Goal: Answer question/provide support: Share knowledge or assist other users

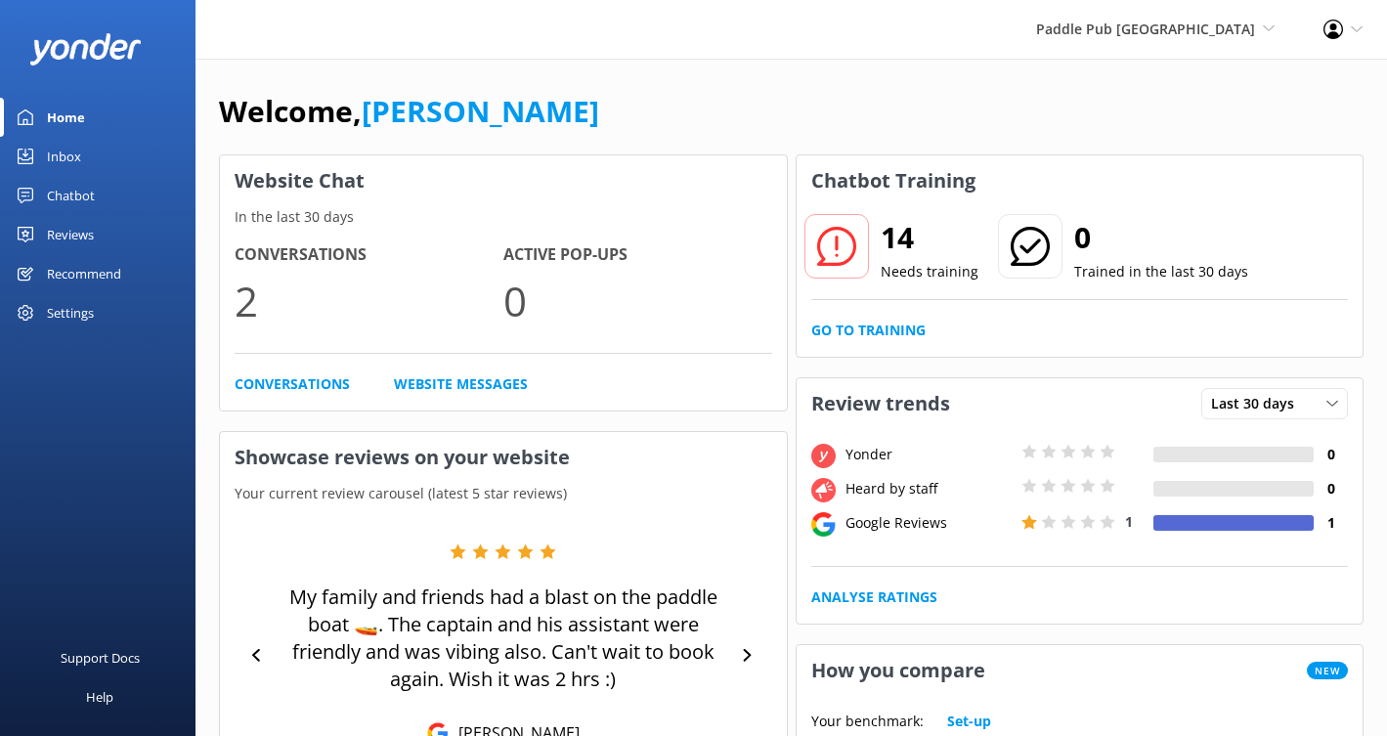
scroll to position [7, 0]
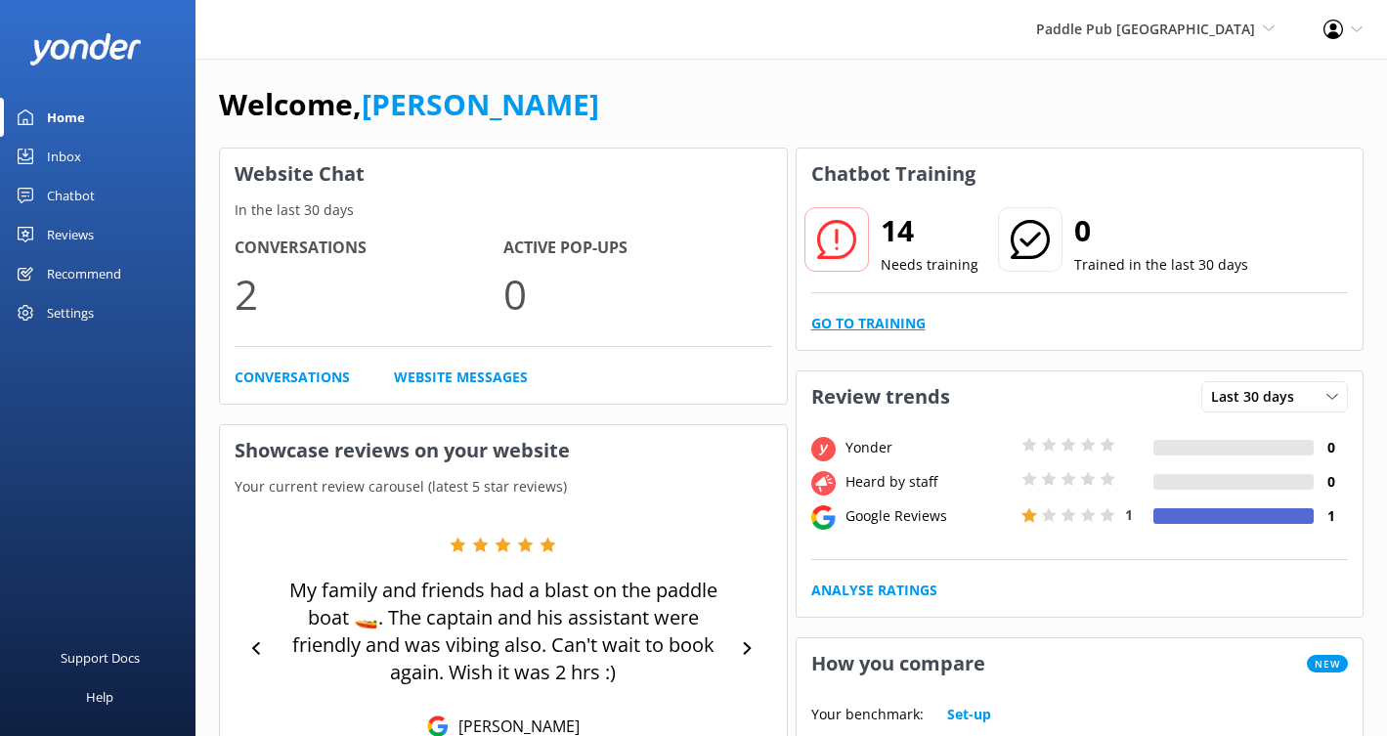
click at [869, 322] on link "Go to Training" at bounding box center [868, 324] width 114 height 22
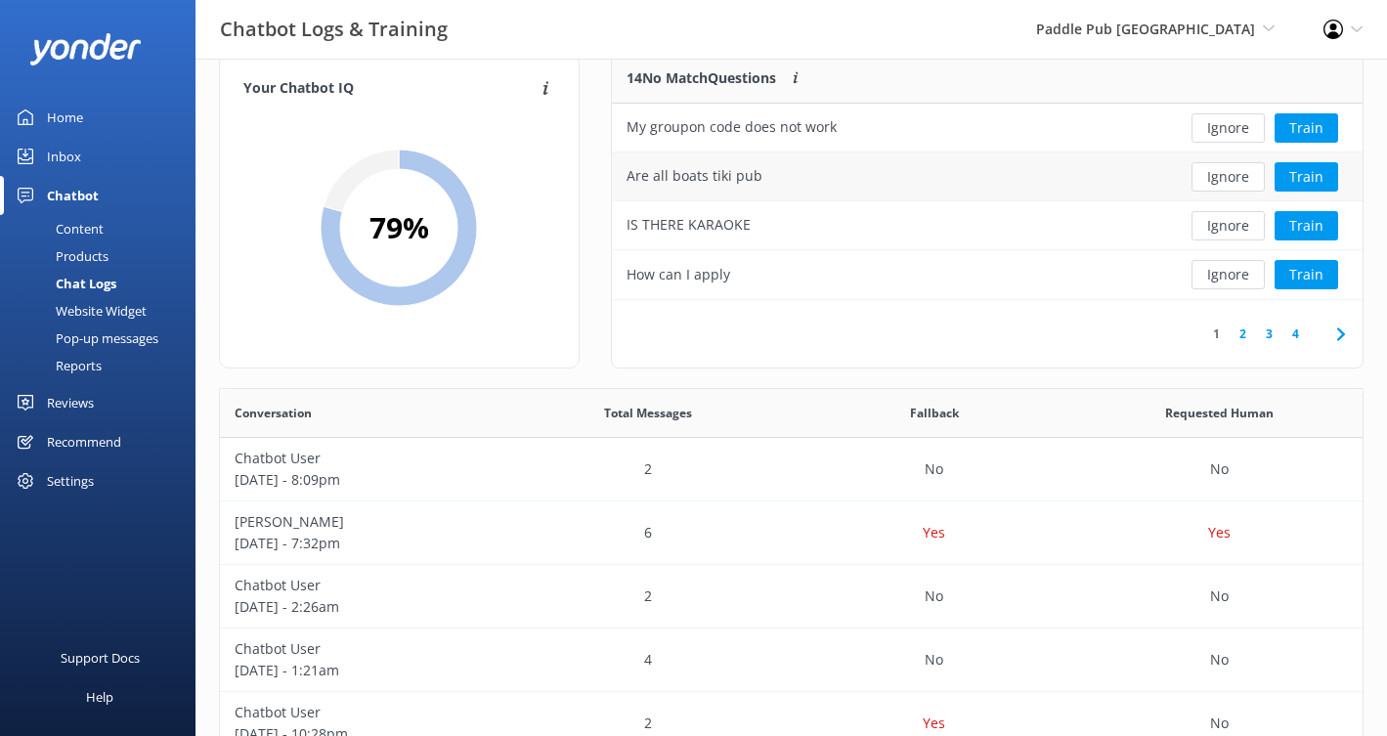
scroll to position [37, 0]
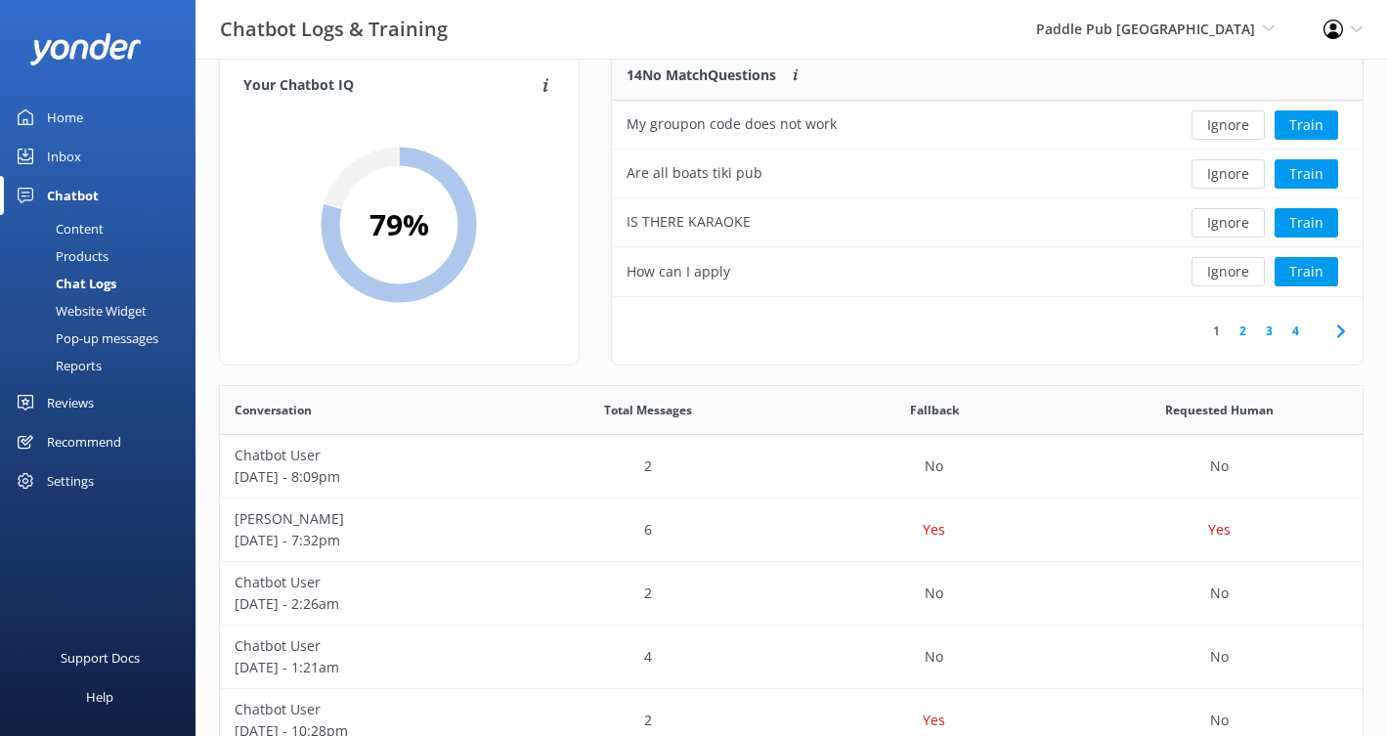
click at [1247, 335] on link "2" at bounding box center [1243, 331] width 26 height 19
click at [1301, 234] on button "Train" at bounding box center [1307, 222] width 64 height 29
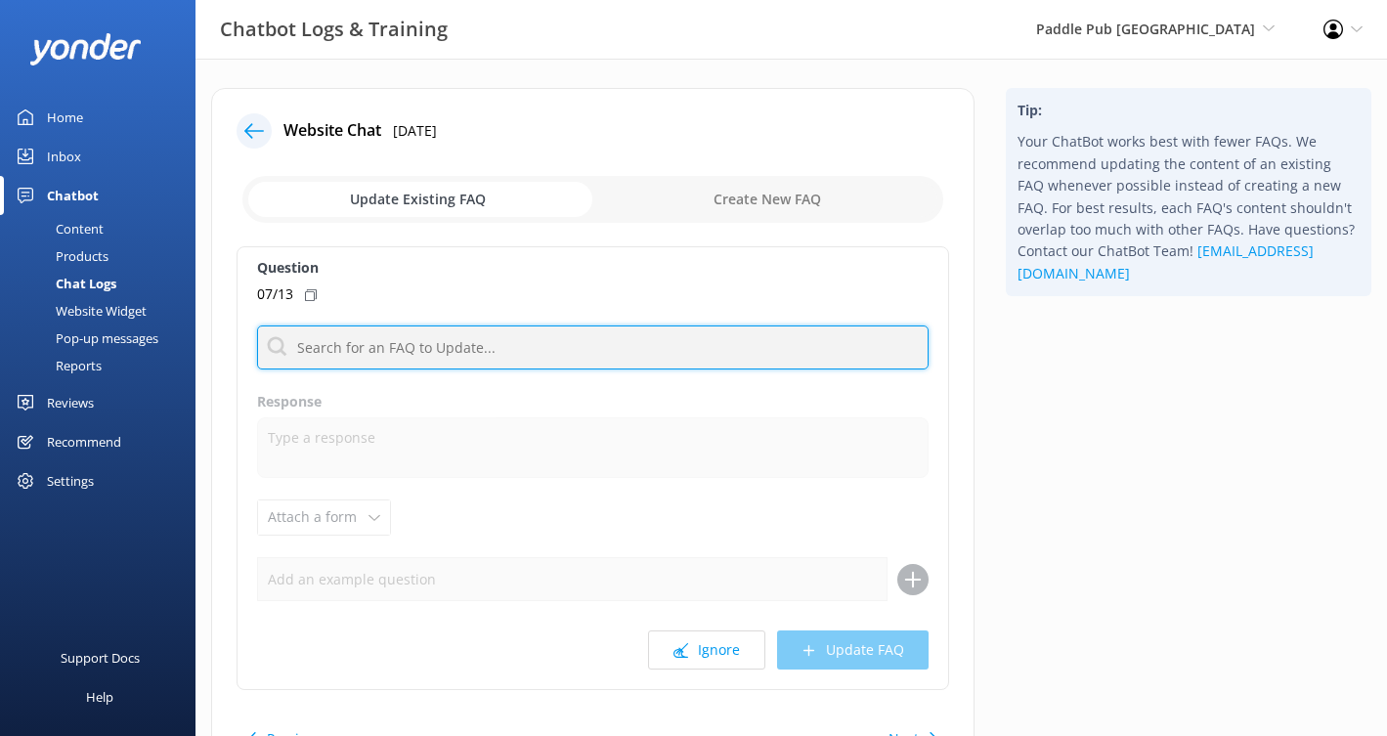
click at [503, 361] on input "text" at bounding box center [593, 348] width 672 height 44
type input "c"
type input "h"
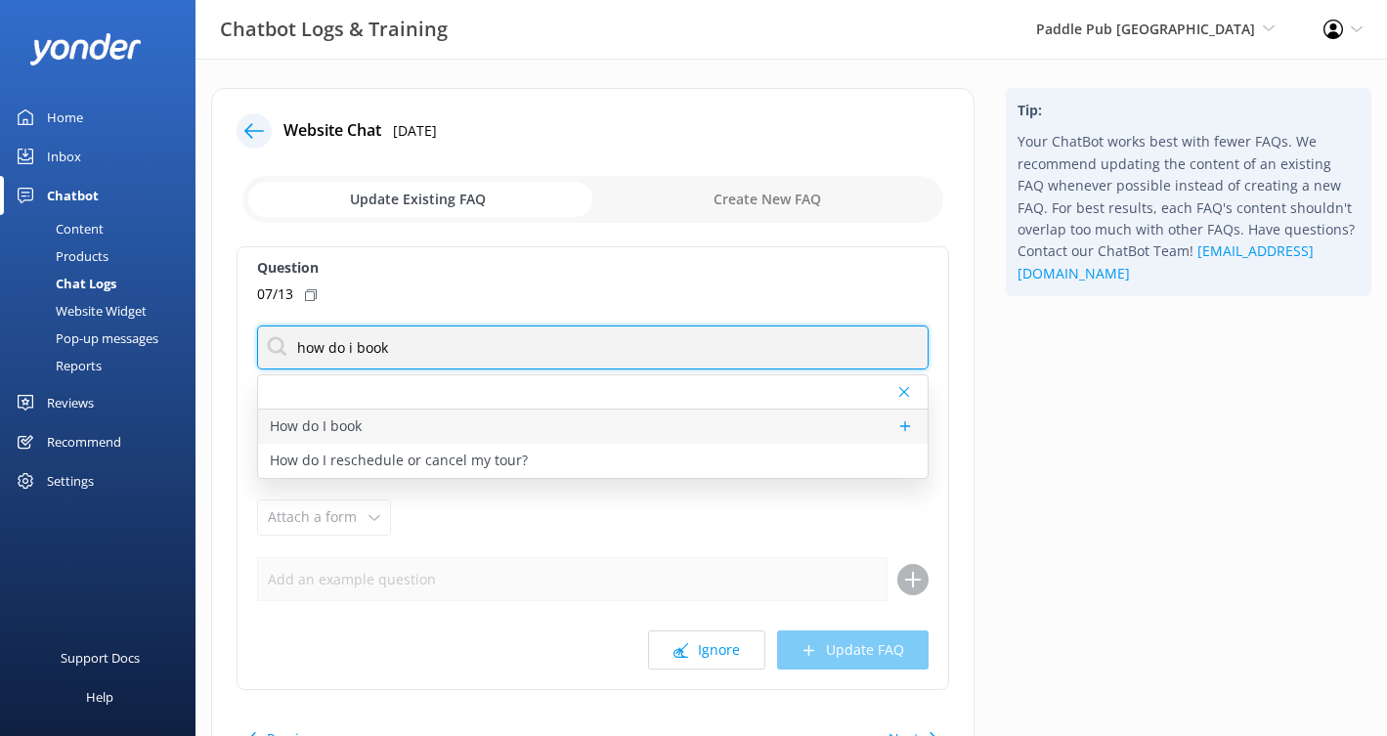
type input "how do i book"
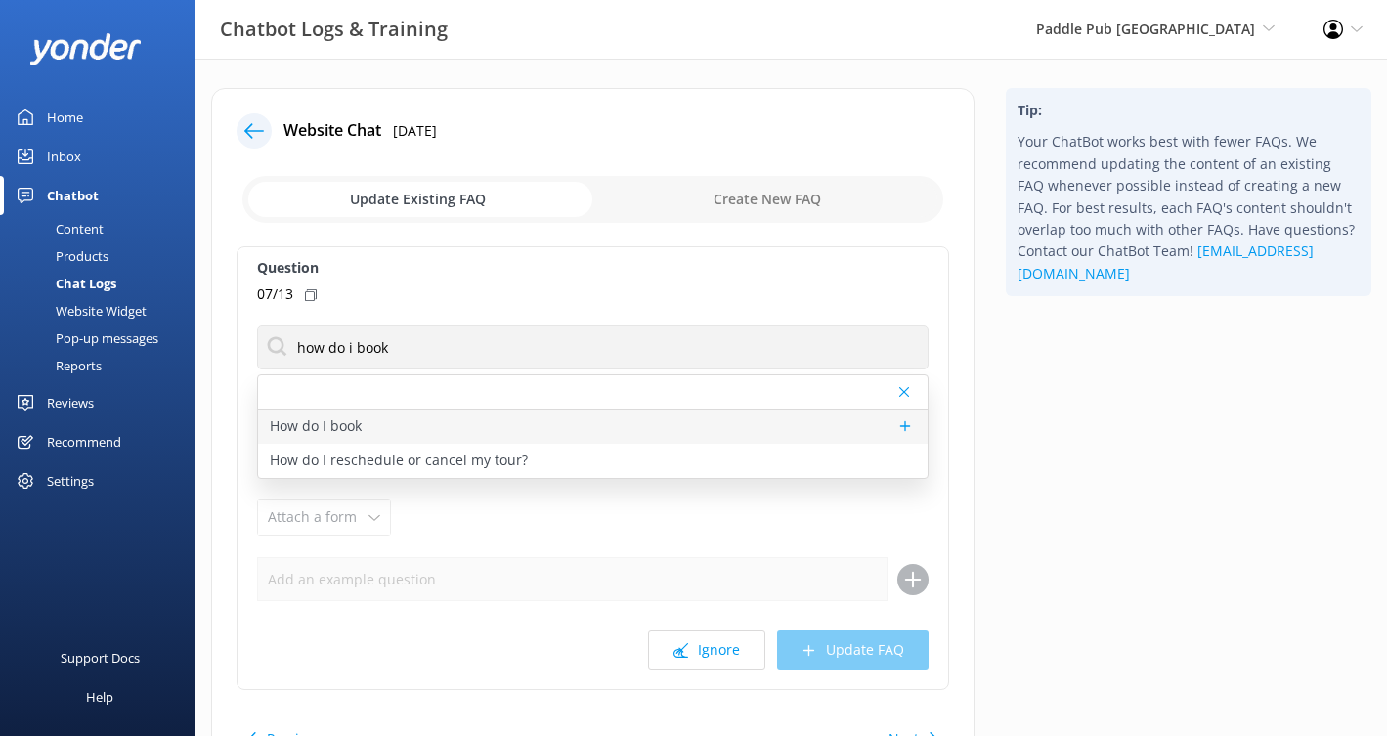
click at [666, 439] on div "How do I book" at bounding box center [593, 427] width 670 height 34
type textarea "Ready for a boatload of fun? You can view live availability and book your Paddl…"
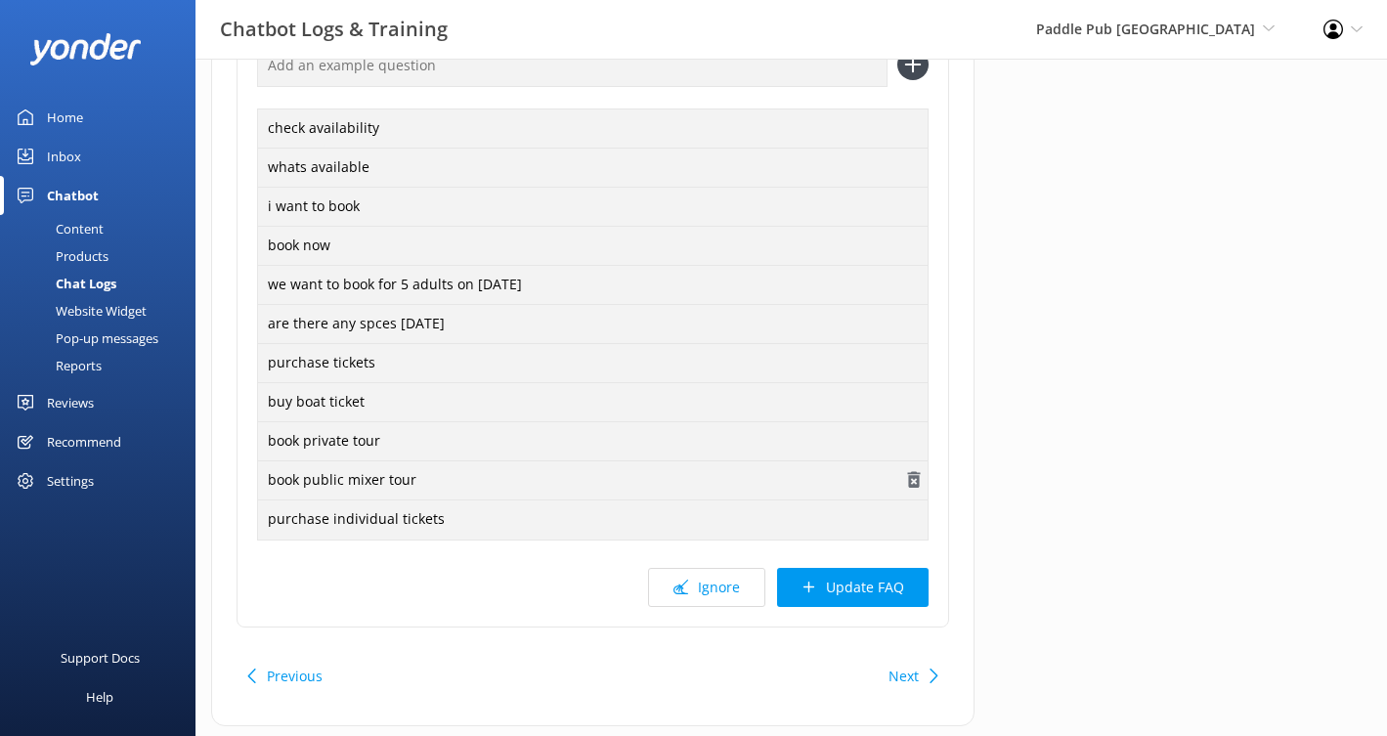
scroll to position [561, 0]
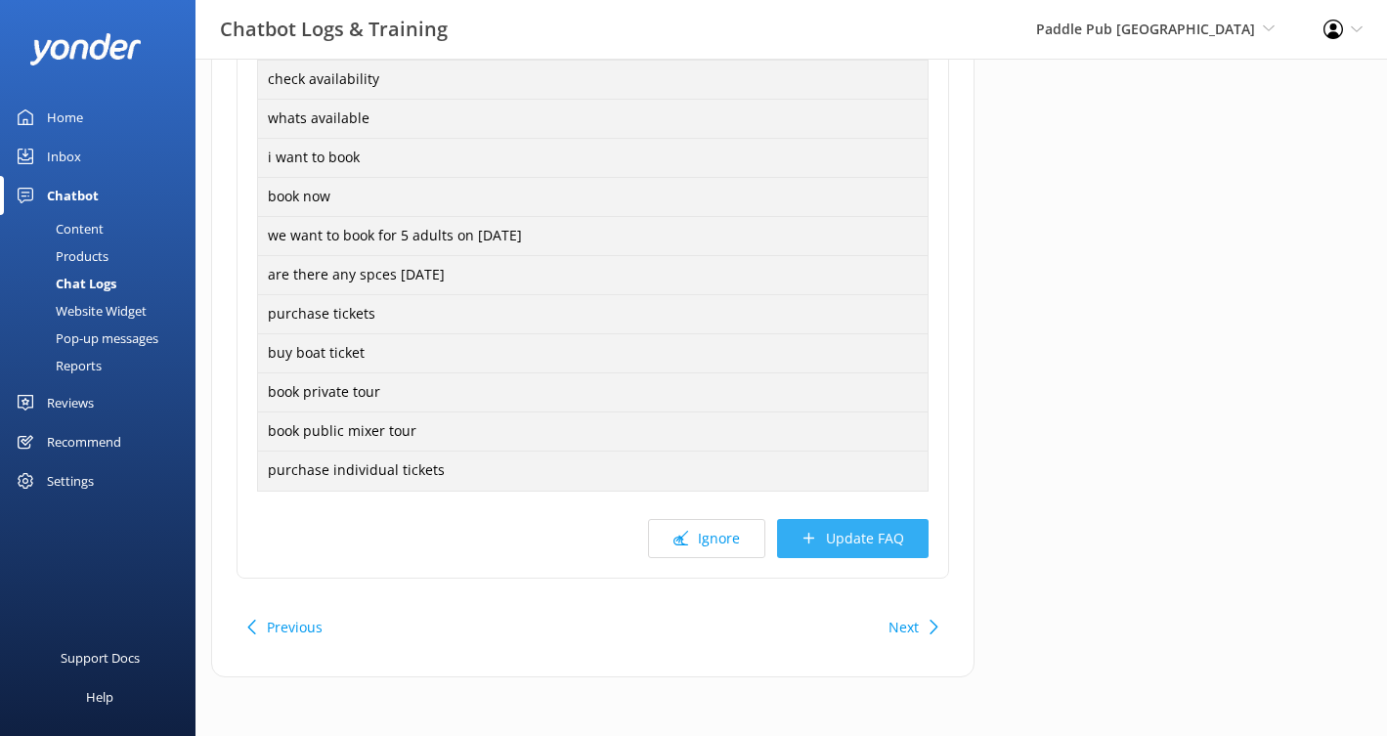
click at [850, 544] on button "Update FAQ" at bounding box center [853, 538] width 152 height 39
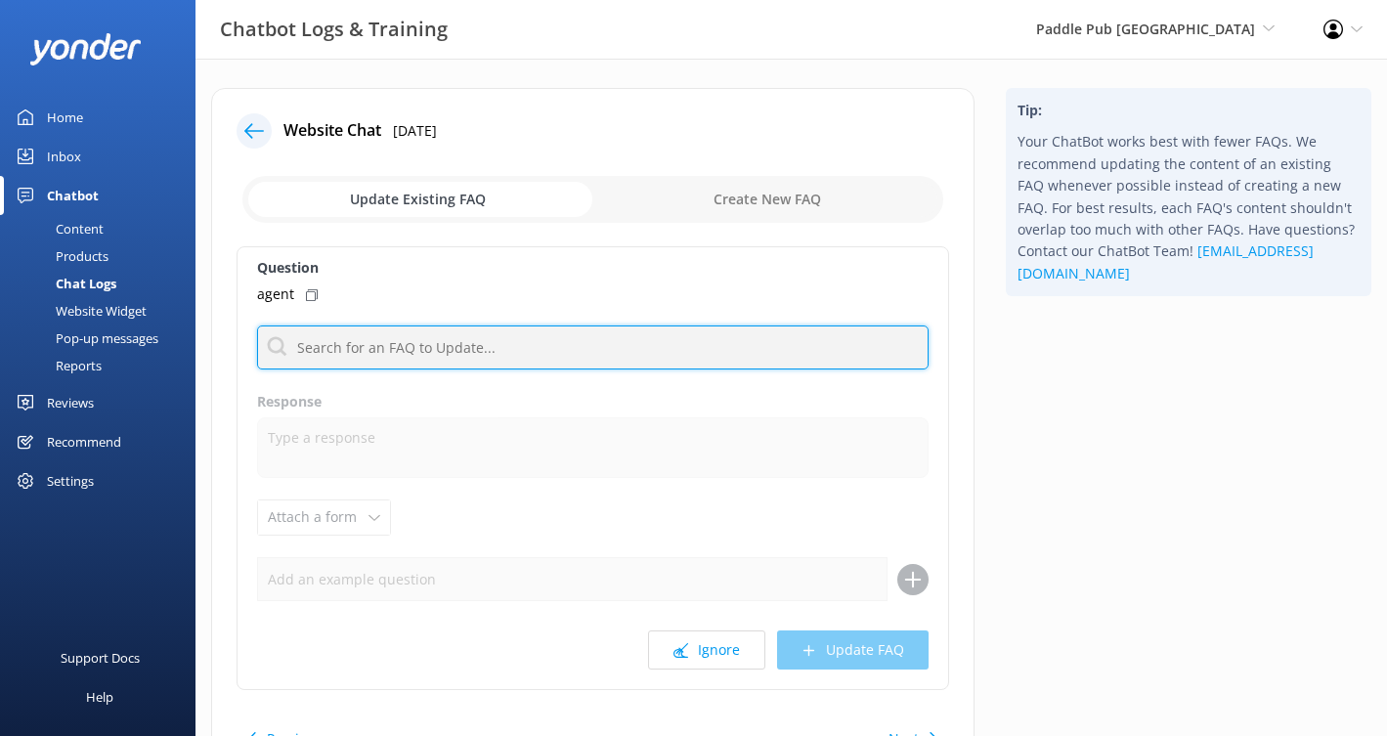
click at [596, 349] on input "text" at bounding box center [593, 348] width 672 height 44
type input "talk to"
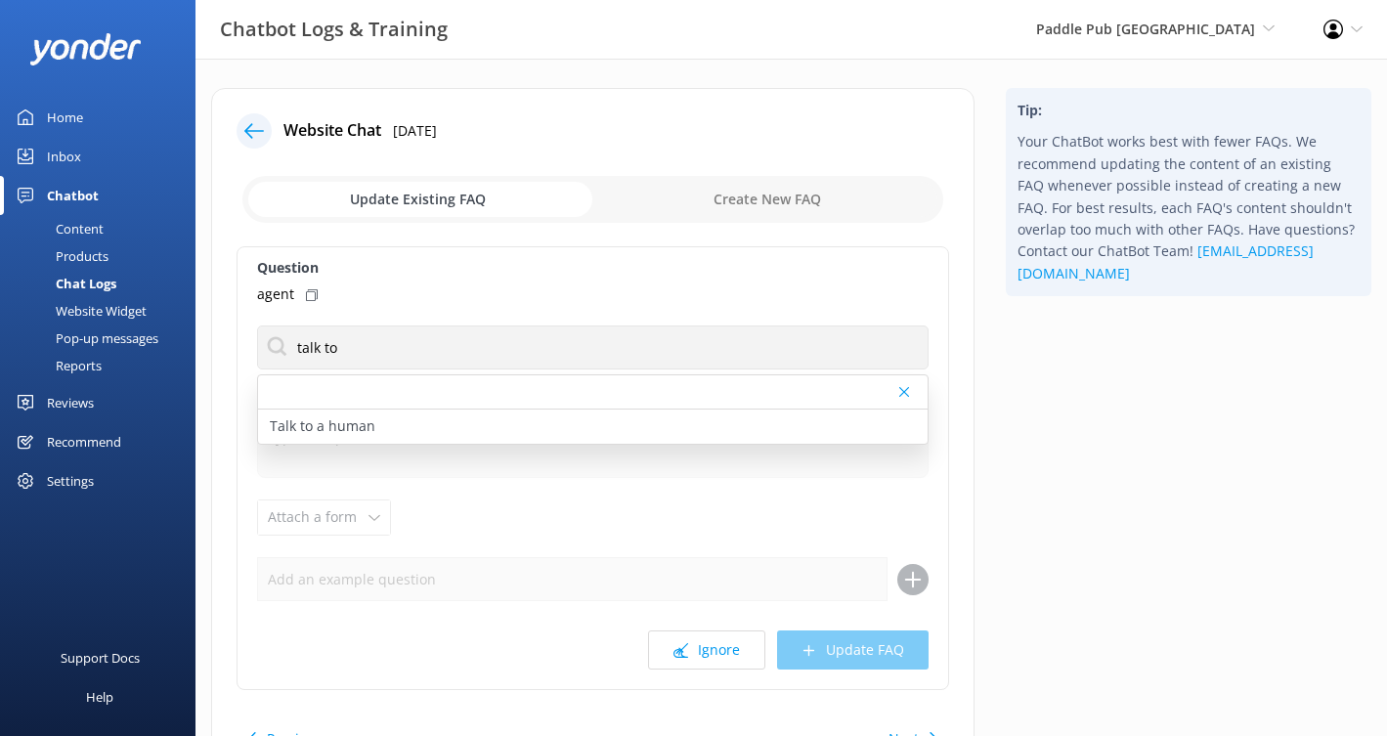
click at [638, 423] on div "Talk to a human" at bounding box center [593, 427] width 670 height 34
type textarea "If you’d like to speak to a person on the Paddle Pub Newport Beach team, please…"
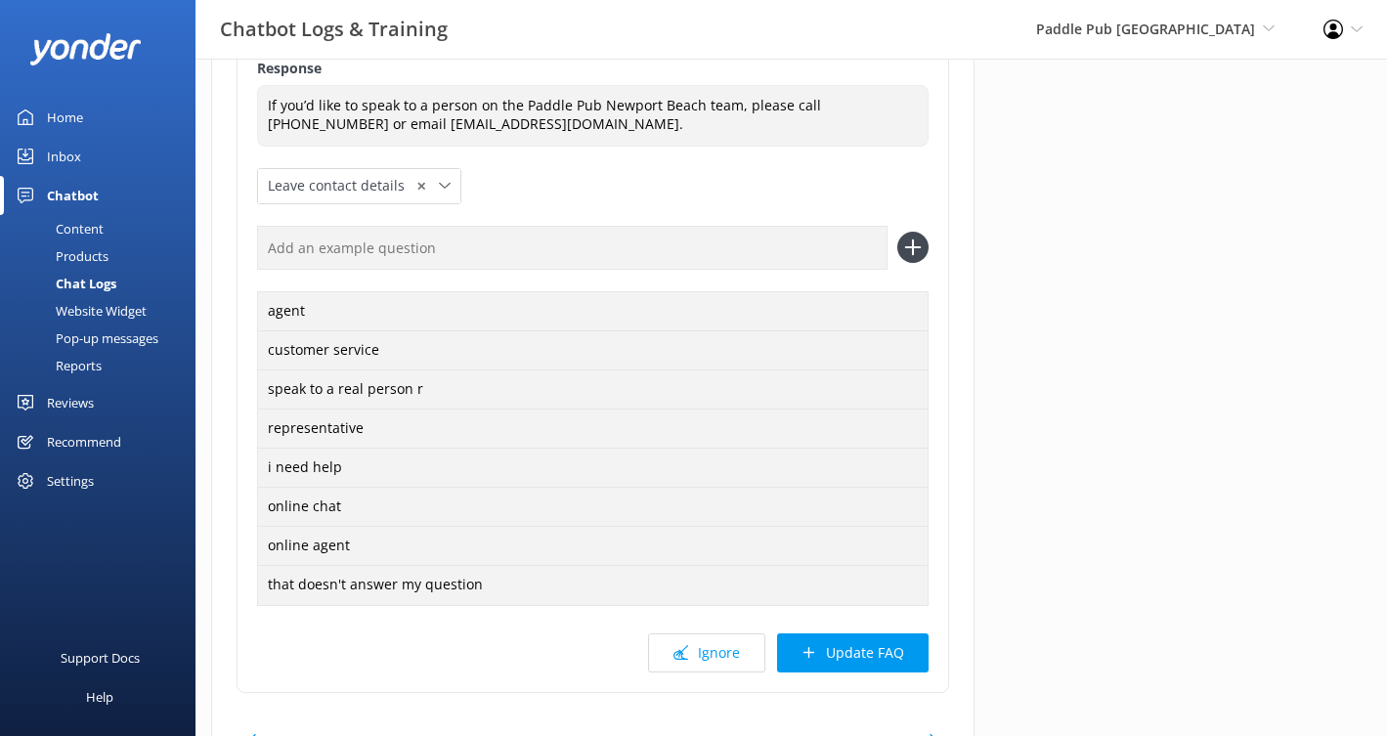
scroll to position [425, 0]
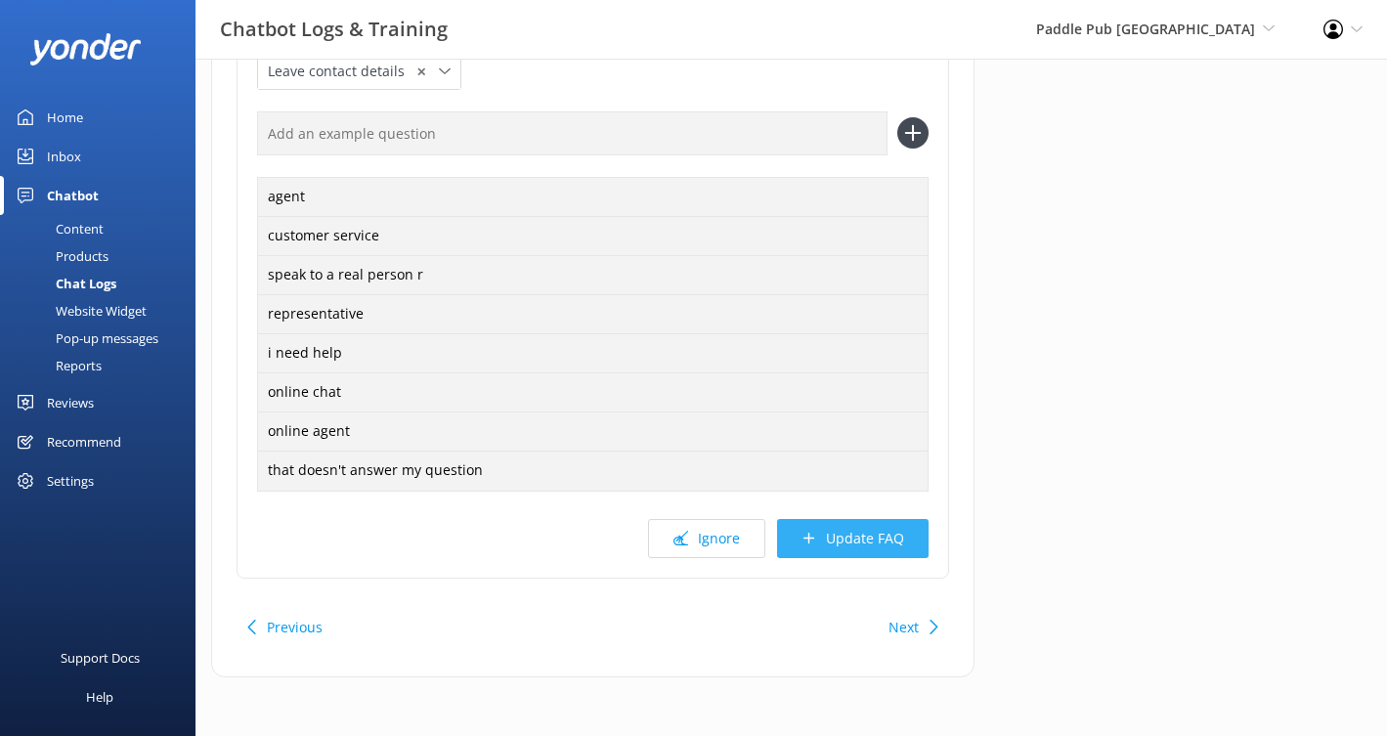
click at [854, 539] on button "Update FAQ" at bounding box center [853, 538] width 152 height 39
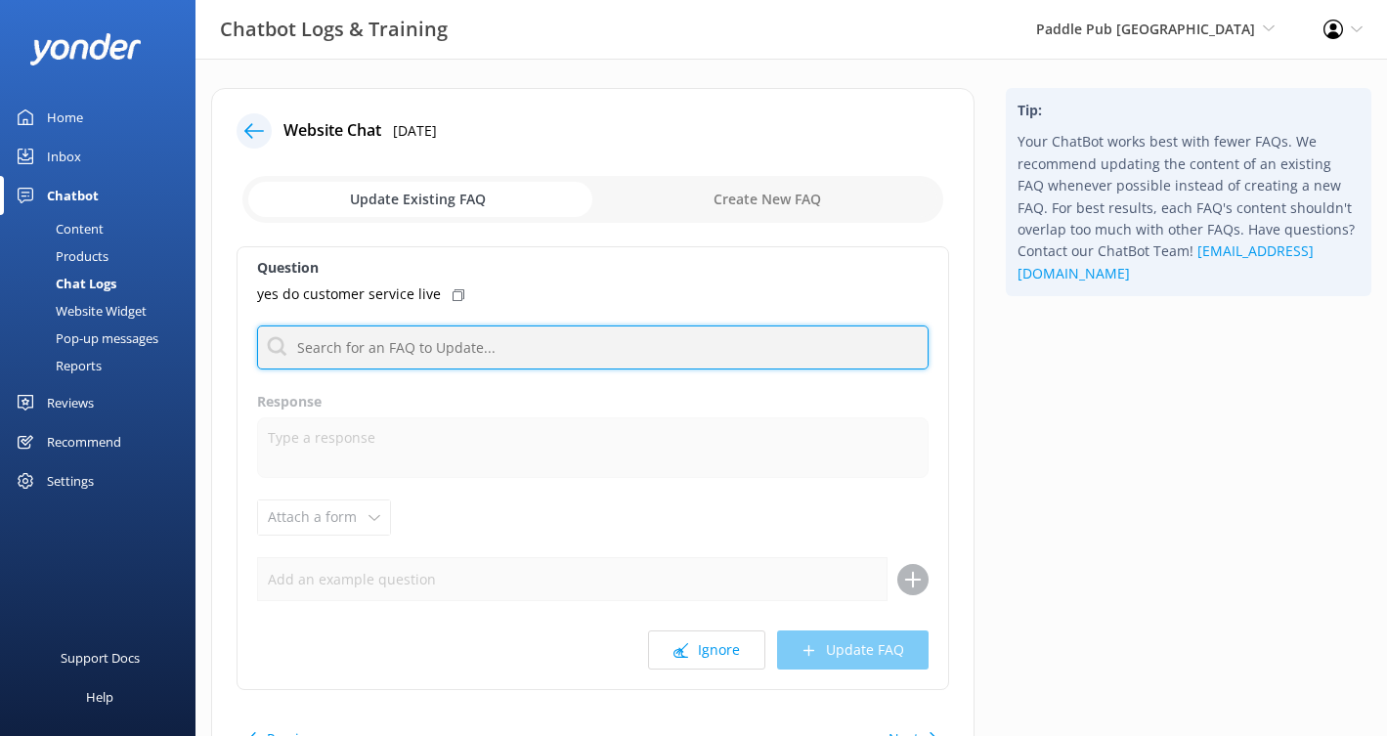
click at [697, 351] on input "text" at bounding box center [593, 348] width 672 height 44
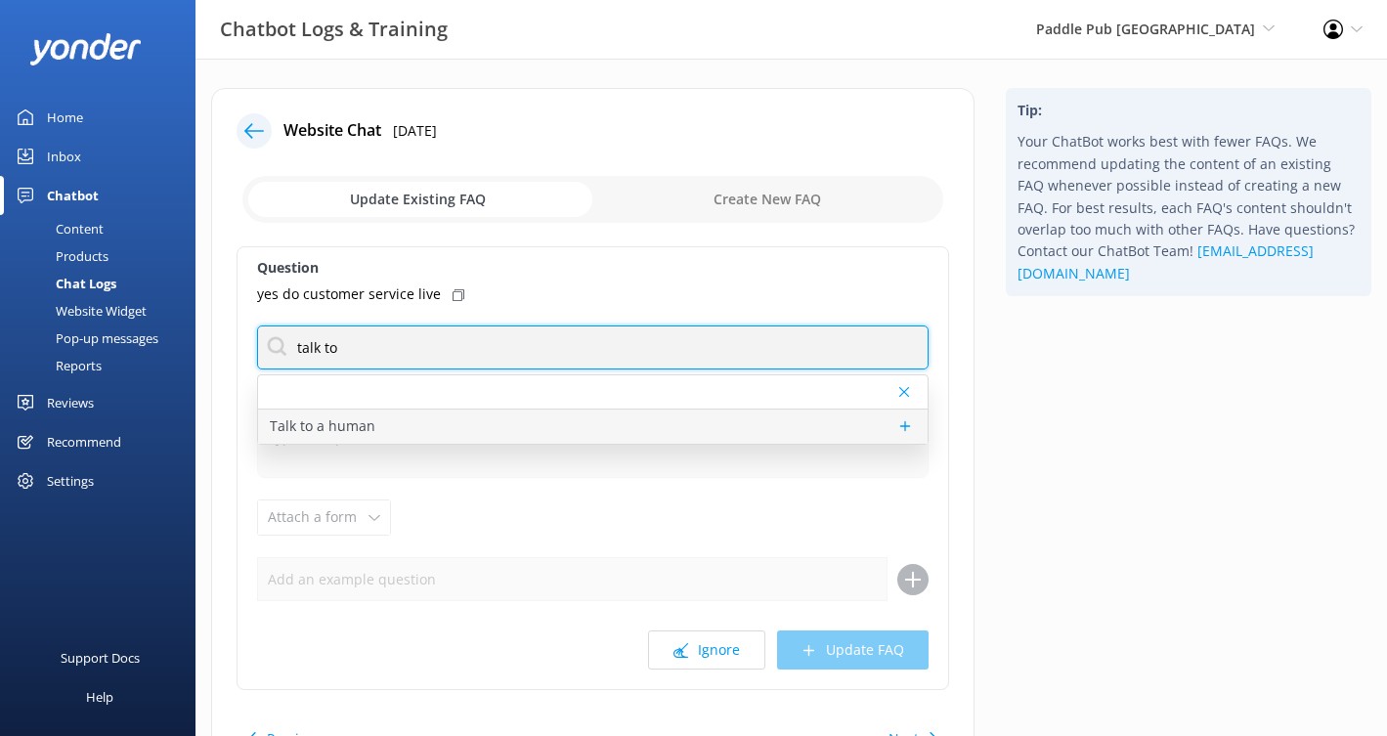
type input "talk to"
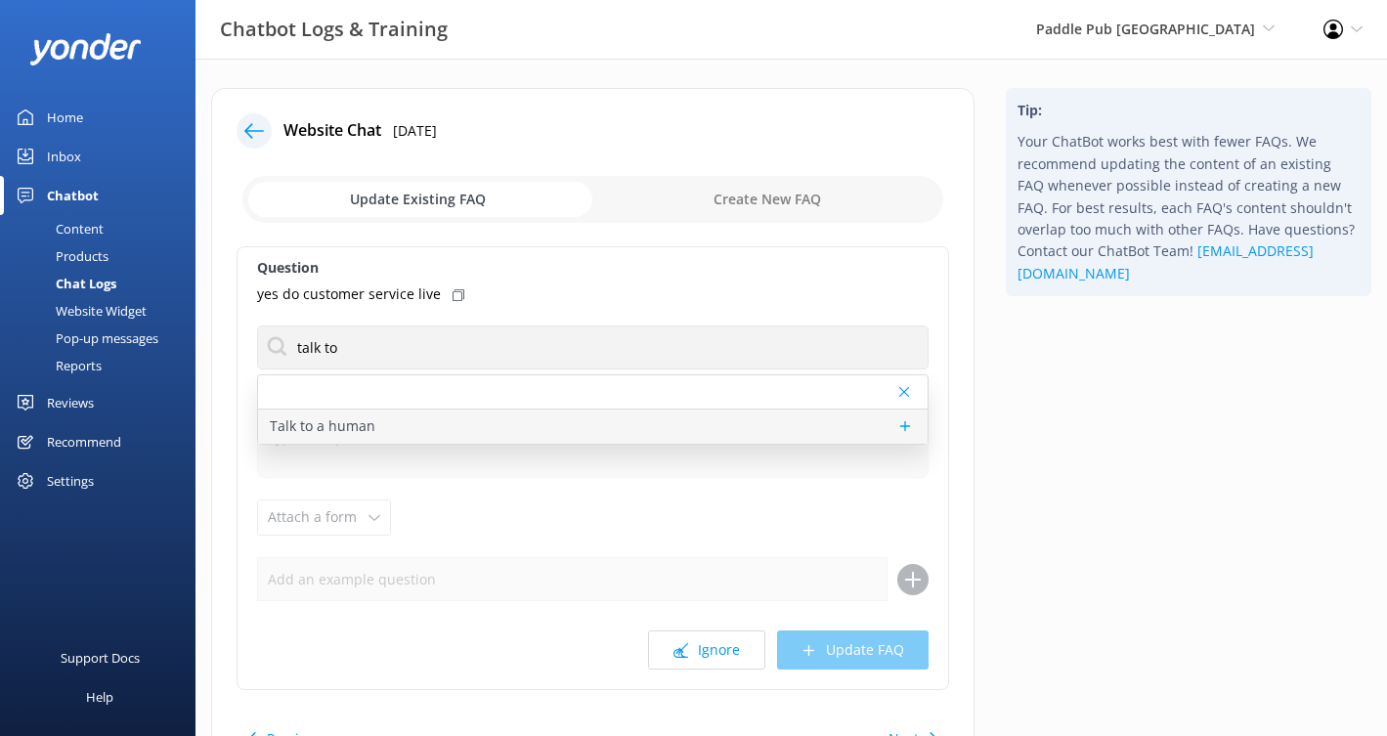
click at [606, 417] on div "Talk to a human" at bounding box center [593, 427] width 670 height 34
type textarea "If you’d like to speak to a person on the Paddle Pub Newport Beach team, please…"
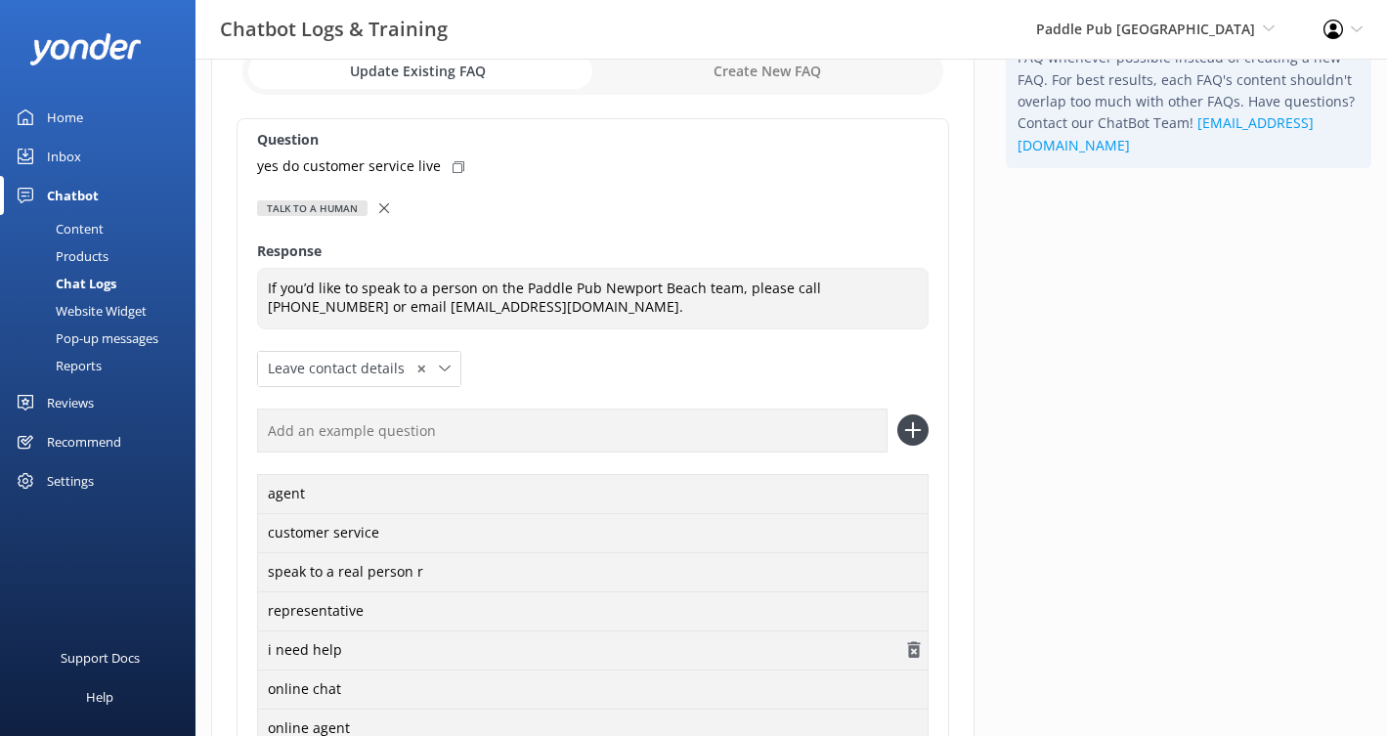
scroll to position [301, 0]
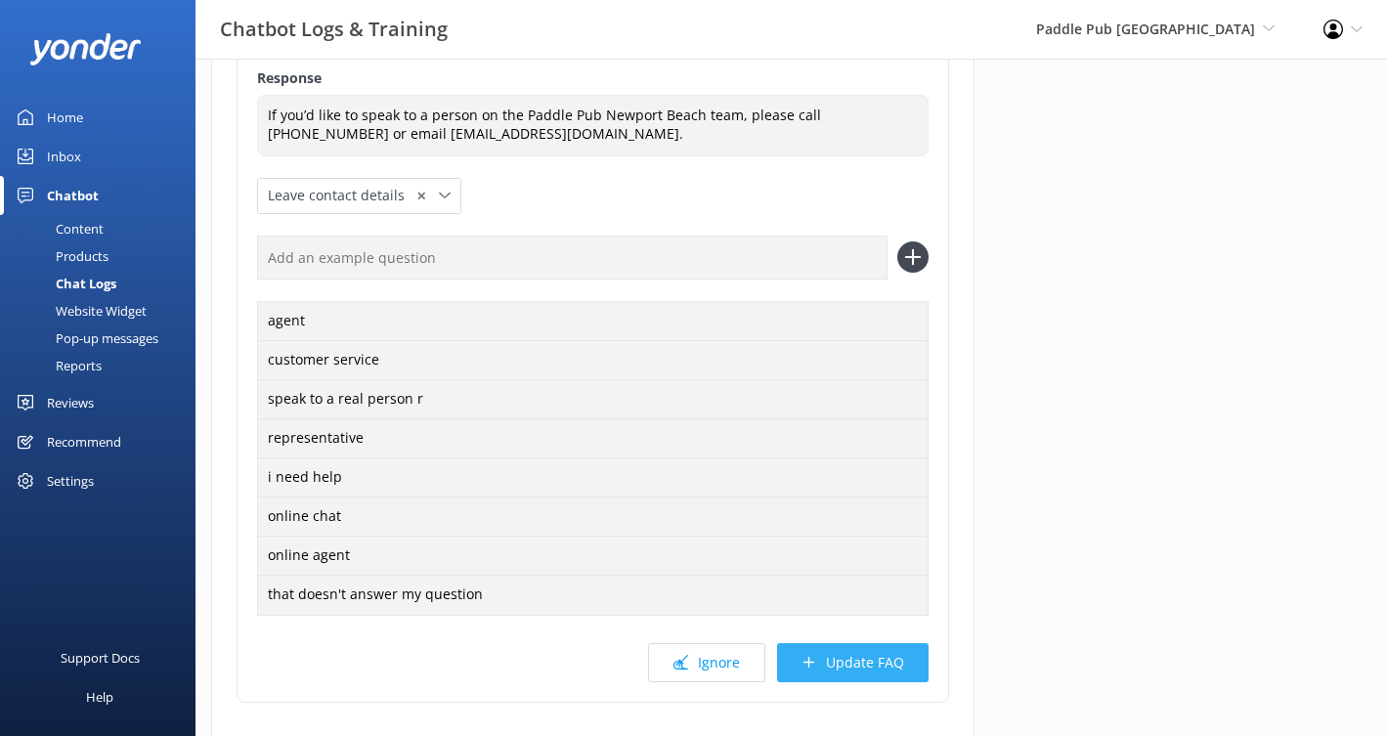
click at [885, 653] on button "Update FAQ" at bounding box center [853, 662] width 152 height 39
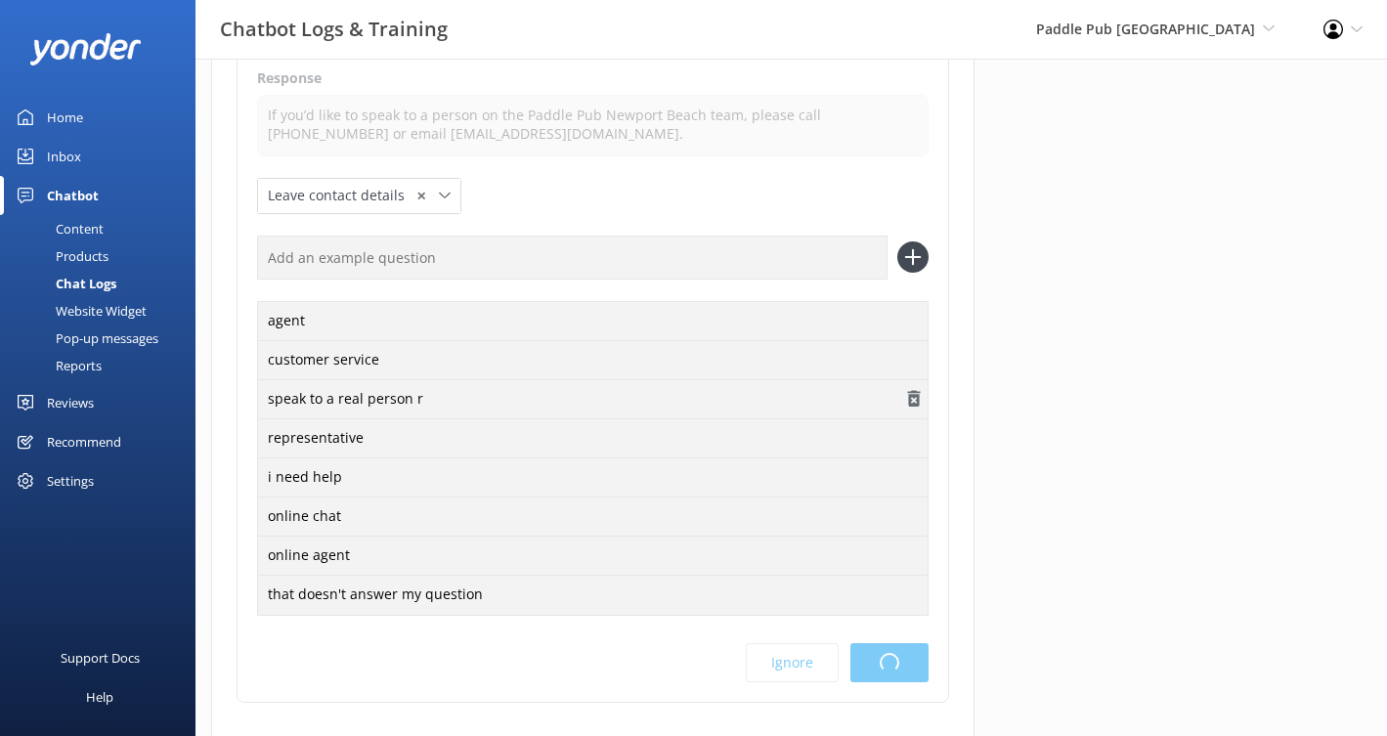
scroll to position [0, 0]
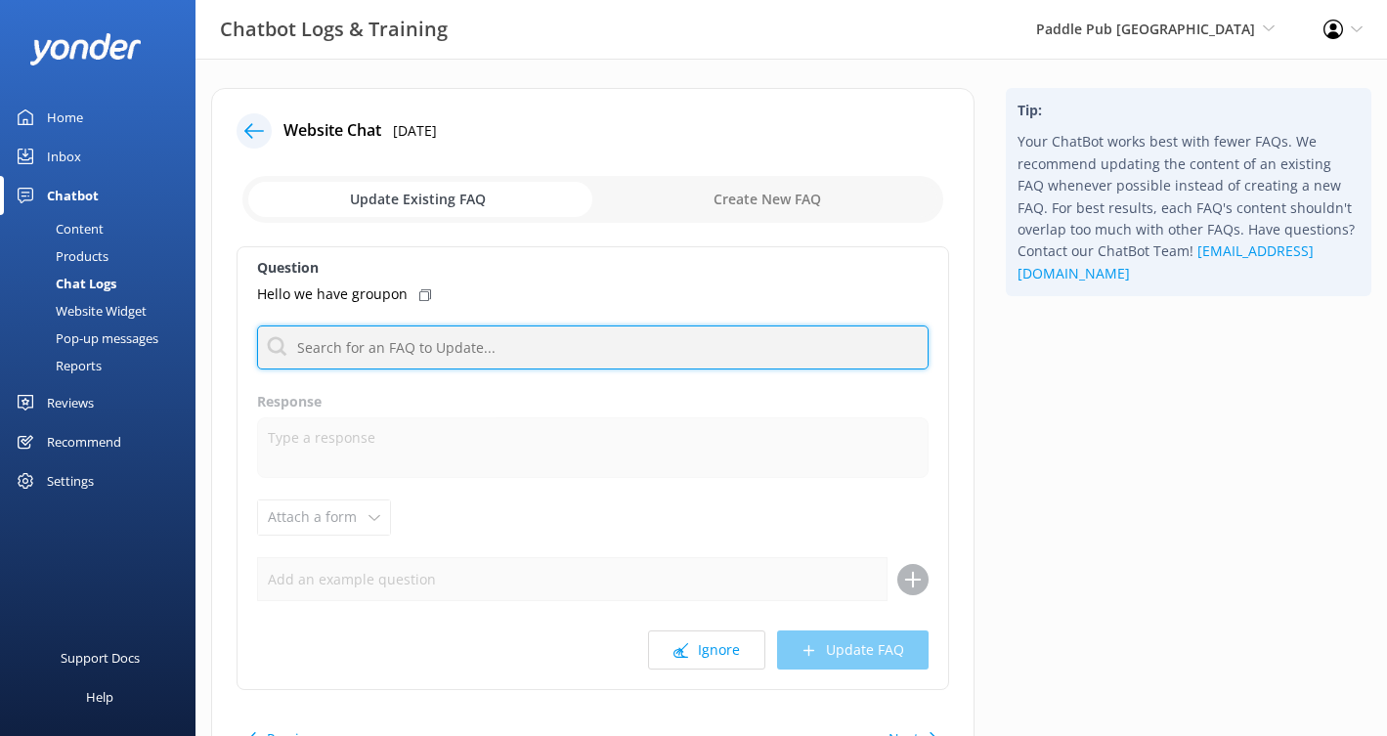
click at [699, 354] on input "text" at bounding box center [593, 348] width 672 height 44
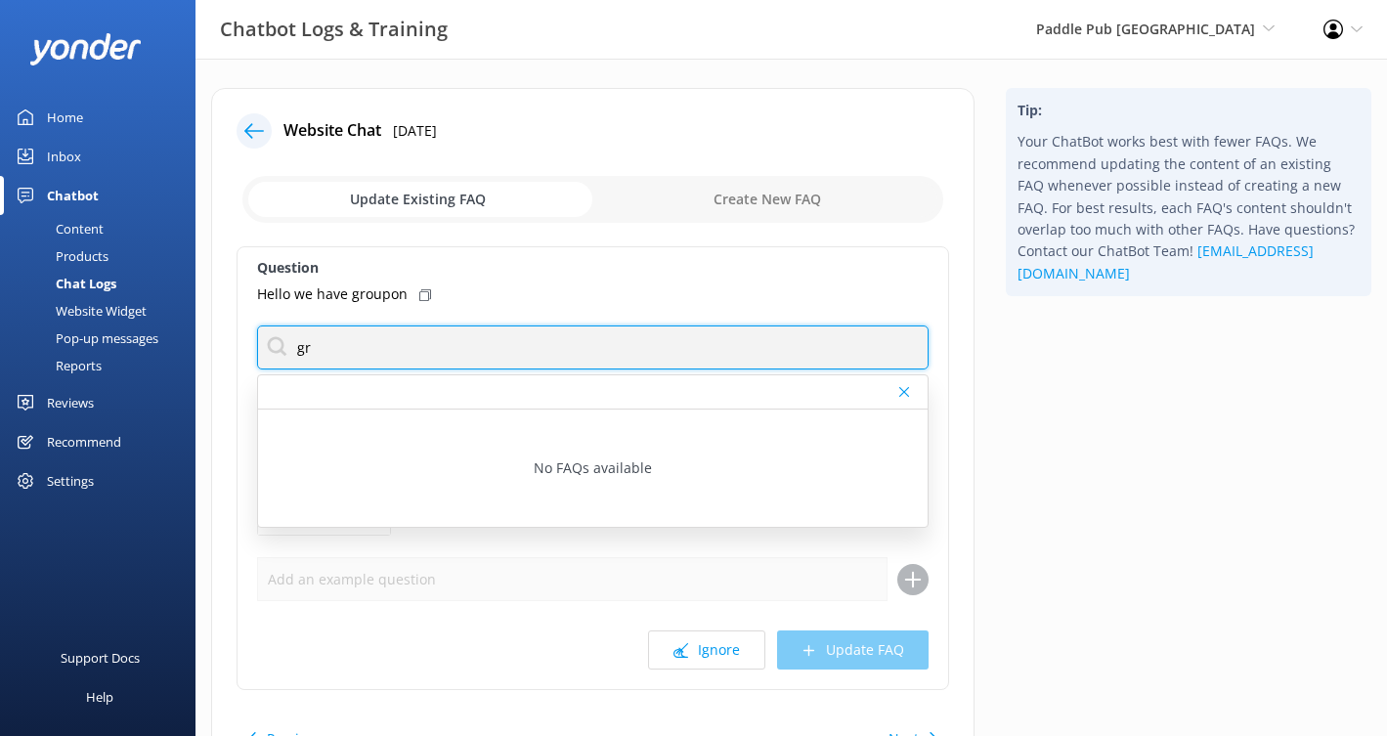
type input "g"
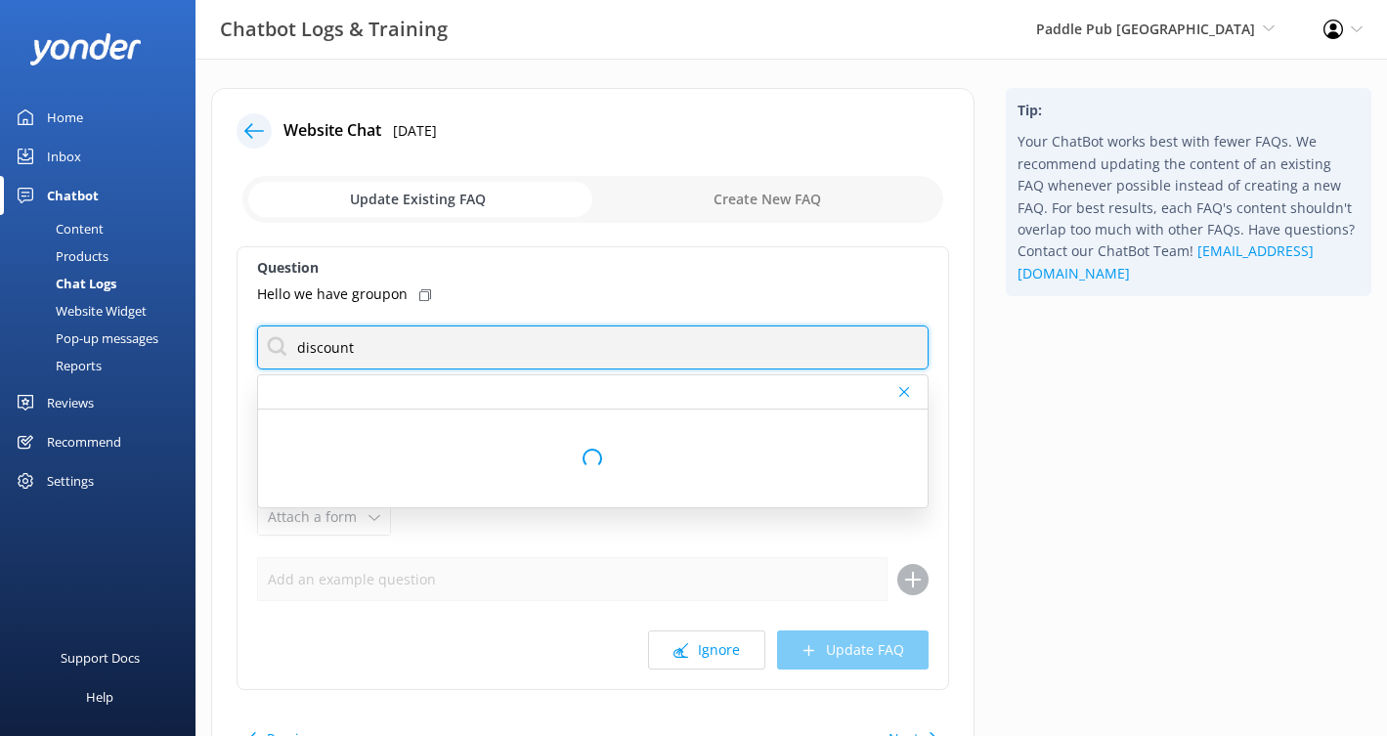
type input "discount"
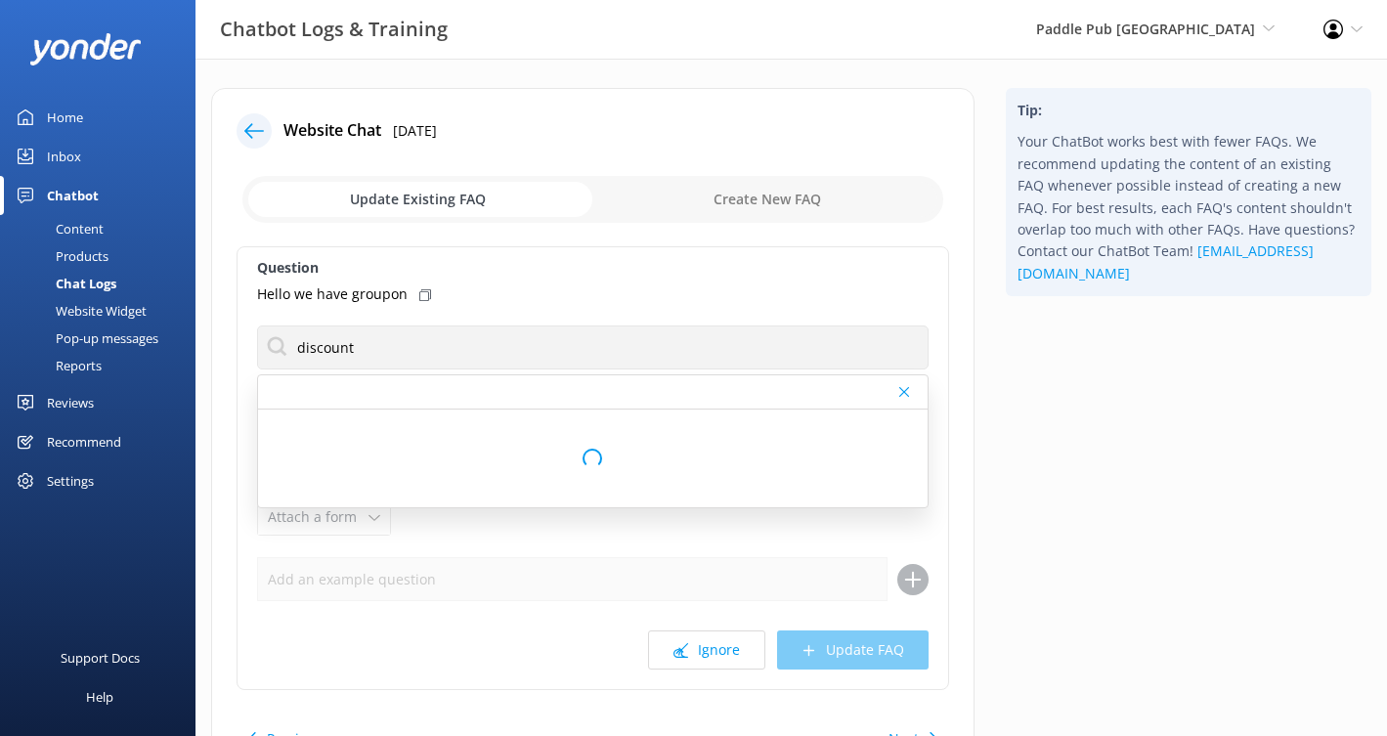
click at [1044, 405] on div "Tip: Your ChatBot works best with fewer FAQs. We recommend updating the content…" at bounding box center [1188, 448] width 397 height 720
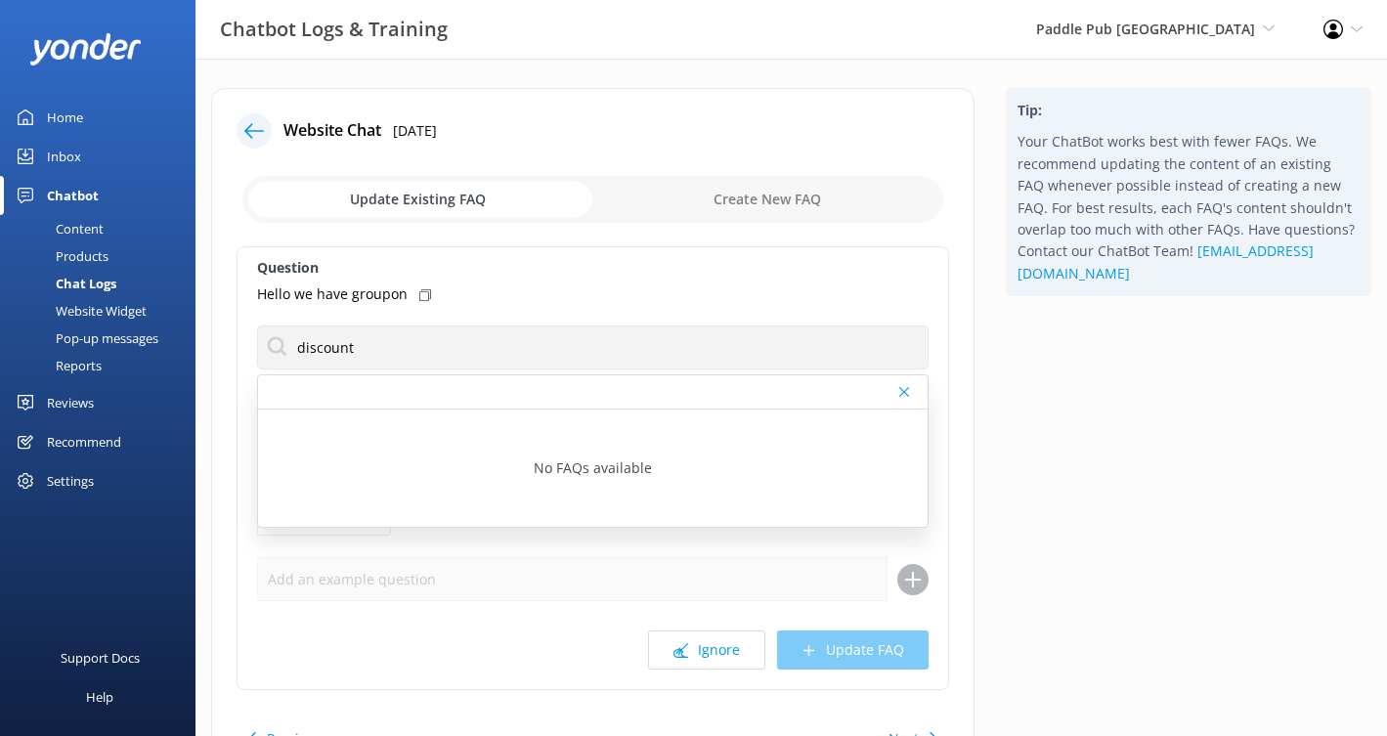
click at [241, 120] on div at bounding box center [254, 130] width 35 height 35
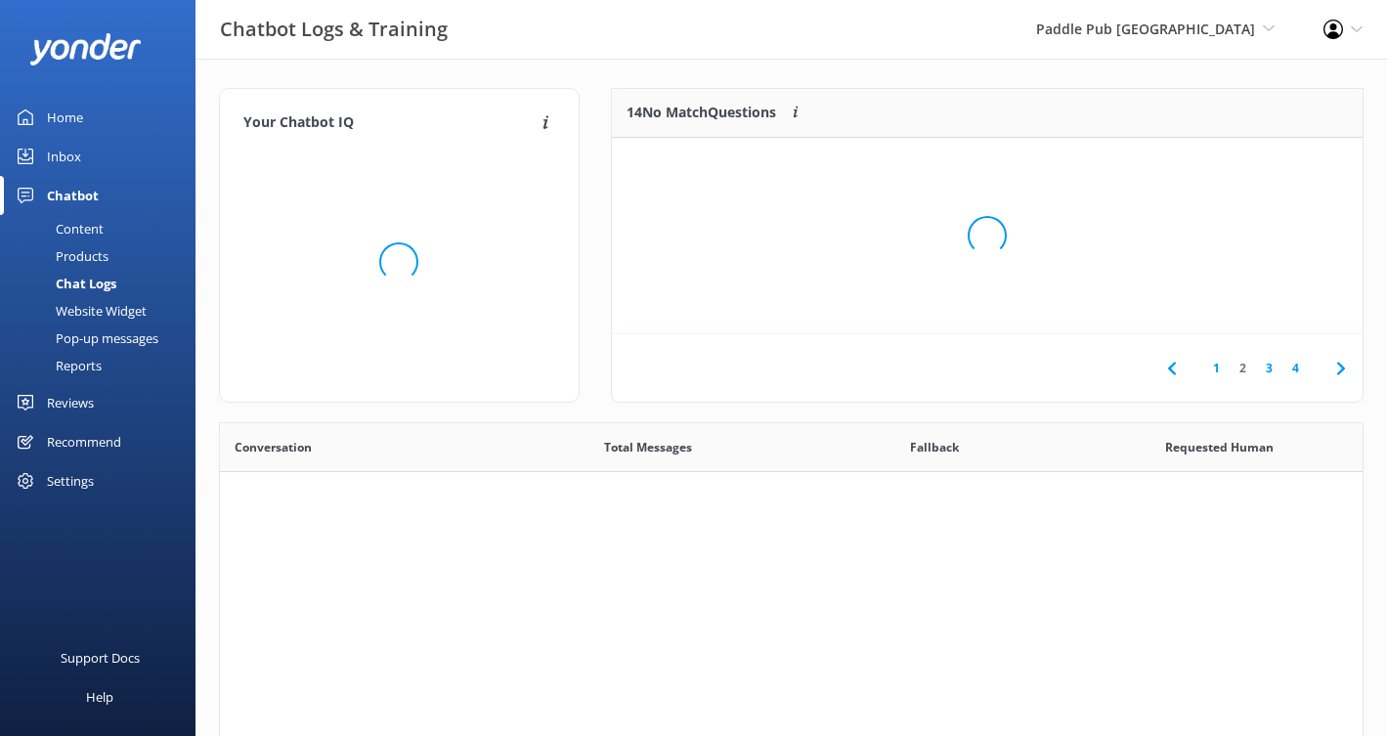
scroll to position [685, 1143]
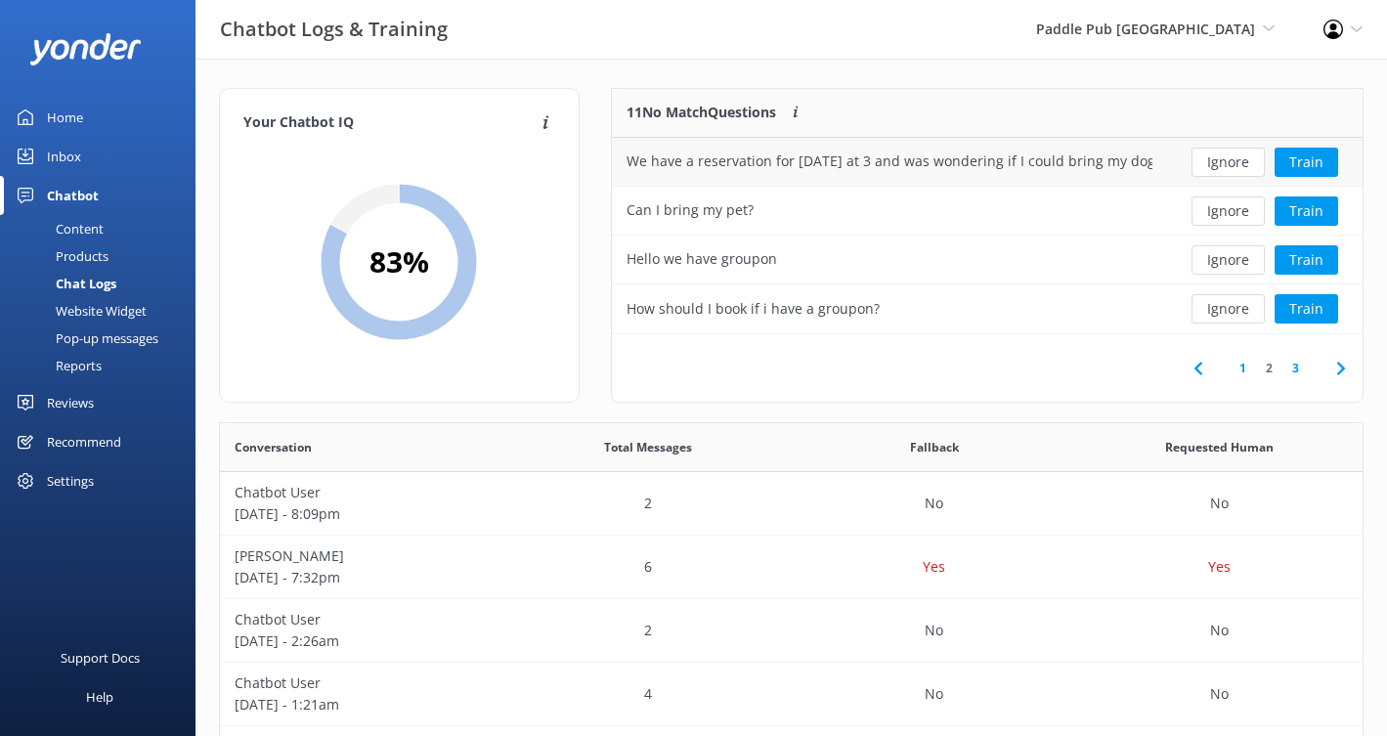
click at [936, 181] on div "We have a reservation for this friday at 3 and was wondering if I could bring m…" at bounding box center [889, 162] width 555 height 49
click at [1315, 157] on button "Train" at bounding box center [1307, 162] width 64 height 29
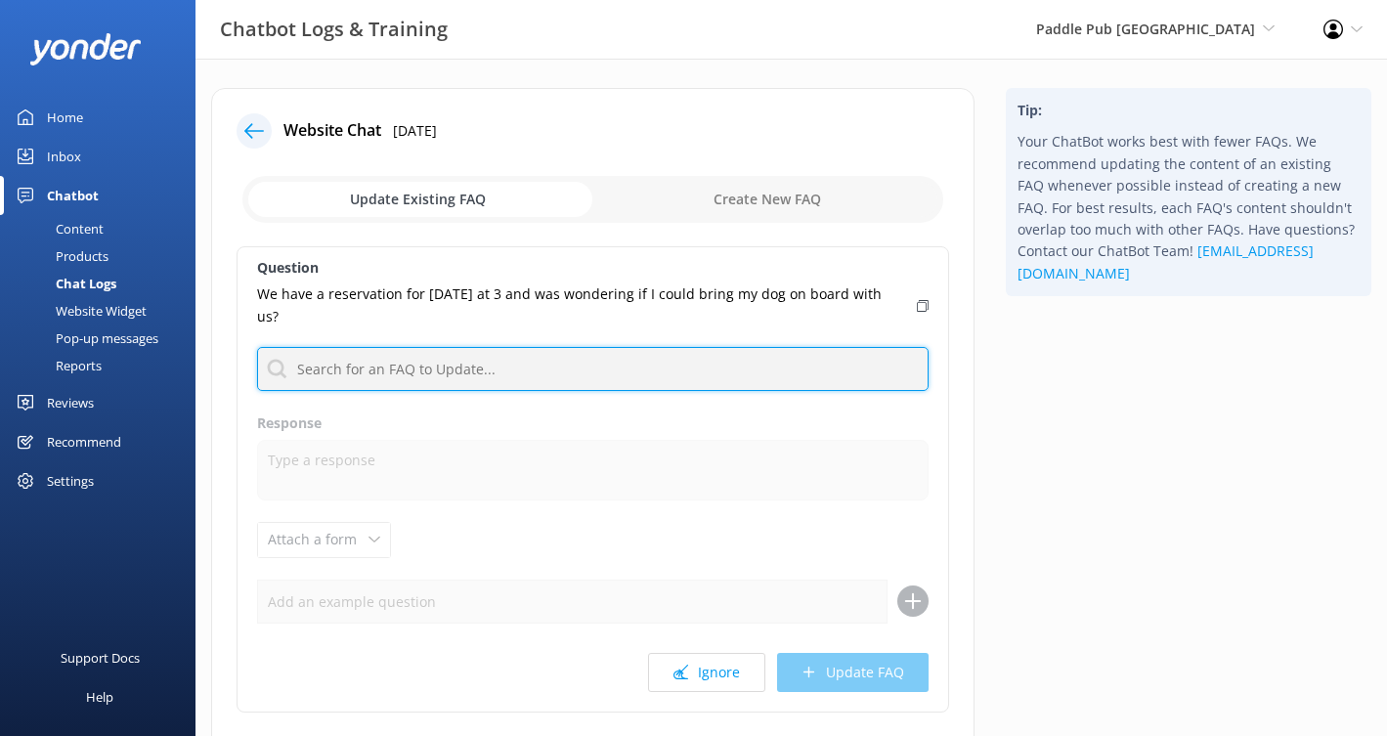
click at [626, 361] on input "text" at bounding box center [593, 369] width 672 height 44
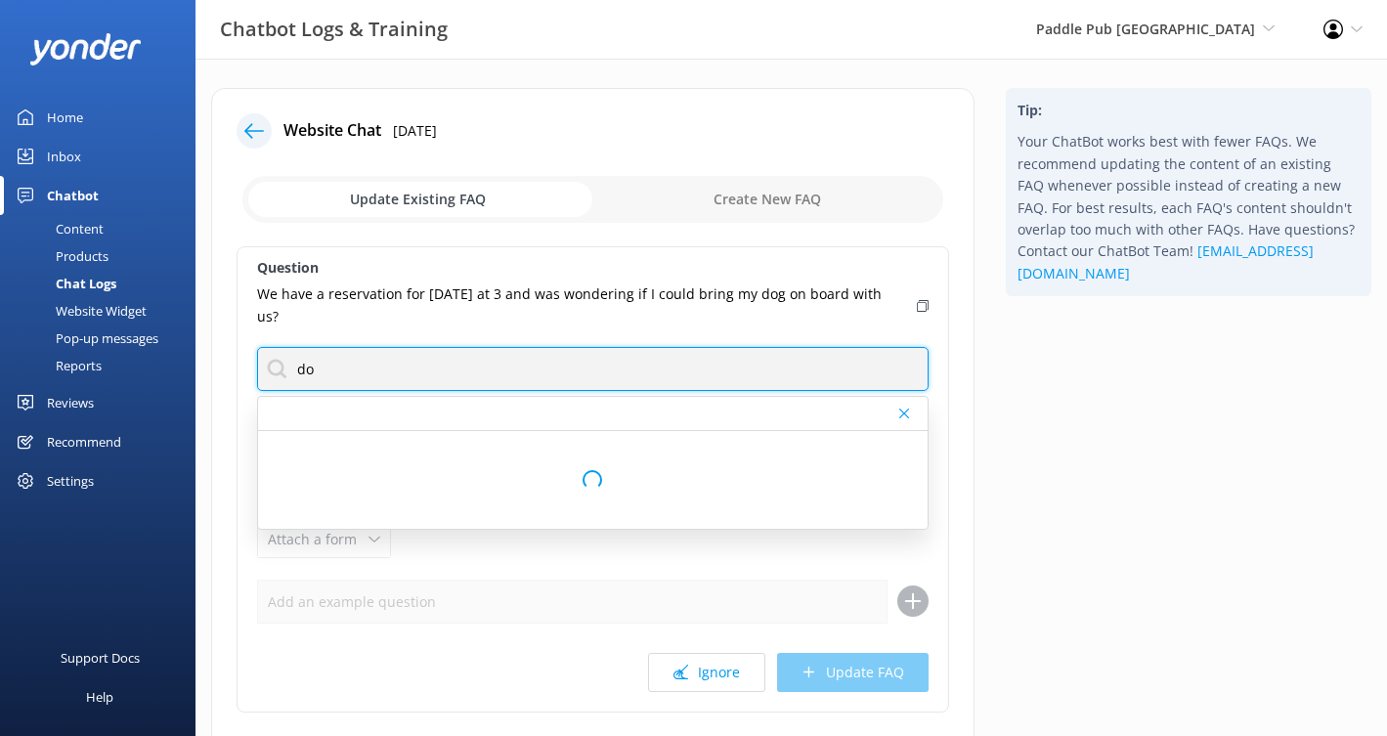
type input "d"
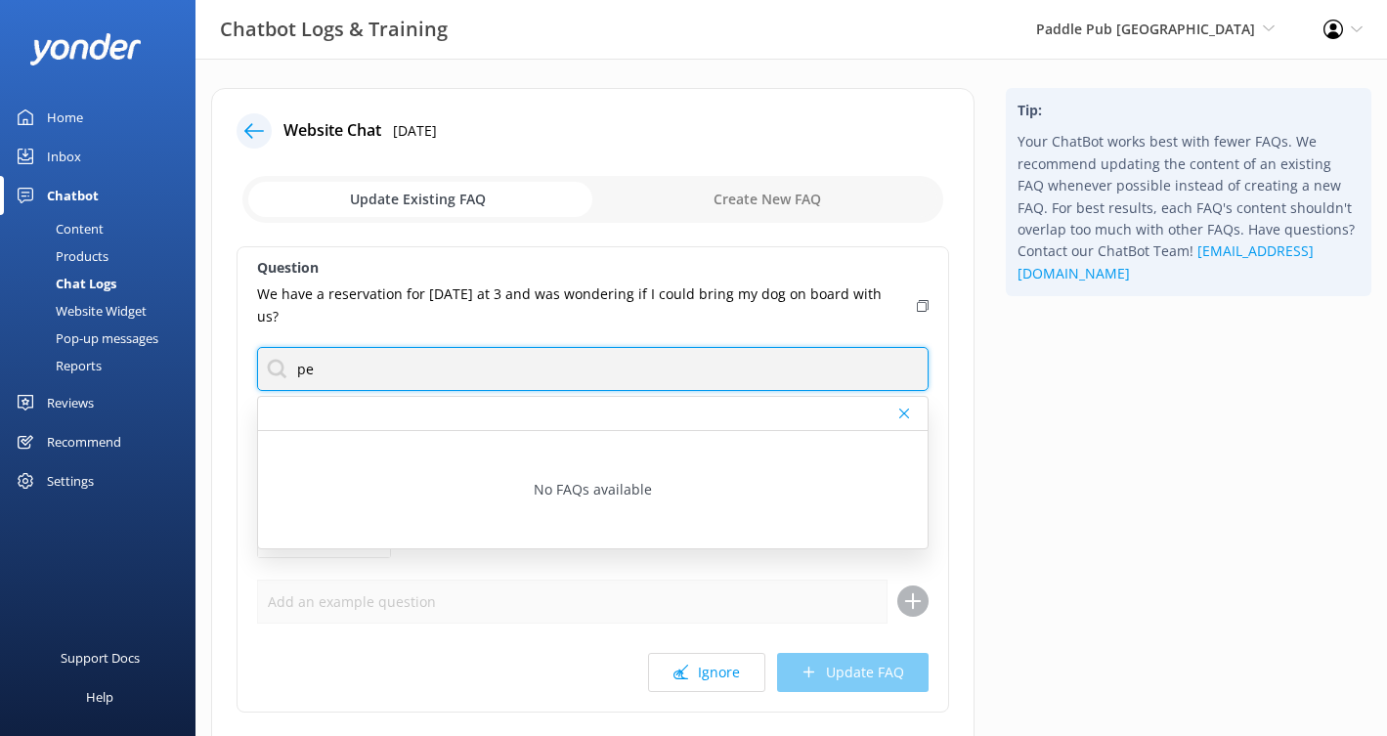
type input "p"
type input "dog"
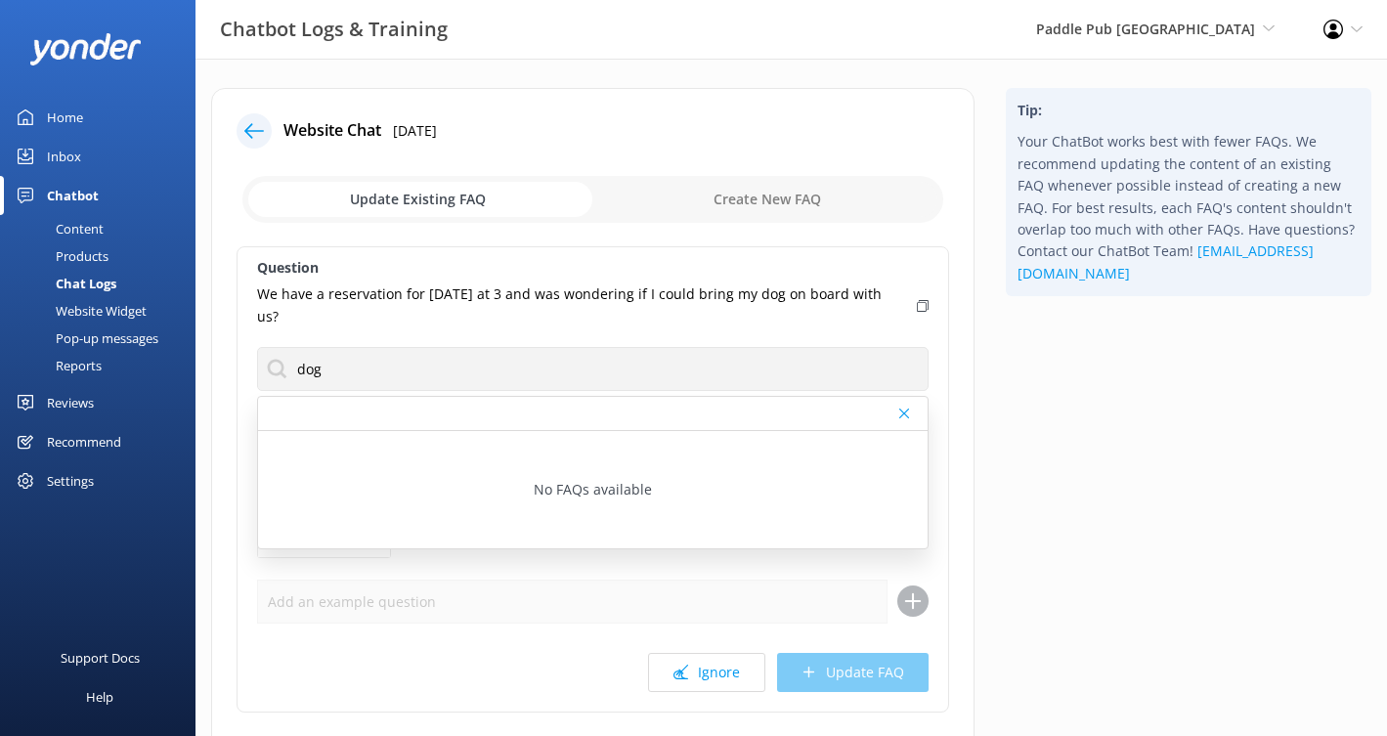
click at [1014, 429] on div "Tip: Your ChatBot works best with fewer FAQs. We recommend updating the content…" at bounding box center [1188, 459] width 397 height 743
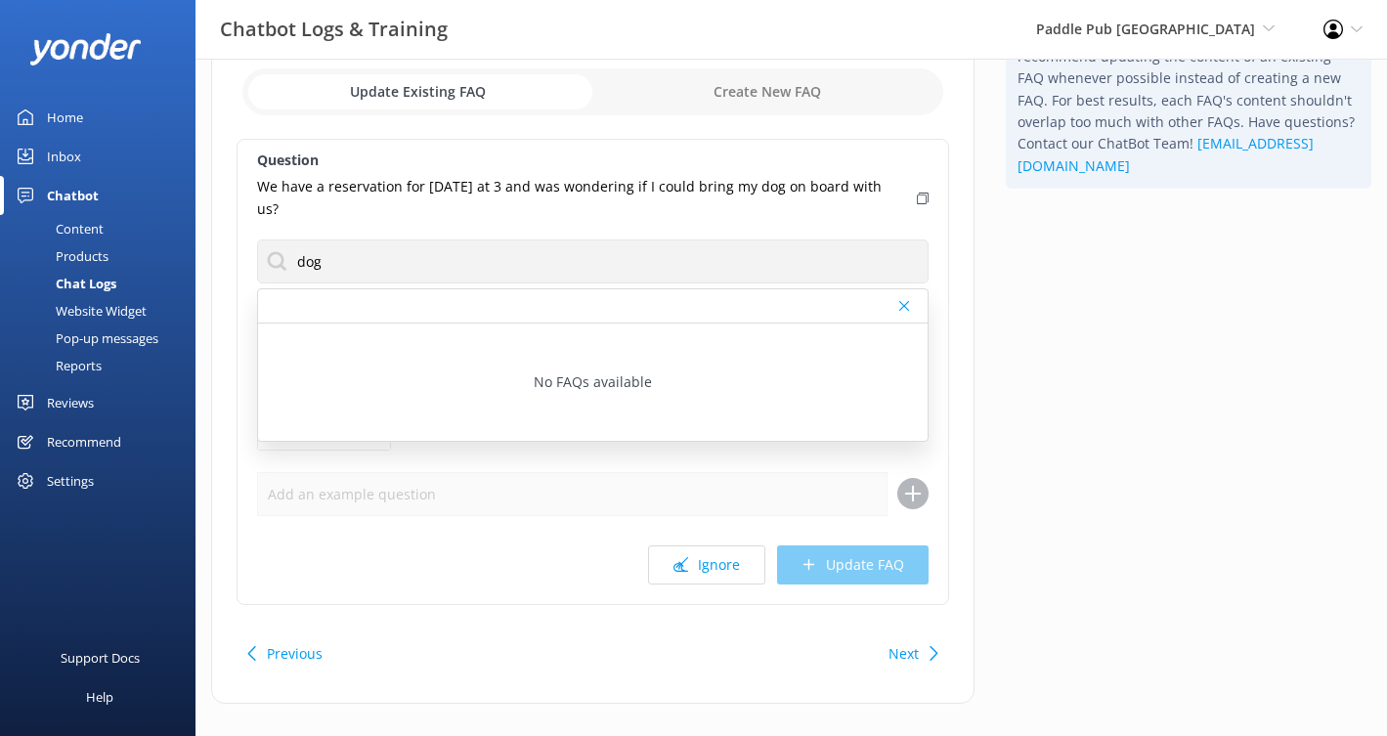
click at [960, 413] on div "Website Chat 2nd Jul 2025 Update Existing FAQ Create New FAQ Question We have a…" at bounding box center [592, 341] width 763 height 723
click at [903, 654] on button "Next" at bounding box center [904, 653] width 30 height 39
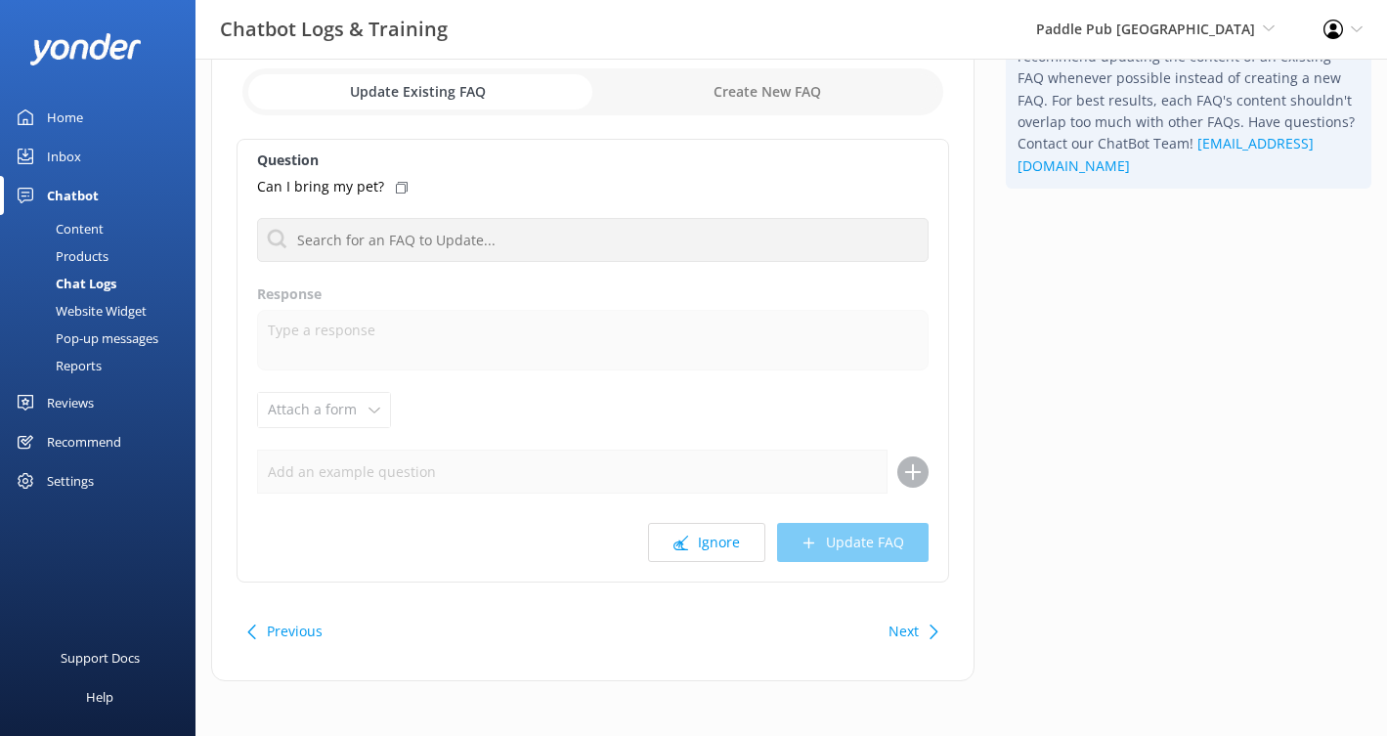
scroll to position [57, 0]
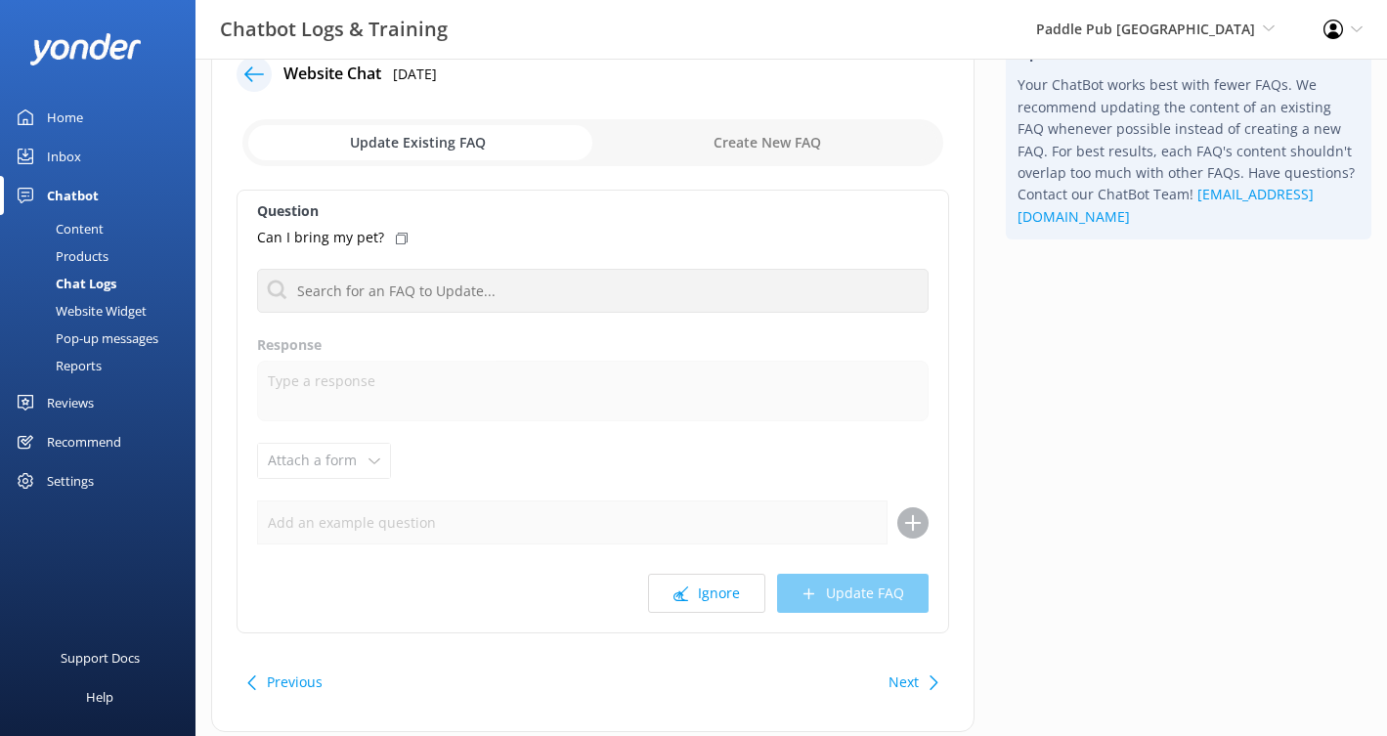
click at [903, 676] on button "Next" at bounding box center [904, 682] width 30 height 39
click at [699, 578] on button "Ignore" at bounding box center [706, 593] width 117 height 39
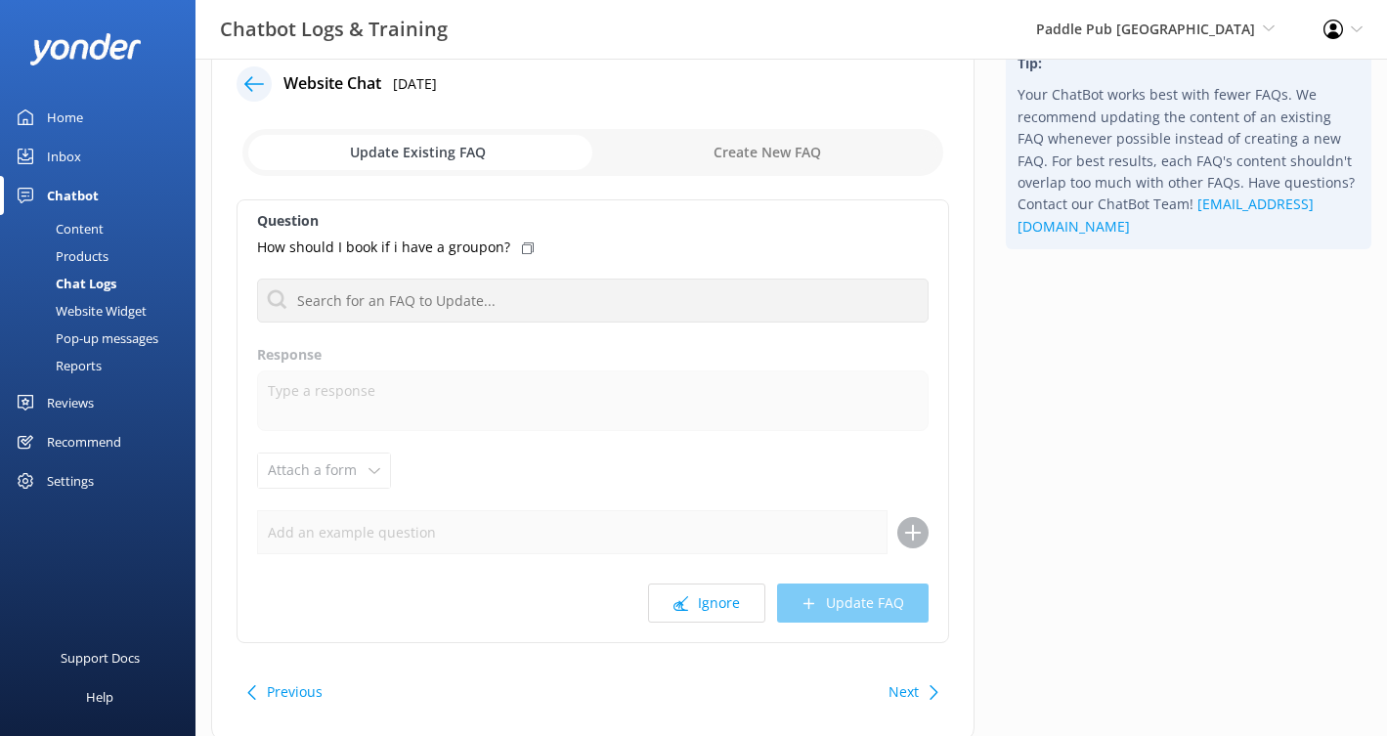
scroll to position [48, 0]
click at [739, 601] on button "Ignore" at bounding box center [706, 602] width 117 height 39
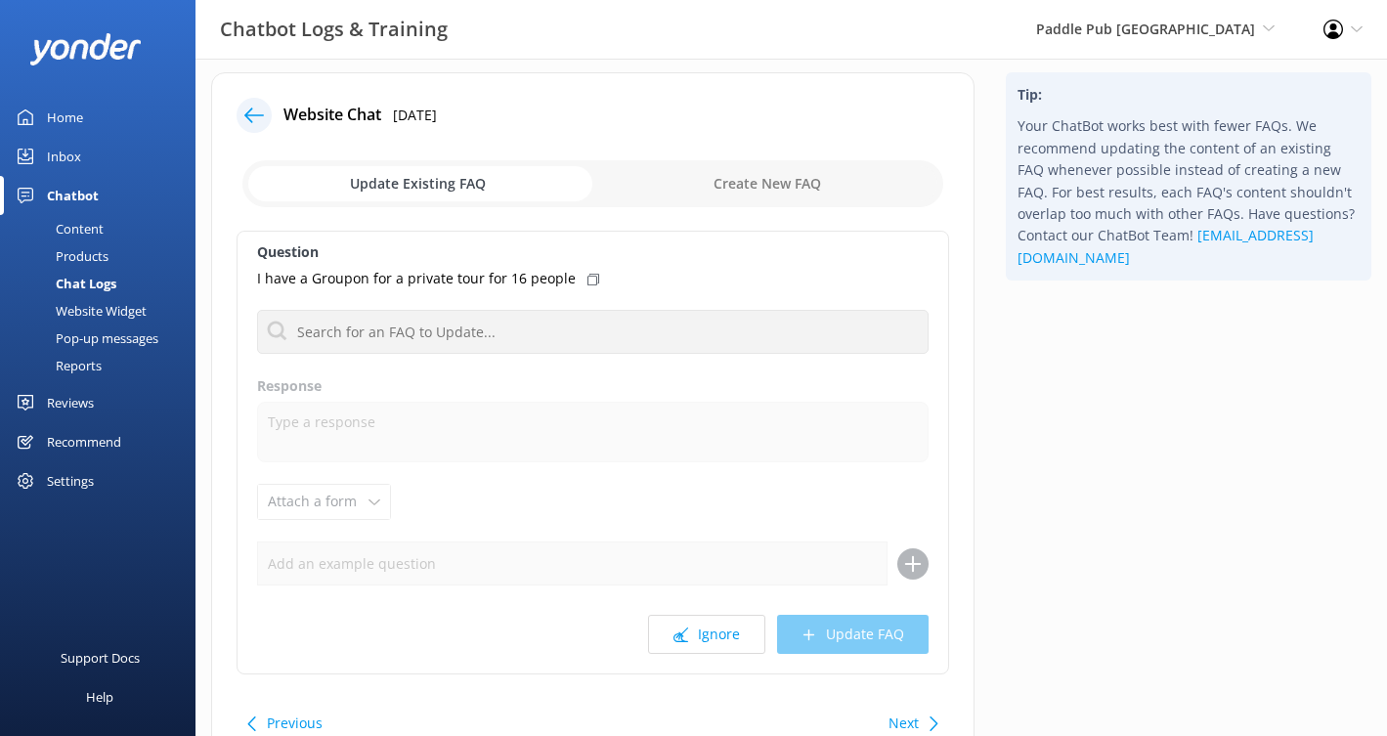
scroll to position [31, 0]
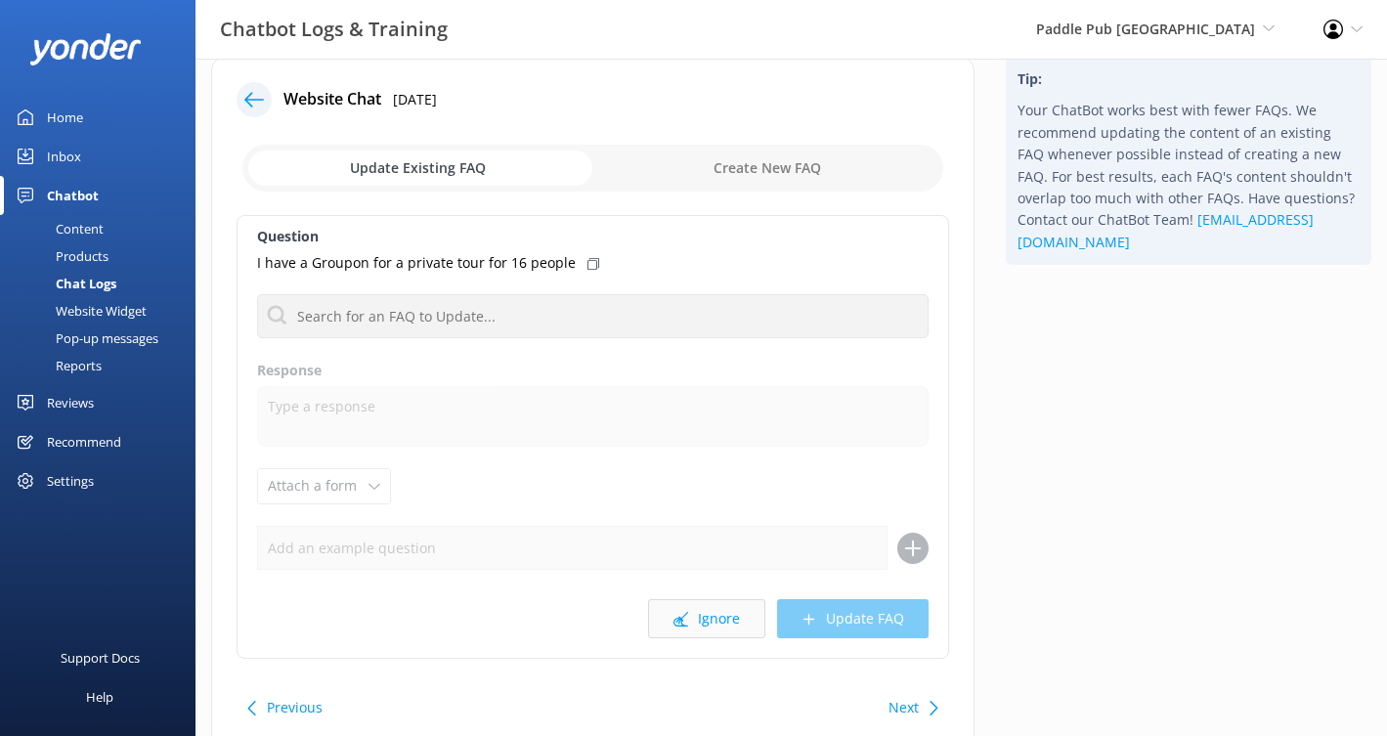
click at [744, 621] on button "Ignore" at bounding box center [706, 618] width 117 height 39
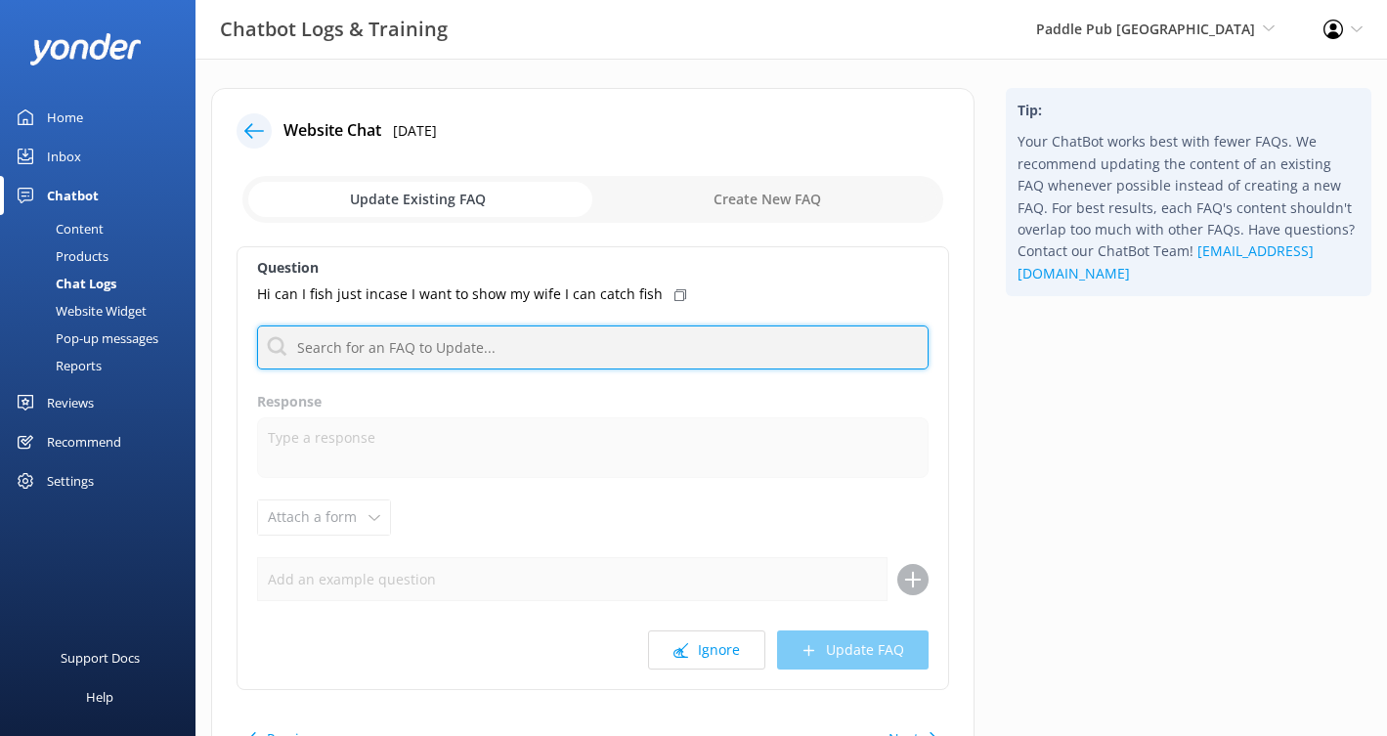
click at [647, 332] on input "text" at bounding box center [593, 348] width 672 height 44
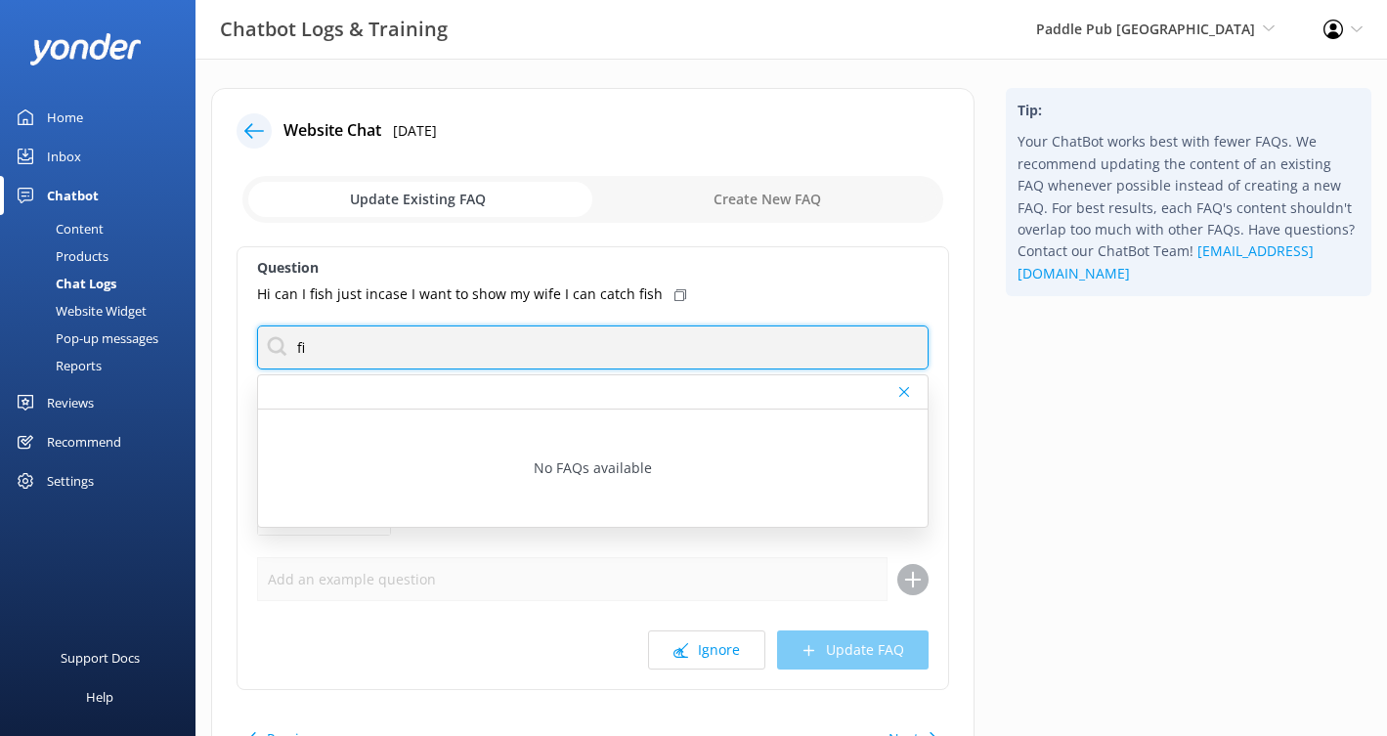
type input "f"
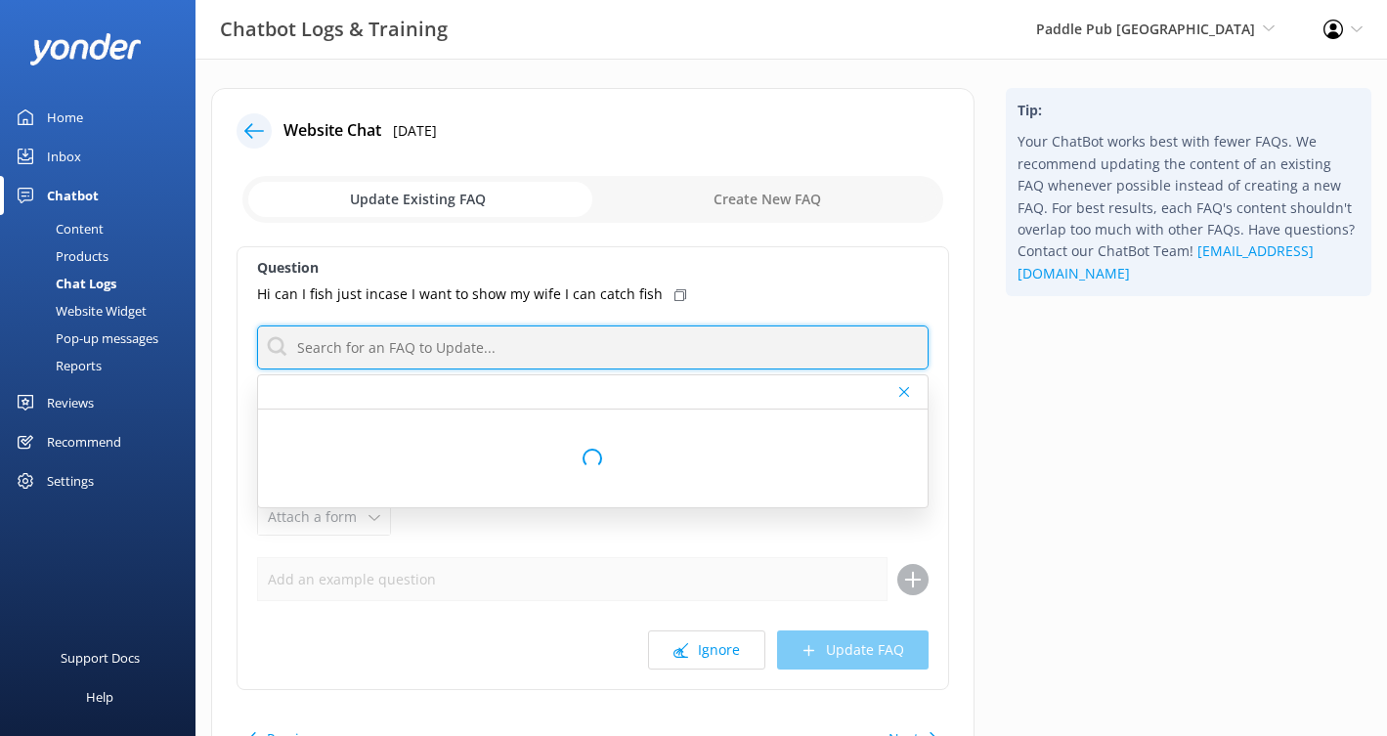
scroll to position [110, 0]
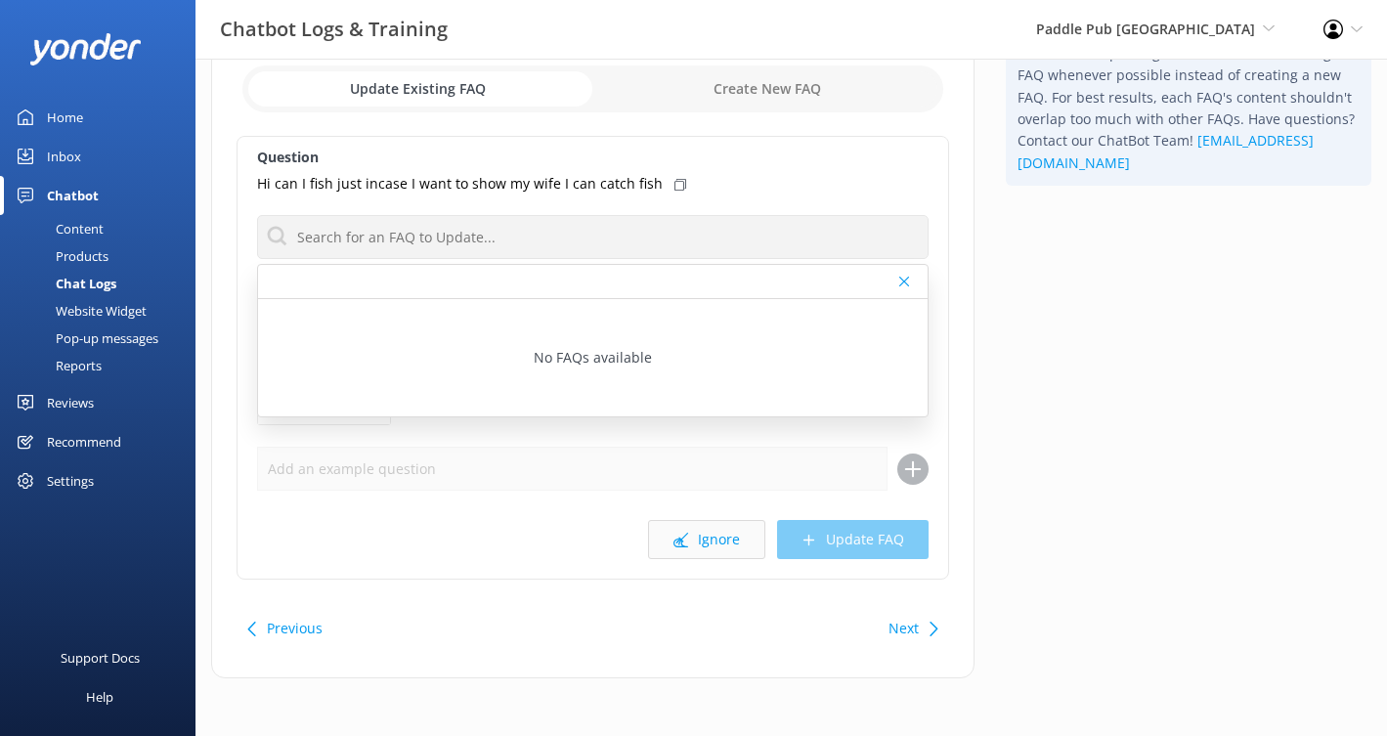
click at [736, 535] on button "Ignore" at bounding box center [706, 539] width 117 height 39
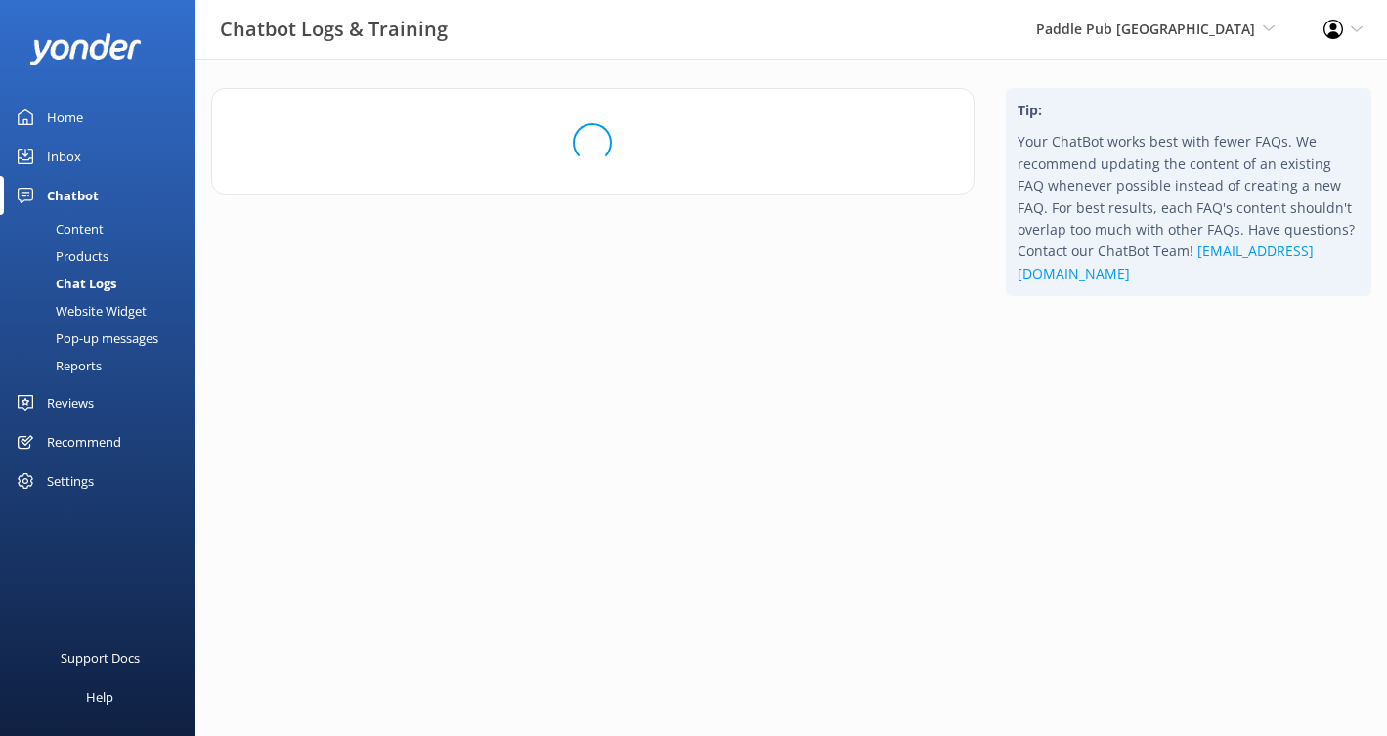
scroll to position [0, 0]
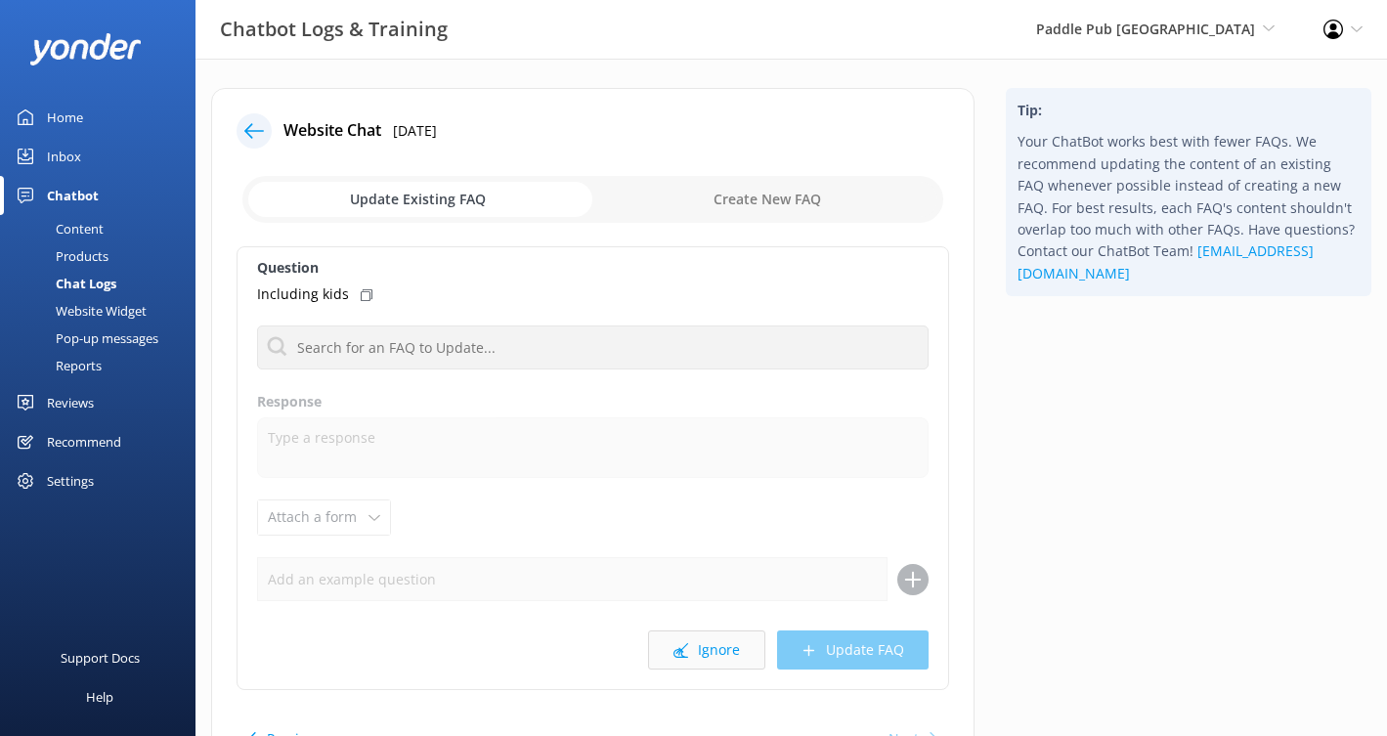
click at [727, 644] on button "Ignore" at bounding box center [706, 650] width 117 height 39
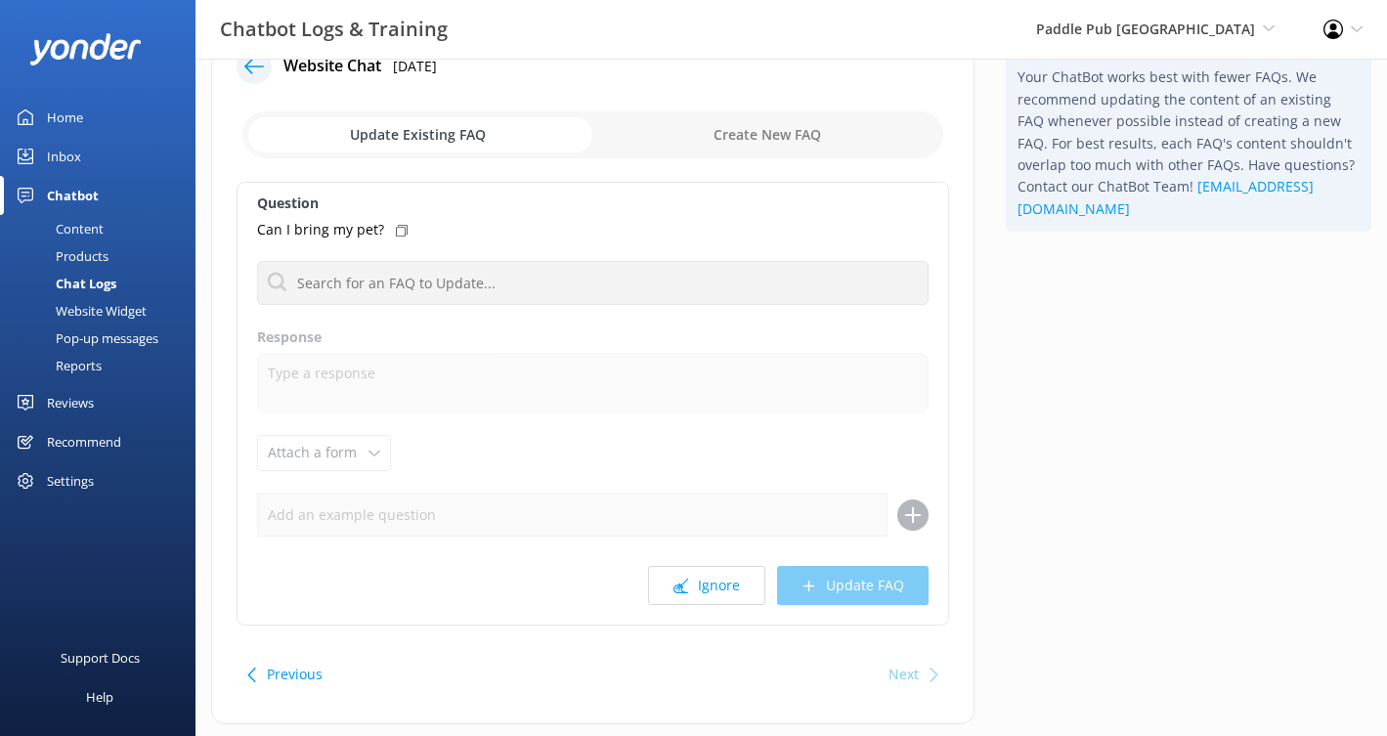
scroll to position [111, 0]
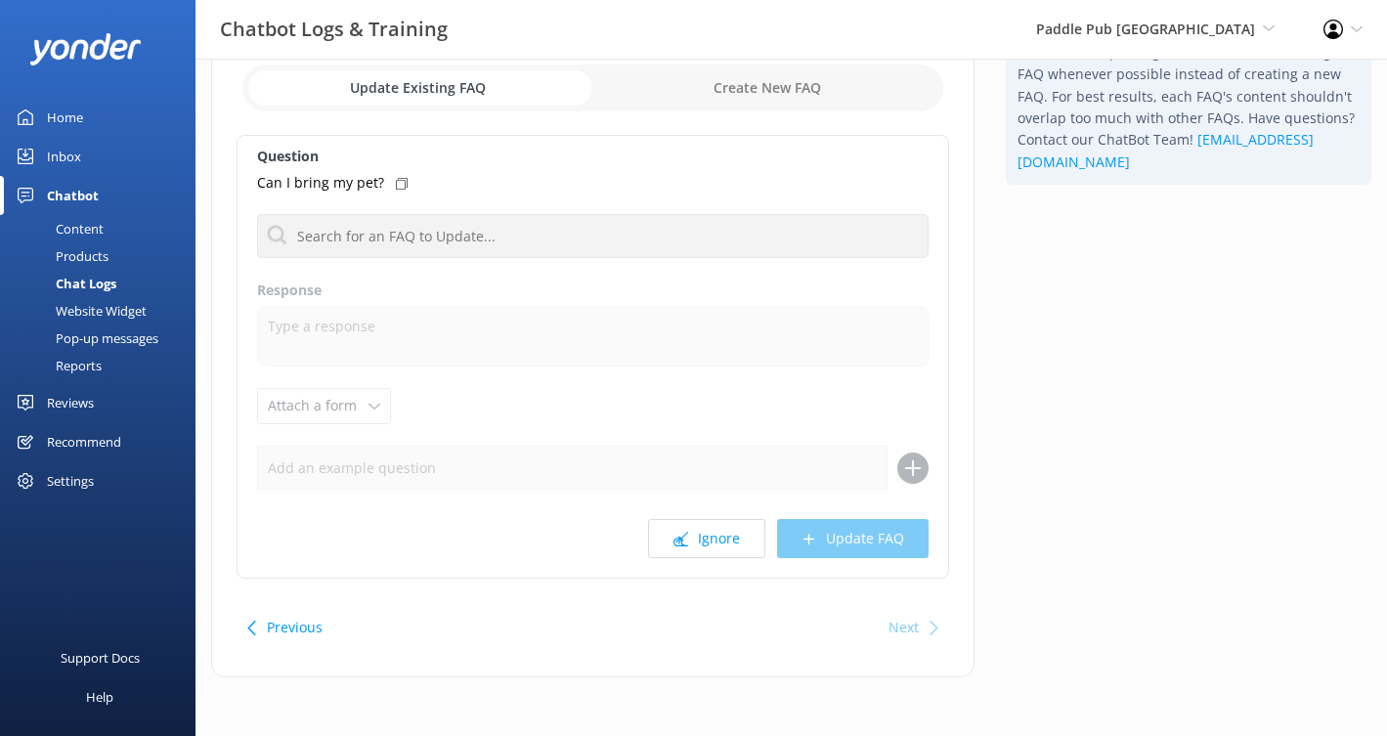
click at [271, 632] on button "Previous" at bounding box center [295, 627] width 56 height 39
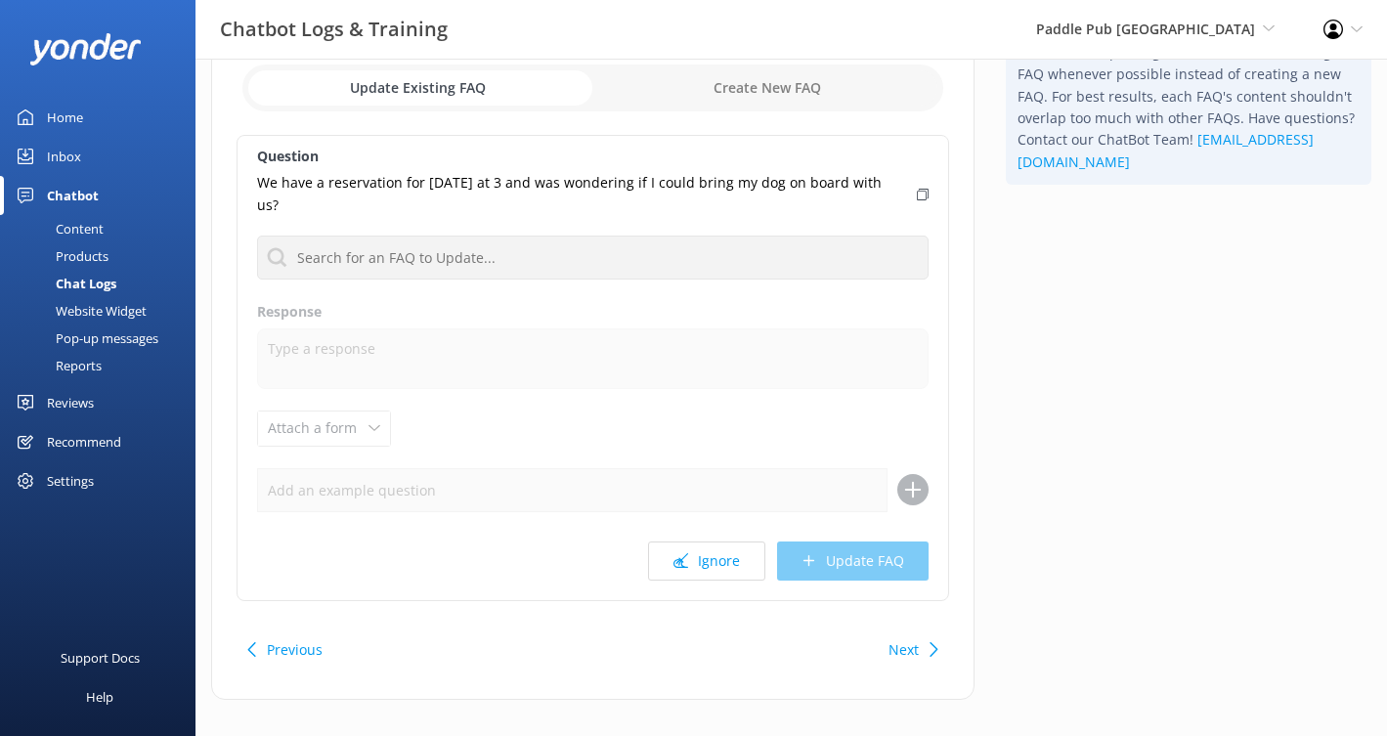
click at [271, 632] on button "Previous" at bounding box center [295, 650] width 56 height 39
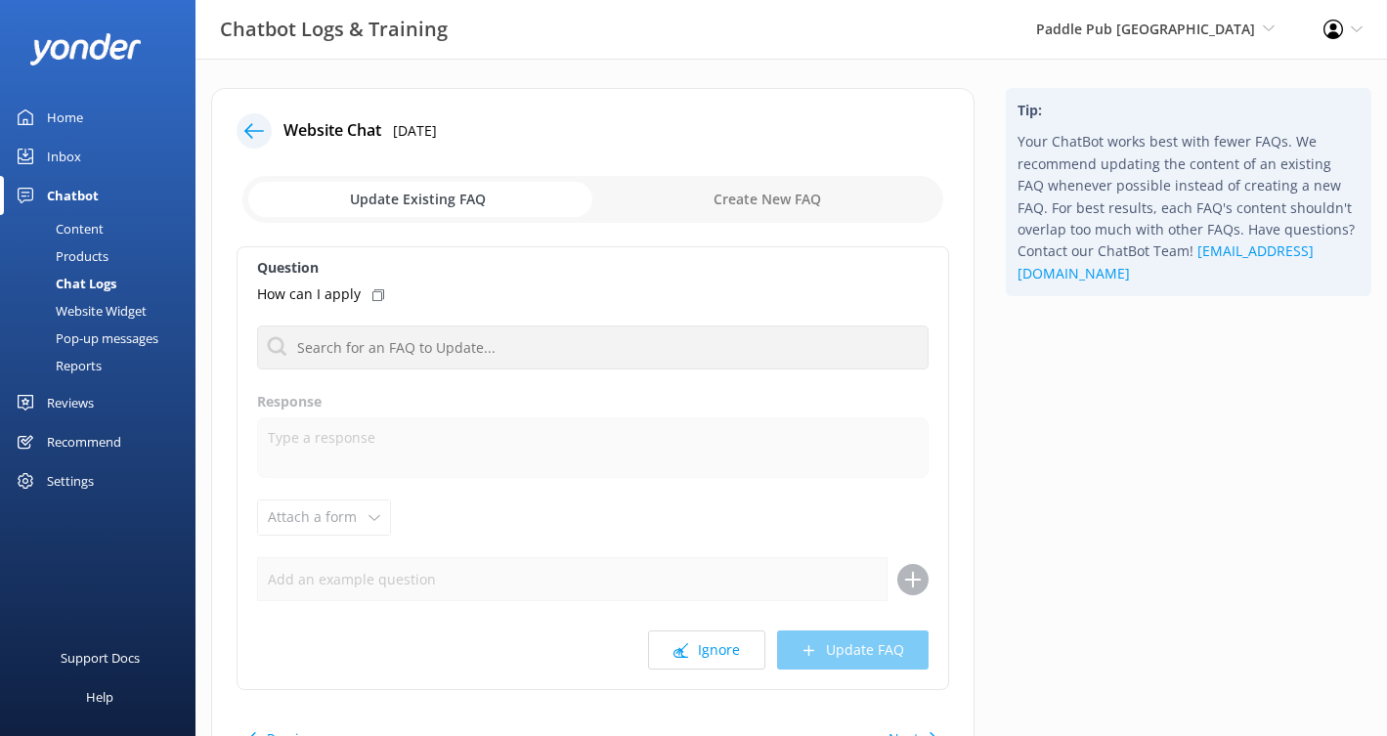
click at [246, 133] on icon at bounding box center [254, 131] width 20 height 20
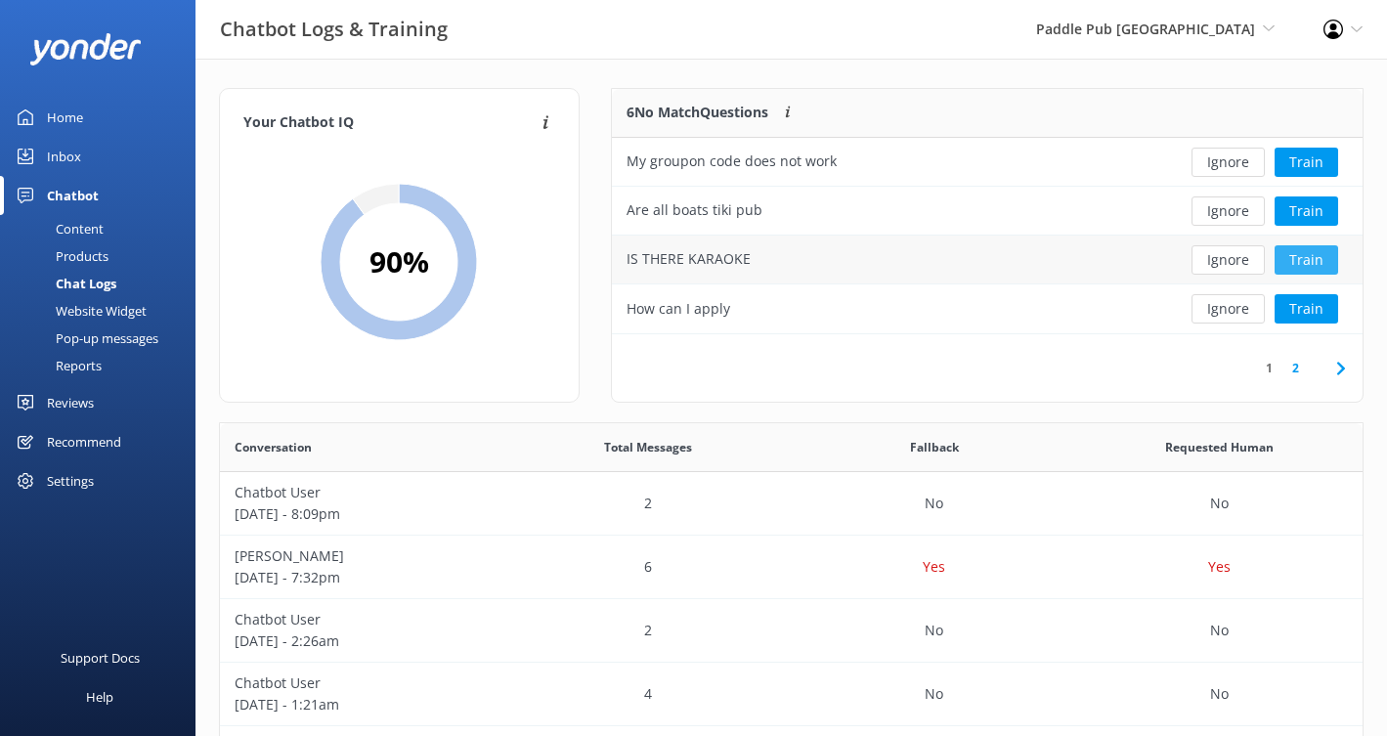
click at [1303, 262] on button "Train" at bounding box center [1307, 259] width 64 height 29
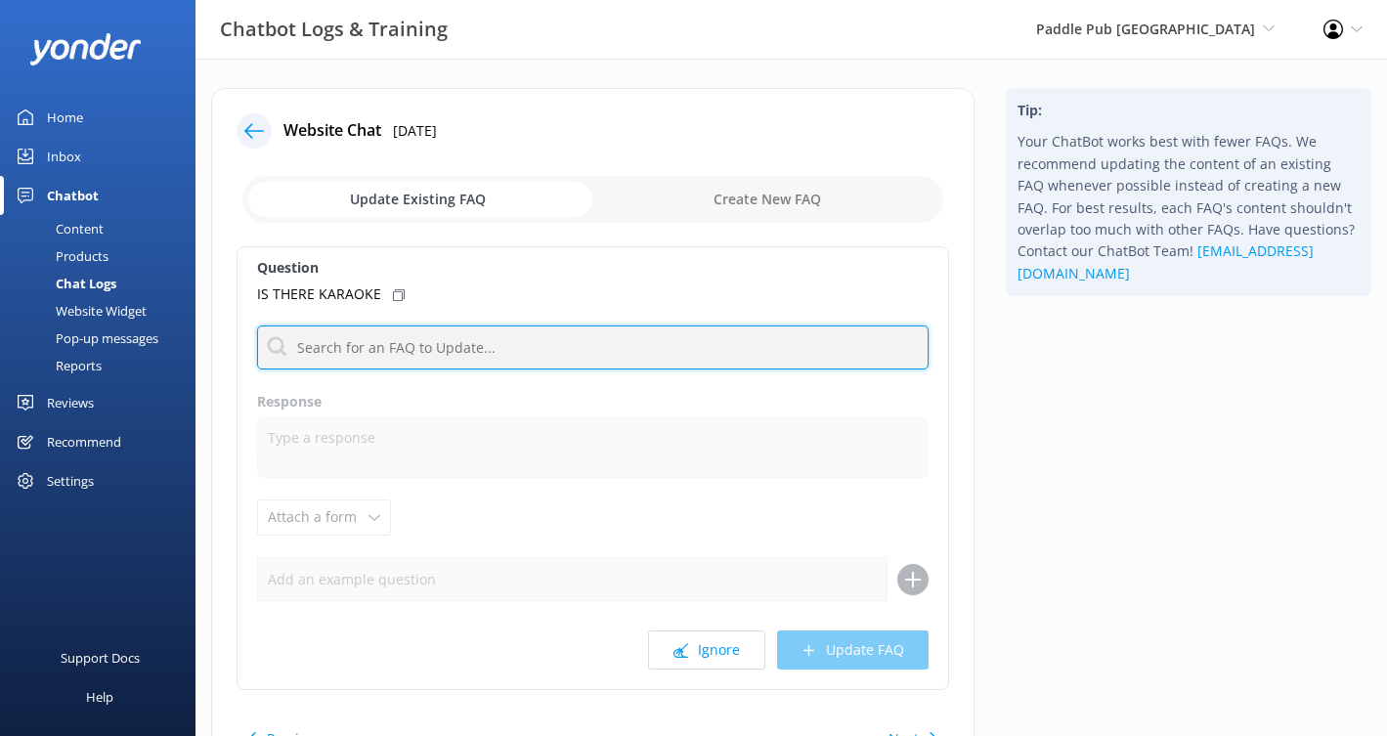
click at [509, 351] on input "text" at bounding box center [593, 348] width 672 height 44
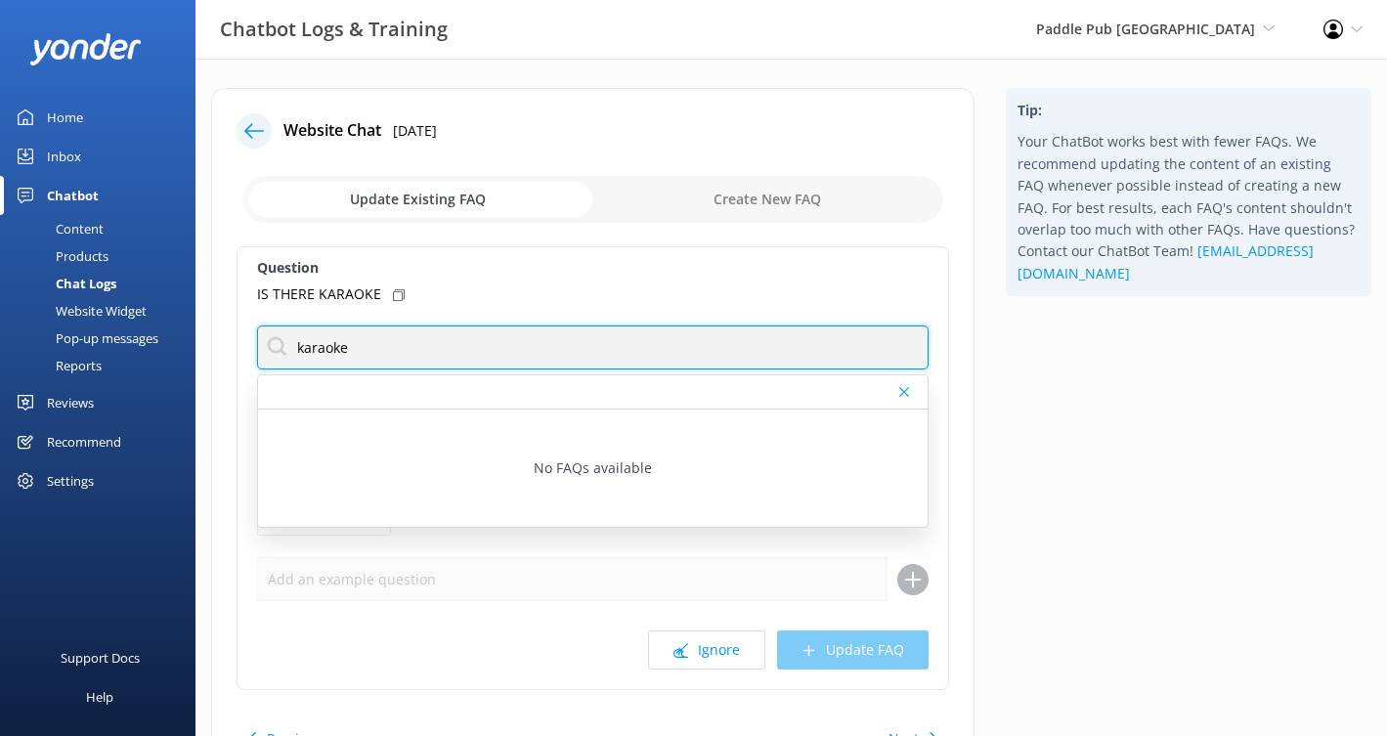
type input "karaoke"
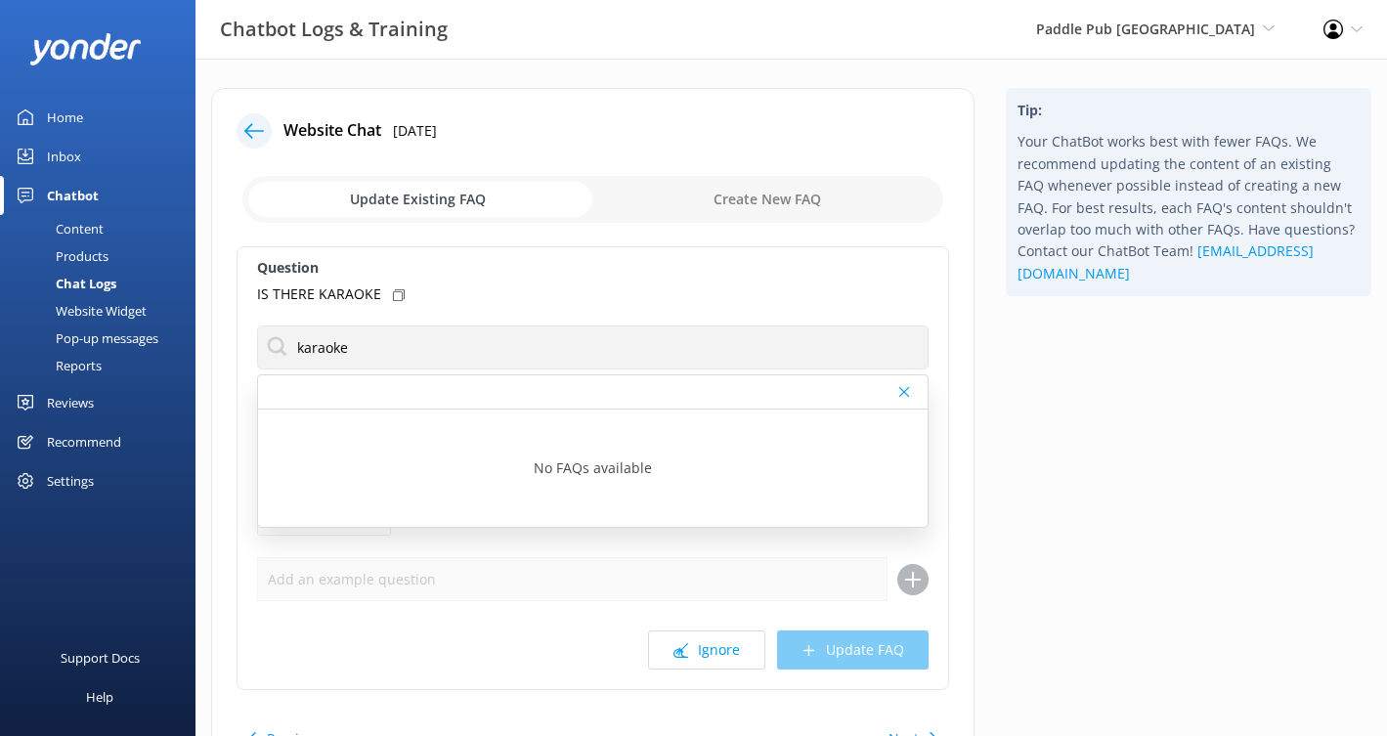
click at [981, 443] on div "Website Chat 4th Jul 2025 Update Existing FAQ Create New FAQ Question IS THERE …" at bounding box center [593, 448] width 795 height 720
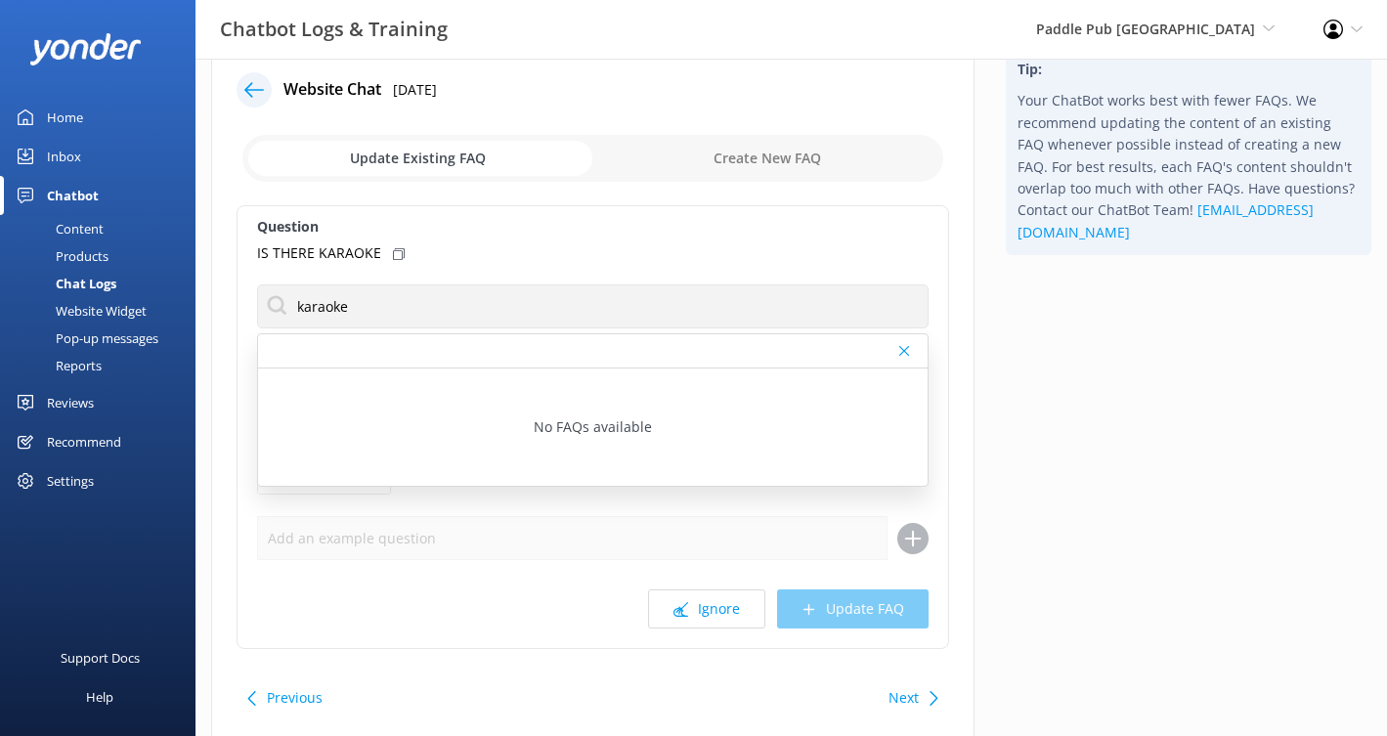
scroll to position [89, 0]
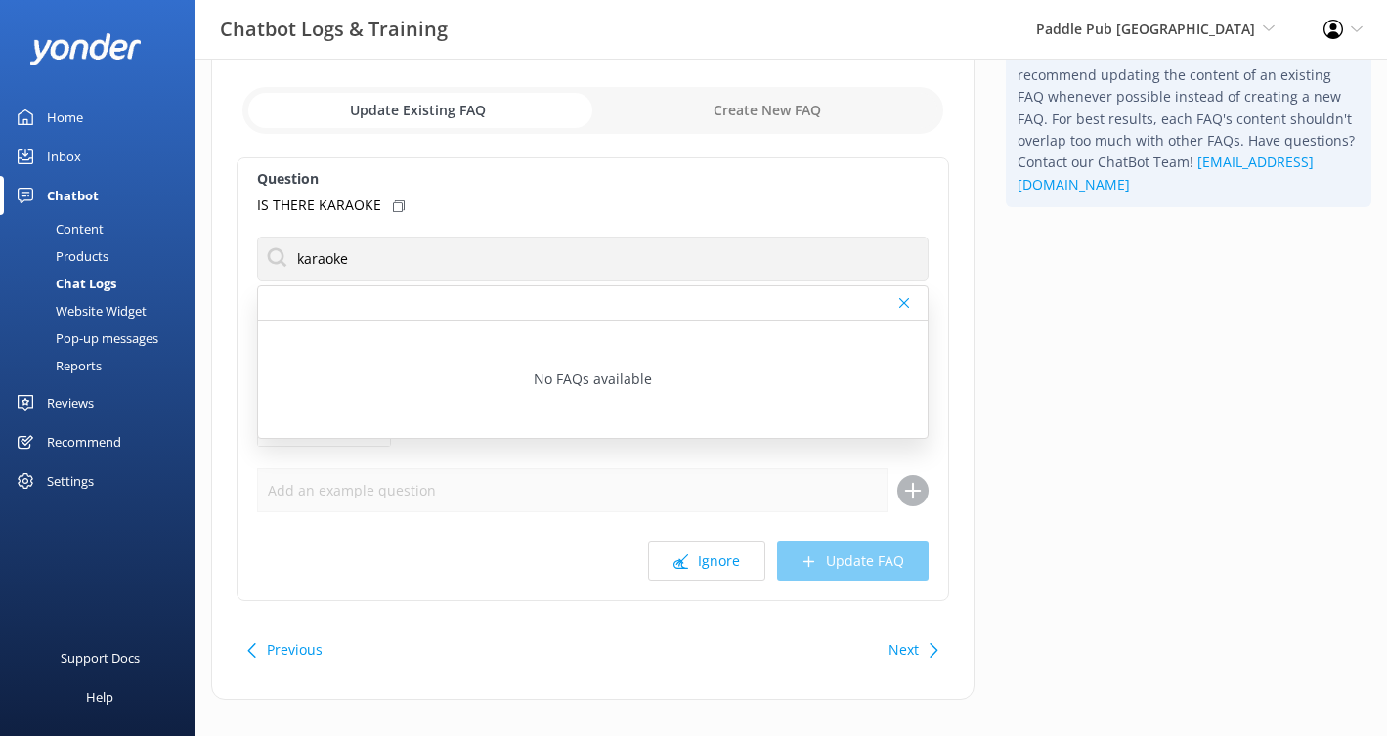
click at [920, 644] on div "Next" at bounding box center [911, 650] width 61 height 39
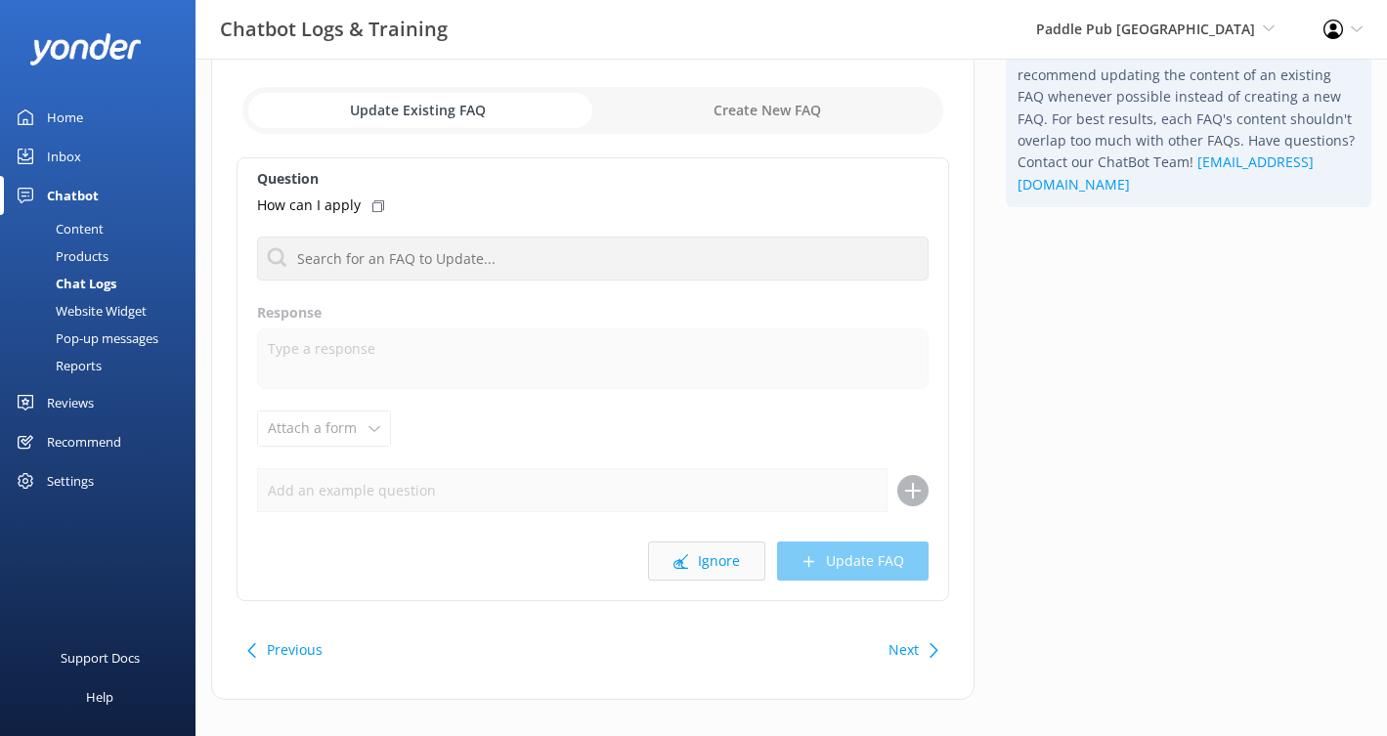
click at [704, 551] on button "Ignore" at bounding box center [706, 561] width 117 height 39
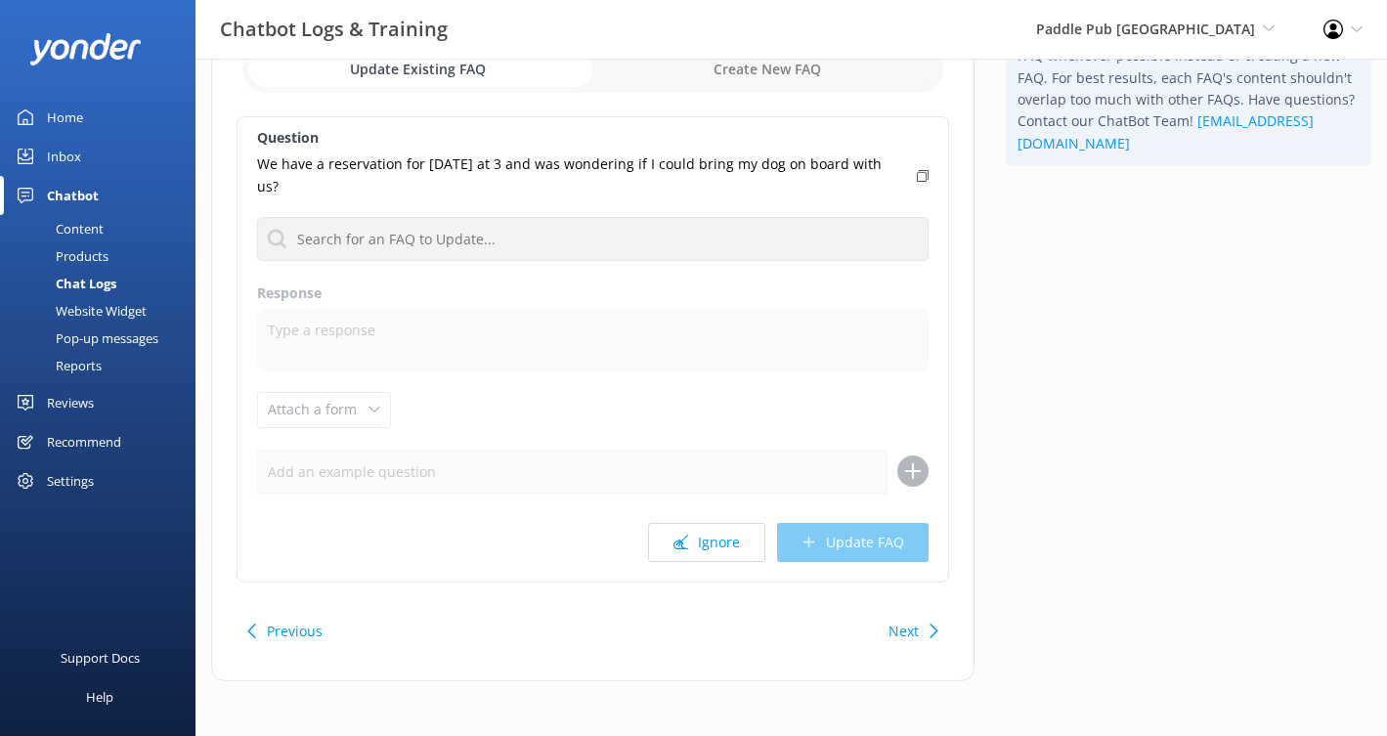
scroll to position [133, 0]
click at [915, 625] on button "Next" at bounding box center [904, 628] width 30 height 39
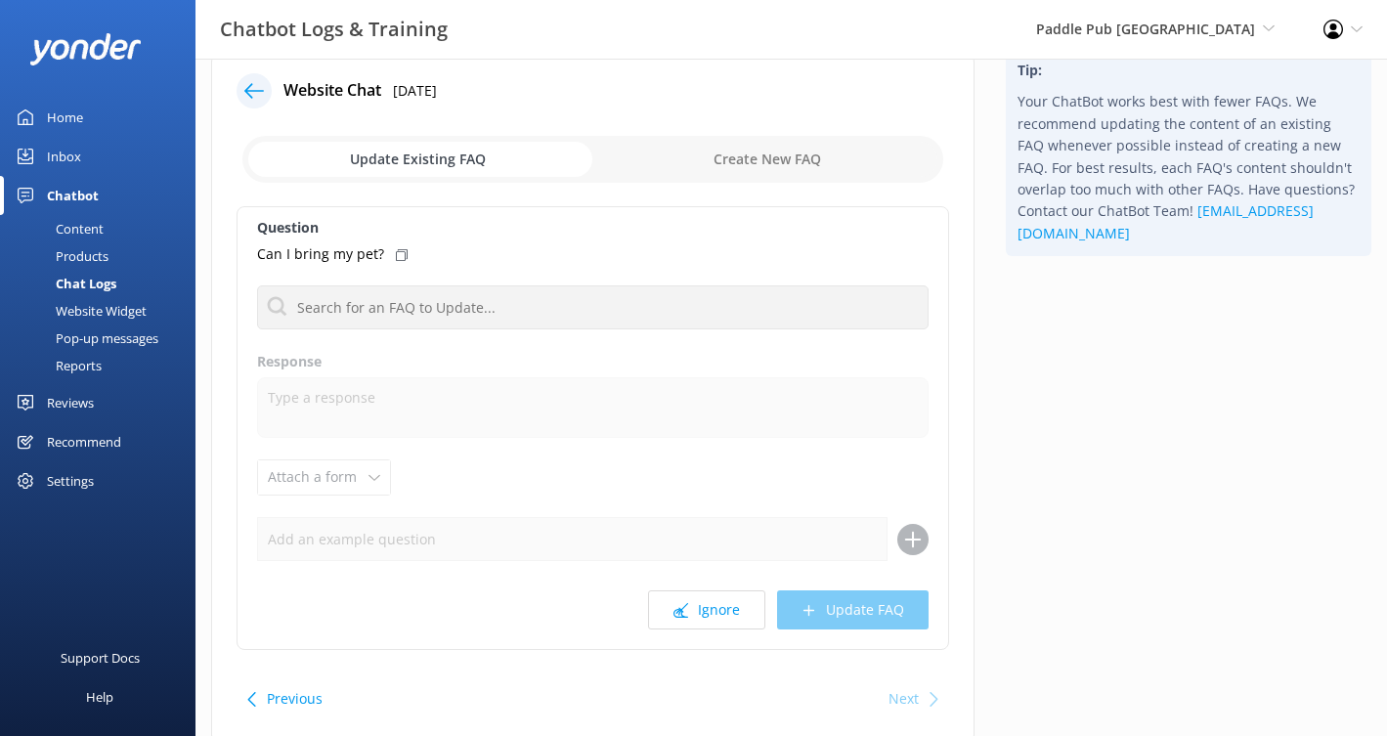
scroll to position [62, 0]
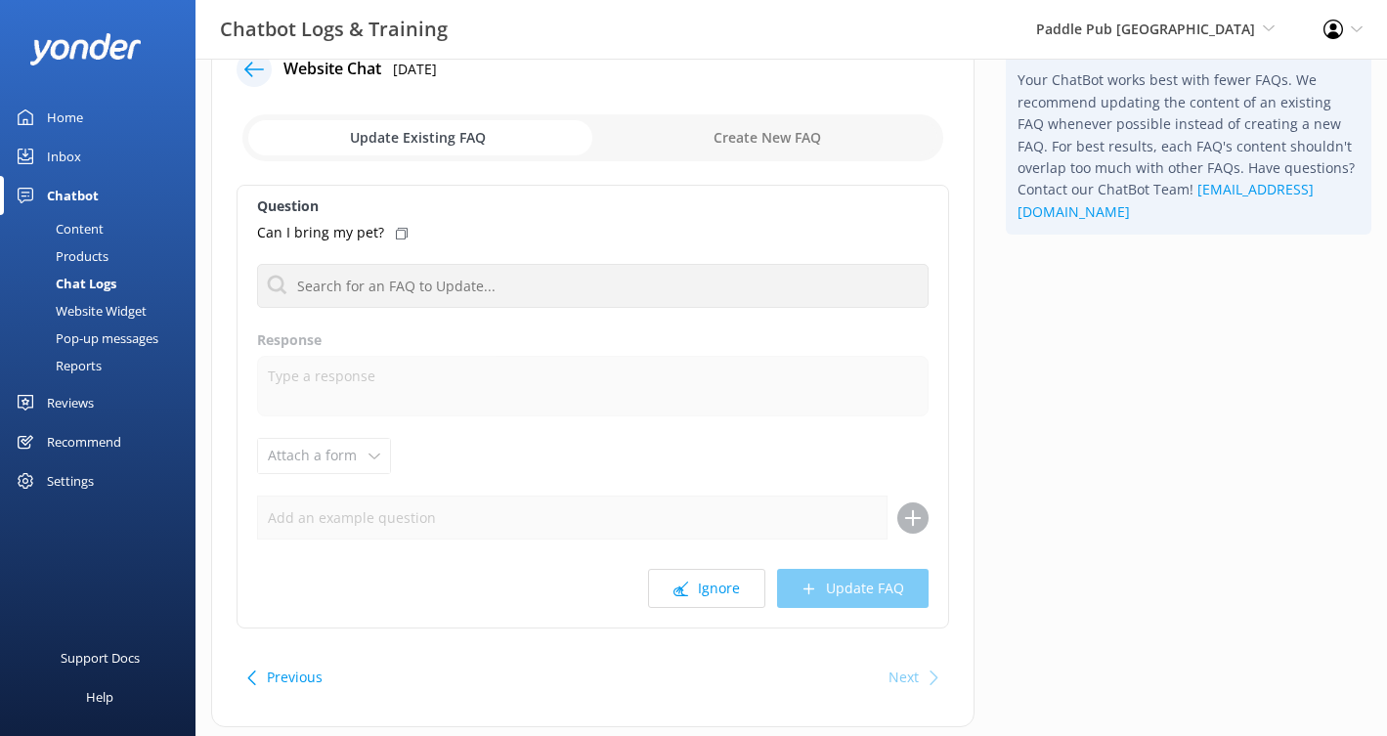
click at [278, 676] on button "Previous" at bounding box center [295, 677] width 56 height 39
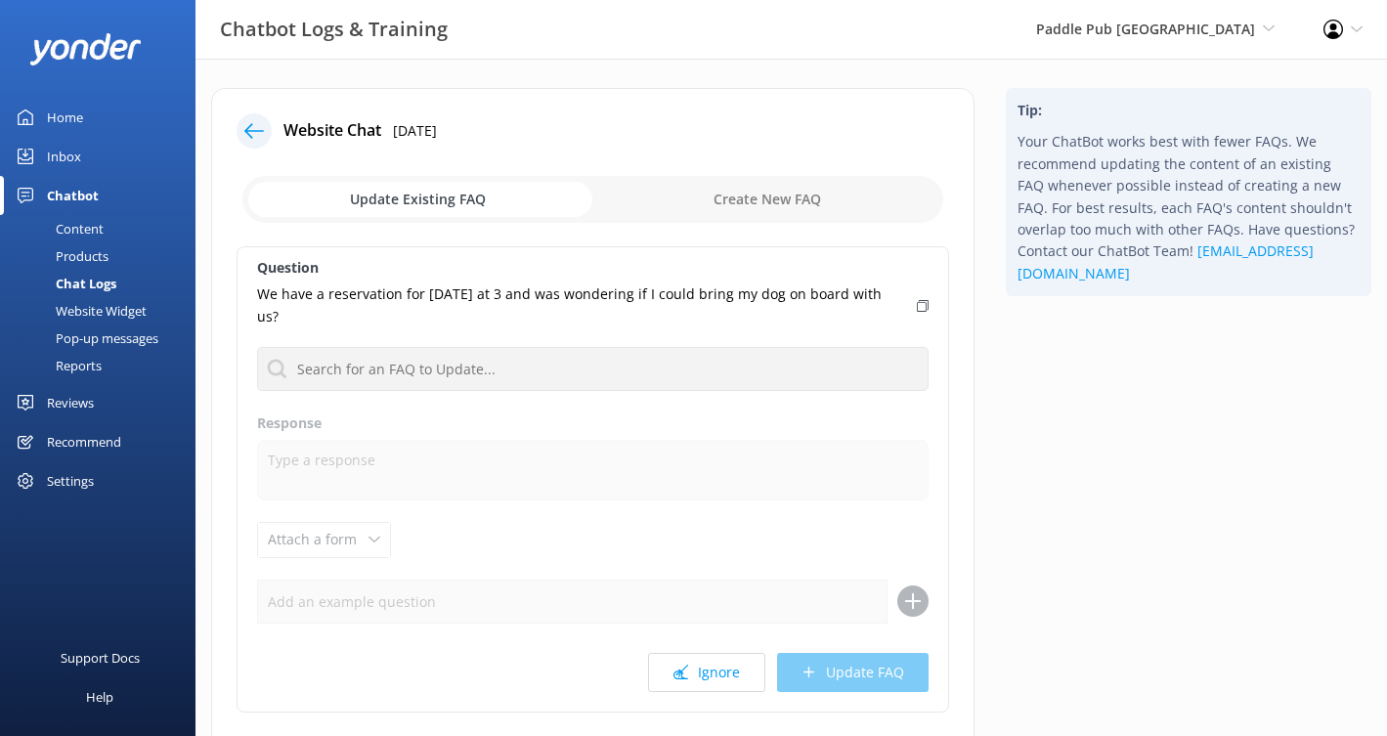
scroll to position [1, 0]
click at [731, 656] on button "Ignore" at bounding box center [706, 671] width 117 height 39
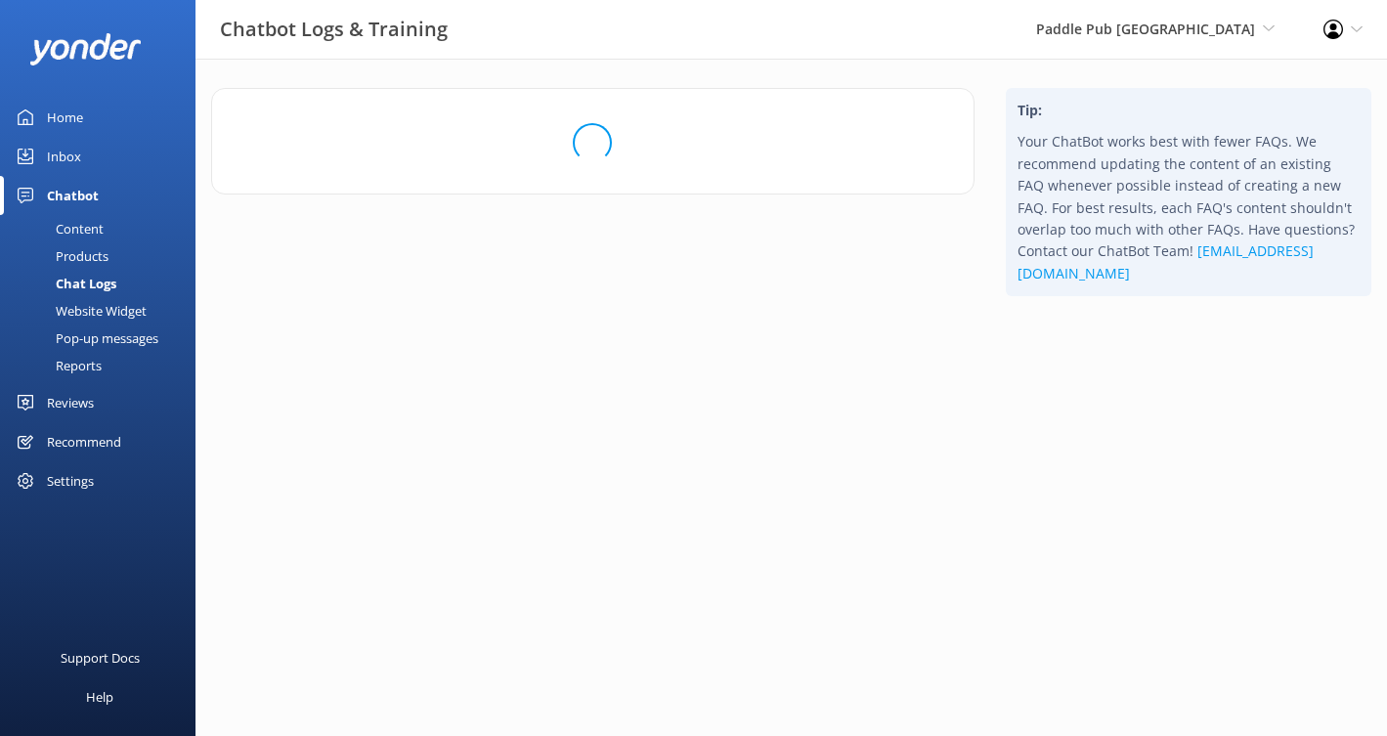
scroll to position [0, 0]
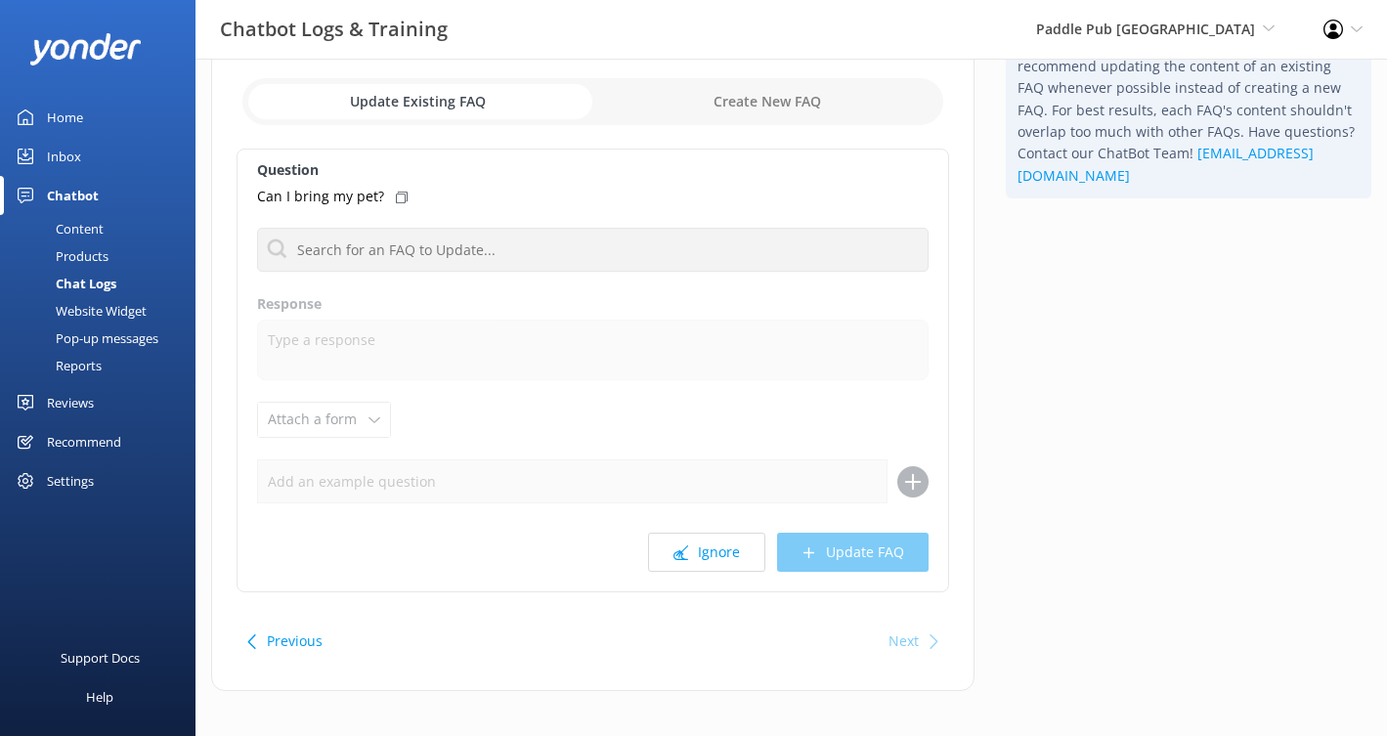
scroll to position [108, 0]
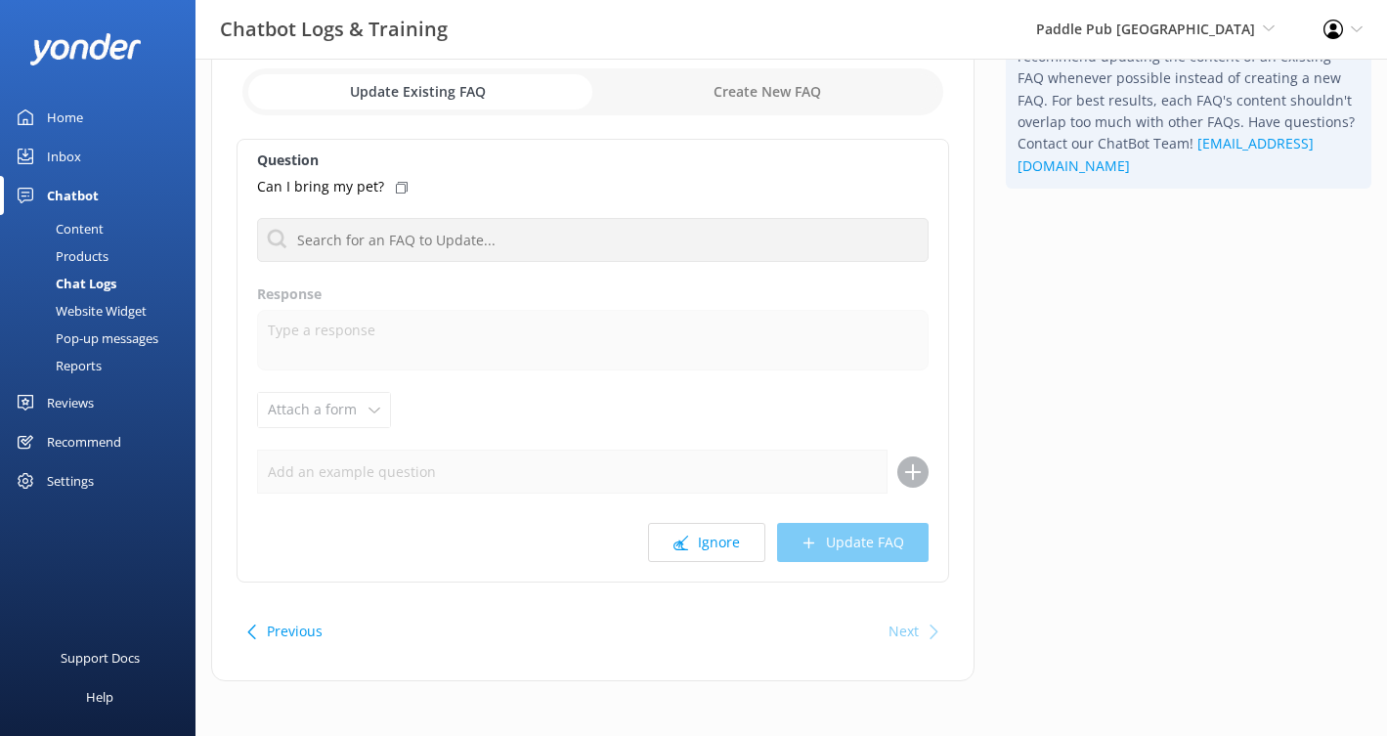
click at [900, 632] on div "Next" at bounding box center [904, 631] width 30 height 39
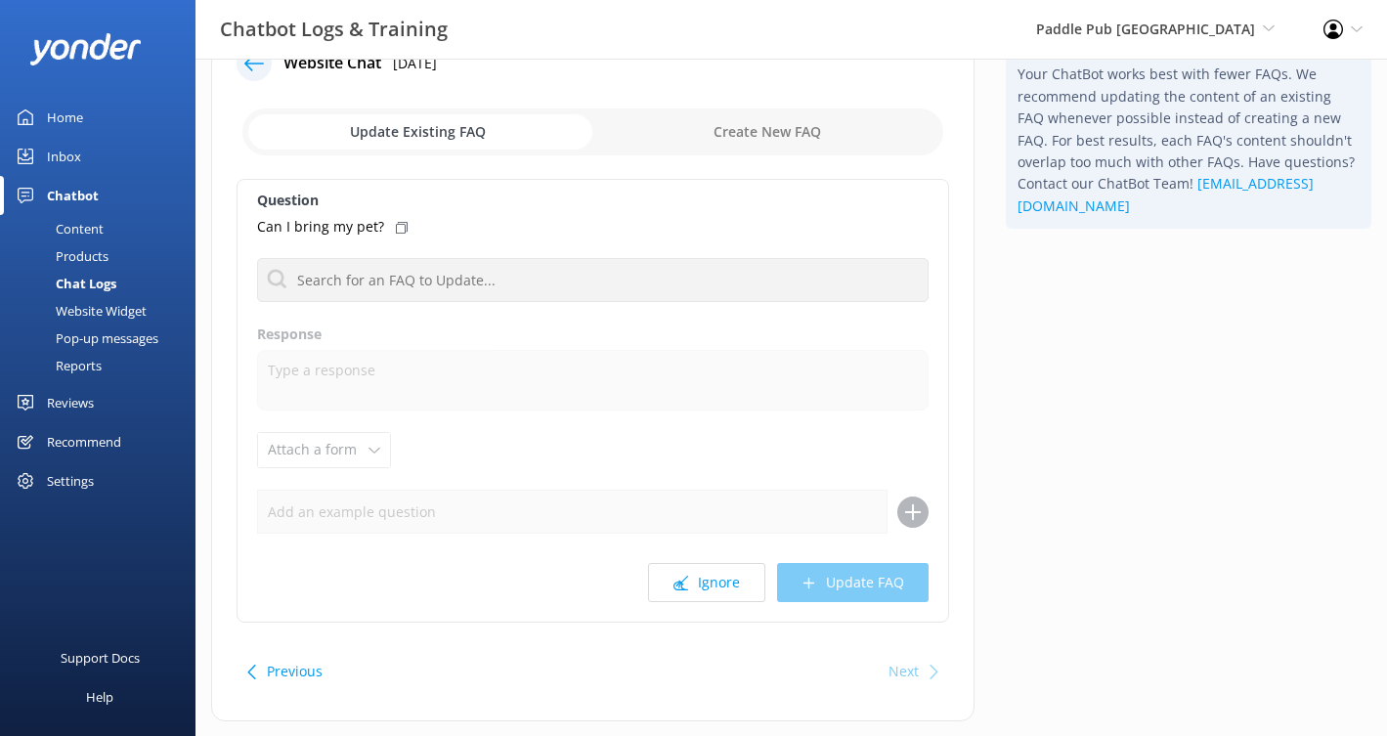
scroll to position [32, 0]
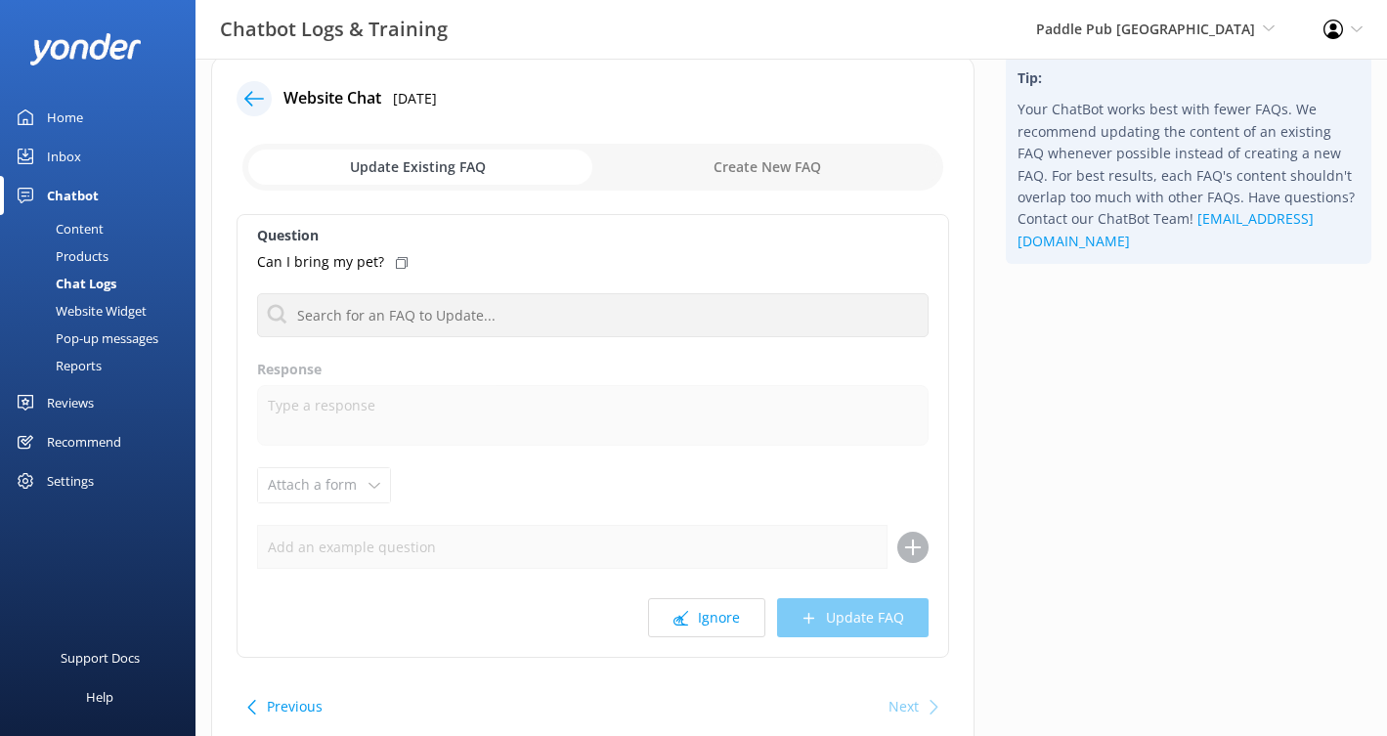
click at [251, 103] on icon at bounding box center [254, 99] width 20 height 20
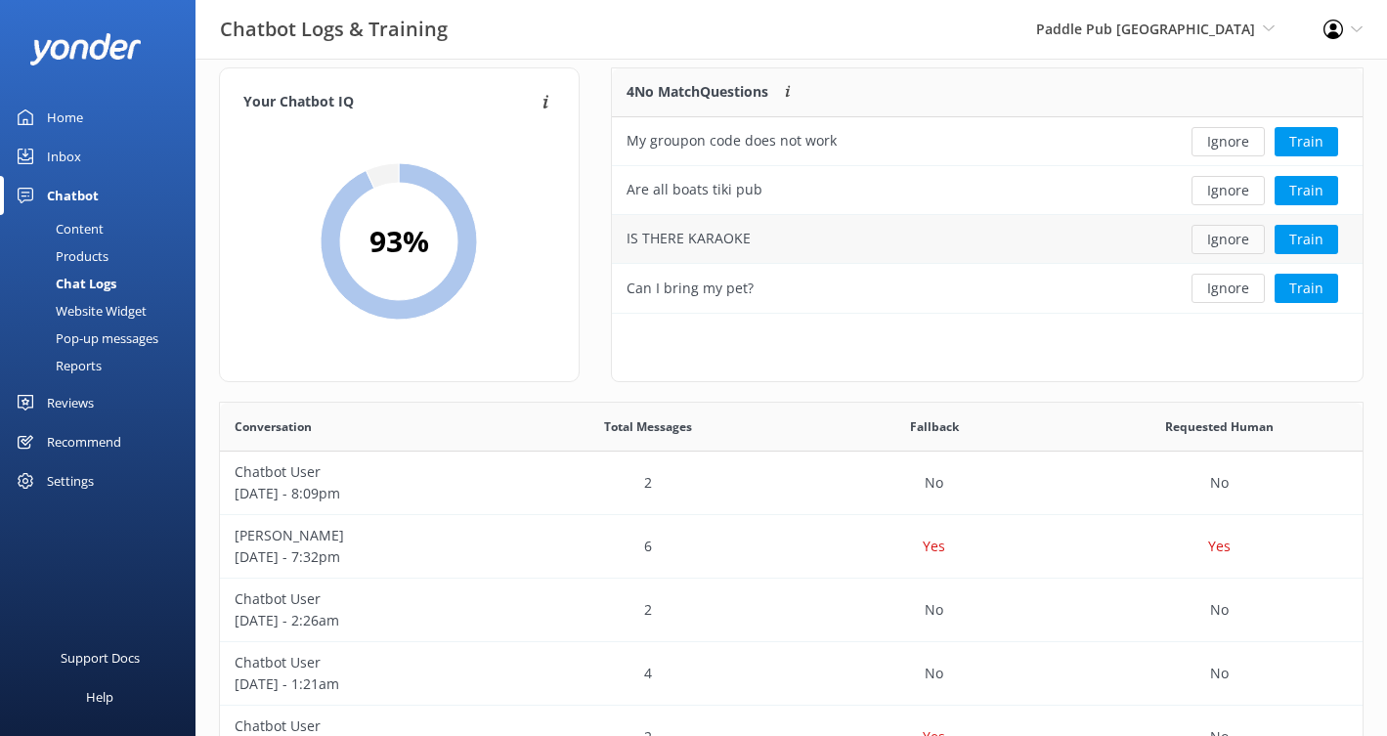
click at [1216, 241] on button "Ignore" at bounding box center [1228, 239] width 73 height 29
click at [1217, 149] on button "Ignore" at bounding box center [1228, 141] width 73 height 29
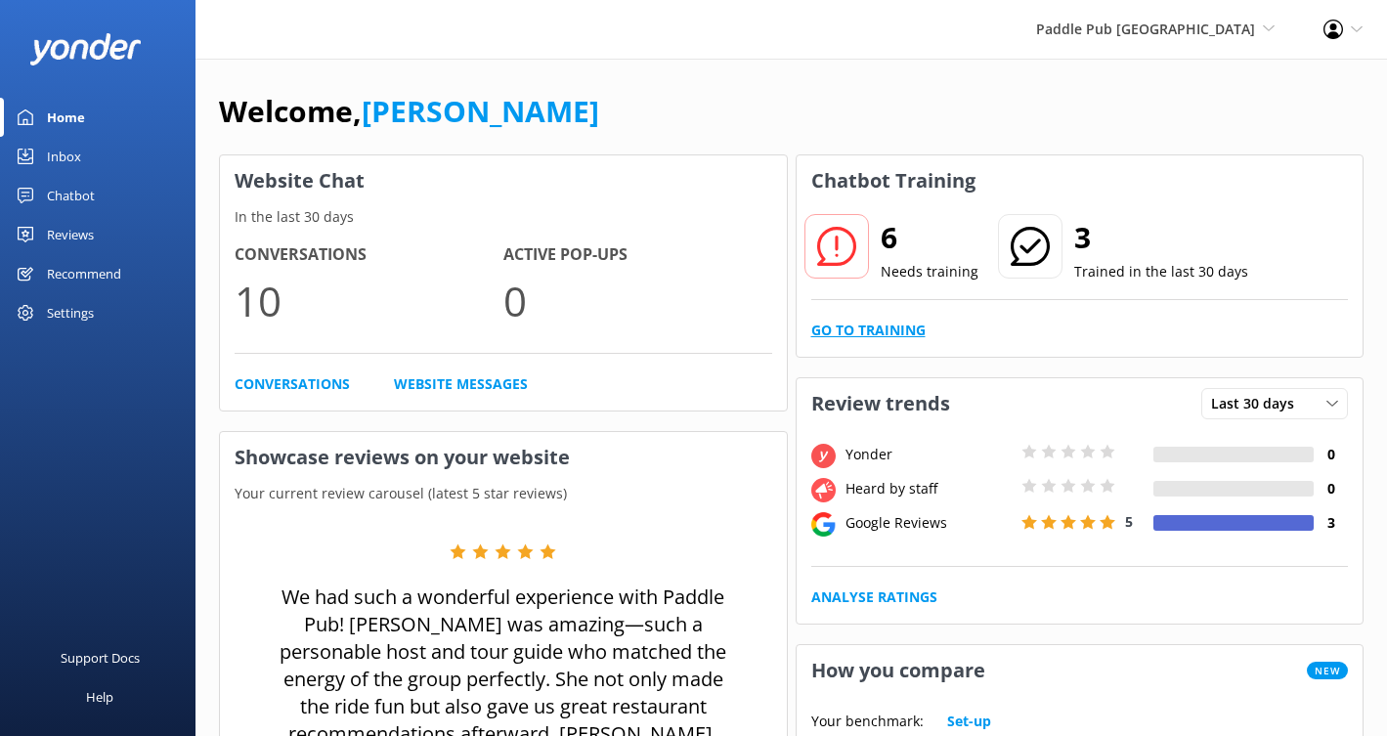
click at [887, 331] on link "Go to Training" at bounding box center [868, 331] width 114 height 22
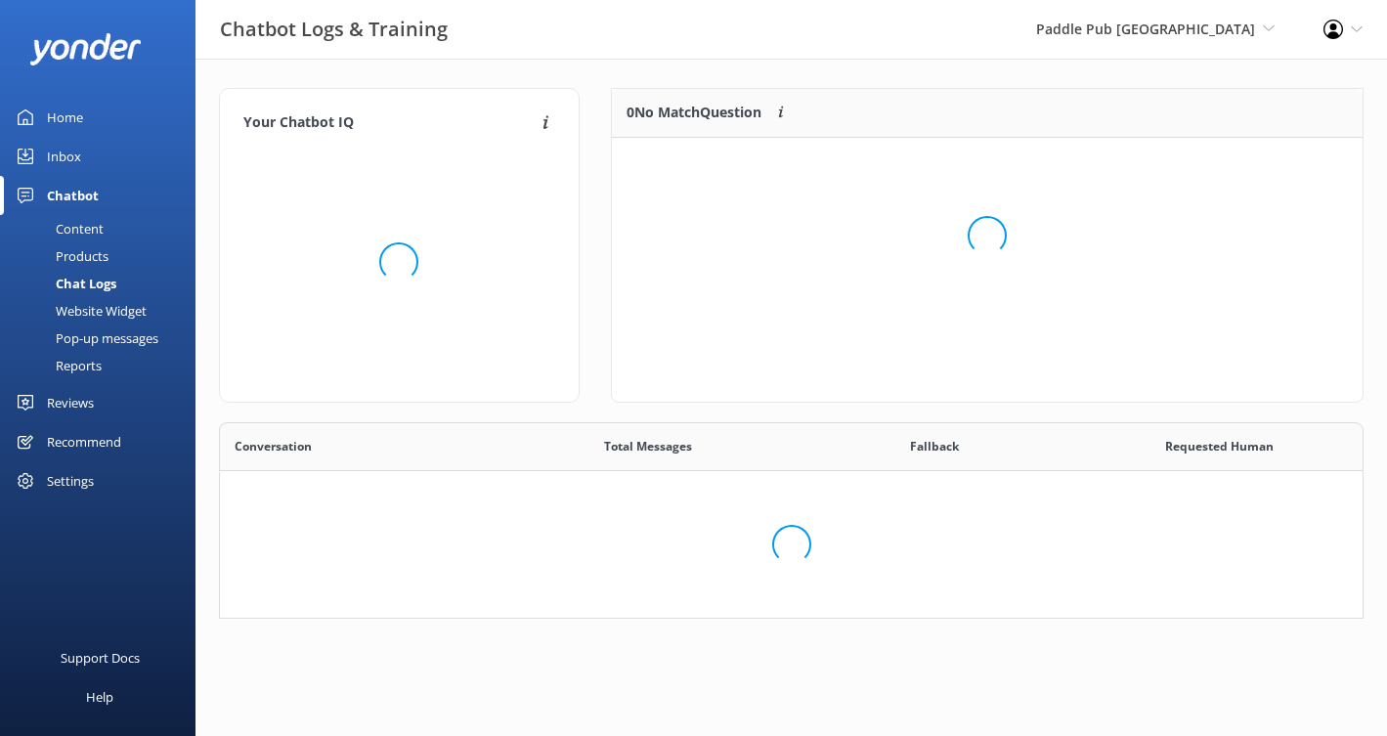
scroll to position [685, 1143]
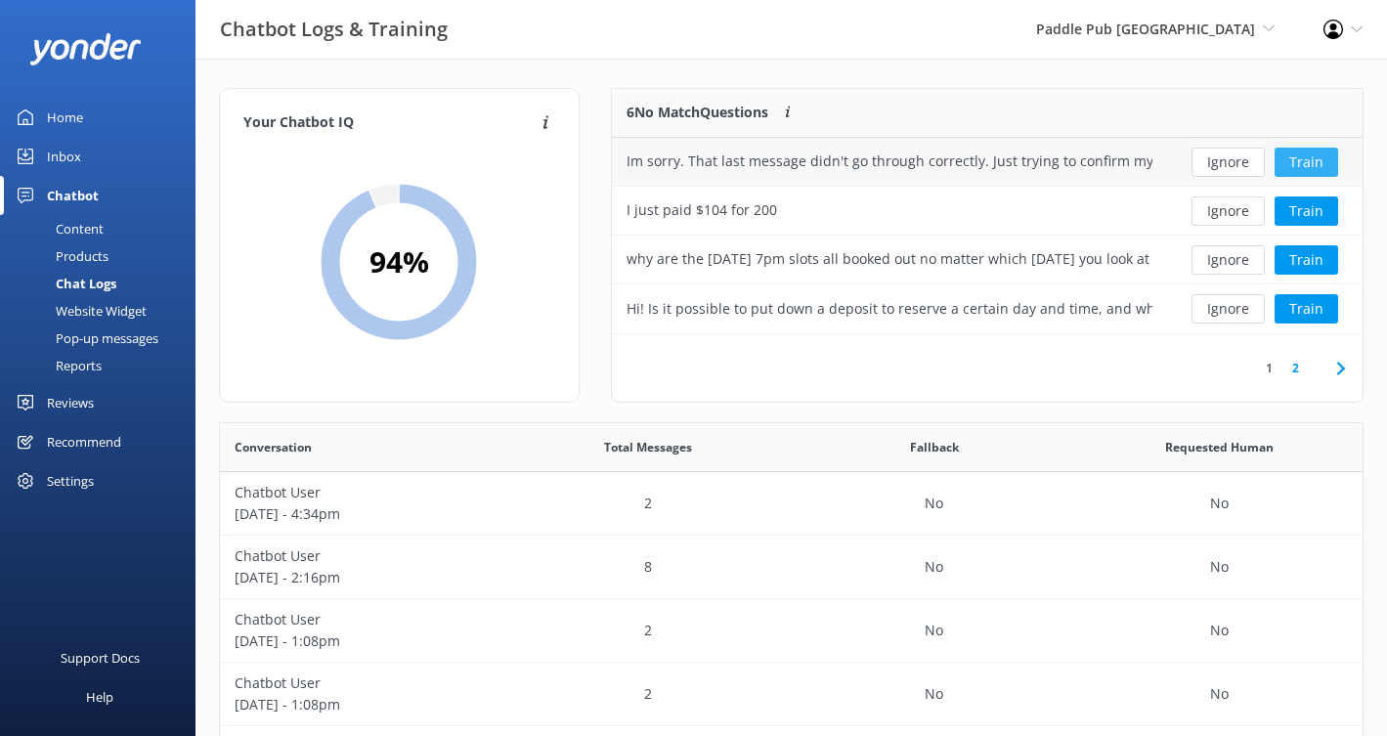
click at [1305, 164] on button "Train" at bounding box center [1307, 162] width 64 height 29
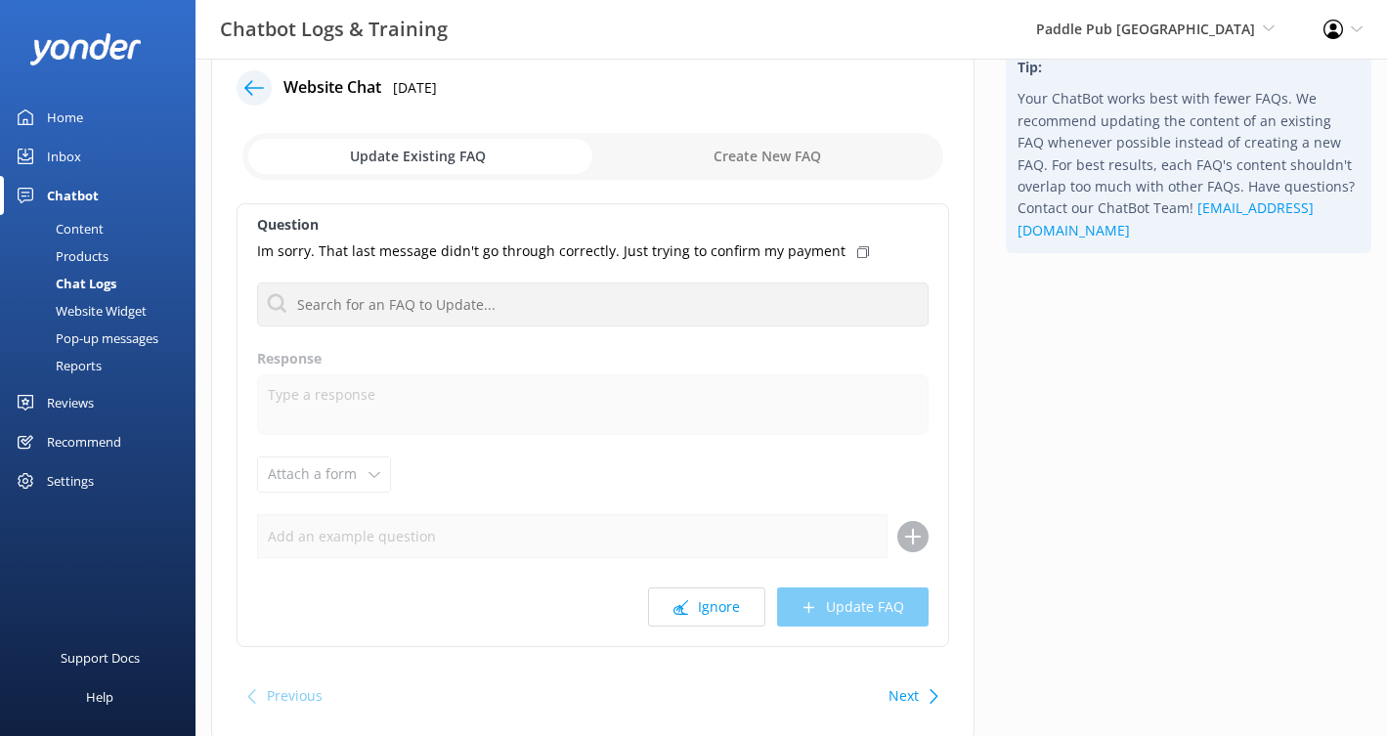
scroll to position [76, 0]
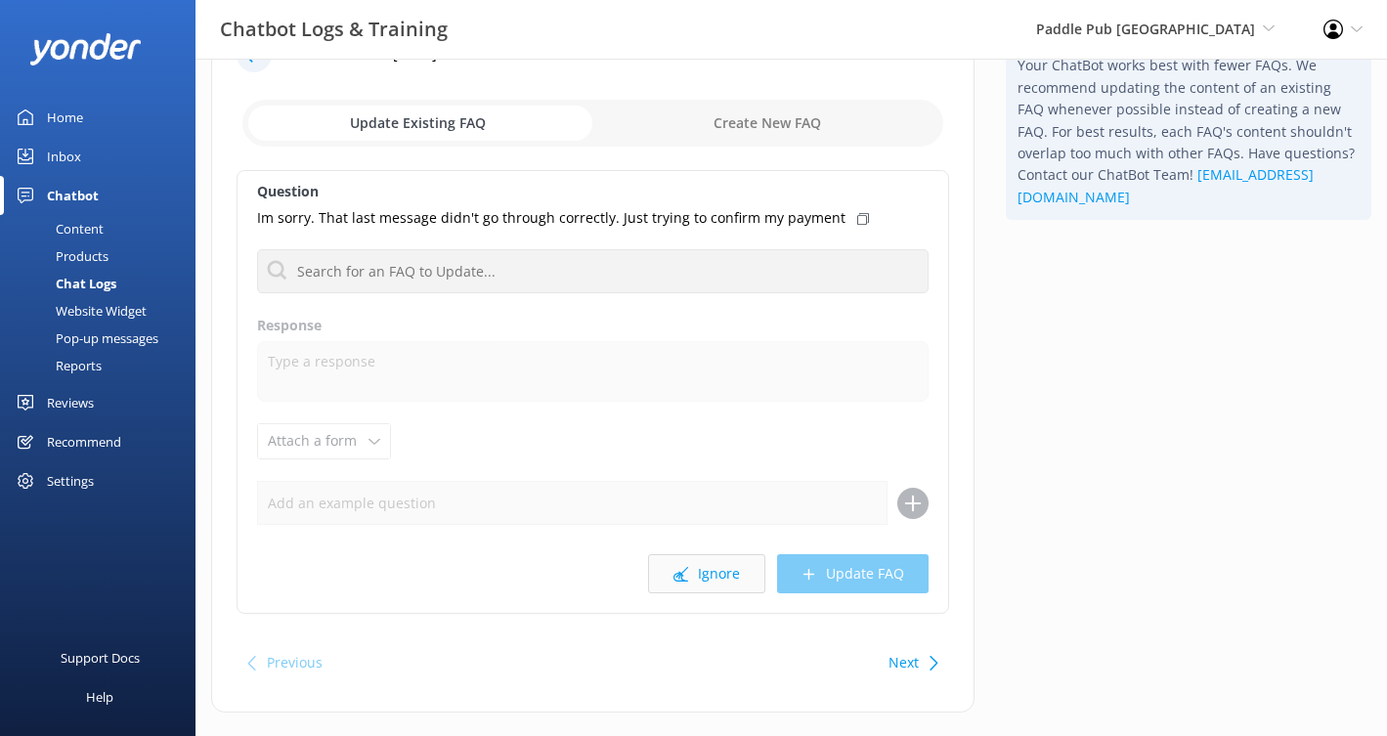
click at [728, 563] on button "Ignore" at bounding box center [706, 573] width 117 height 39
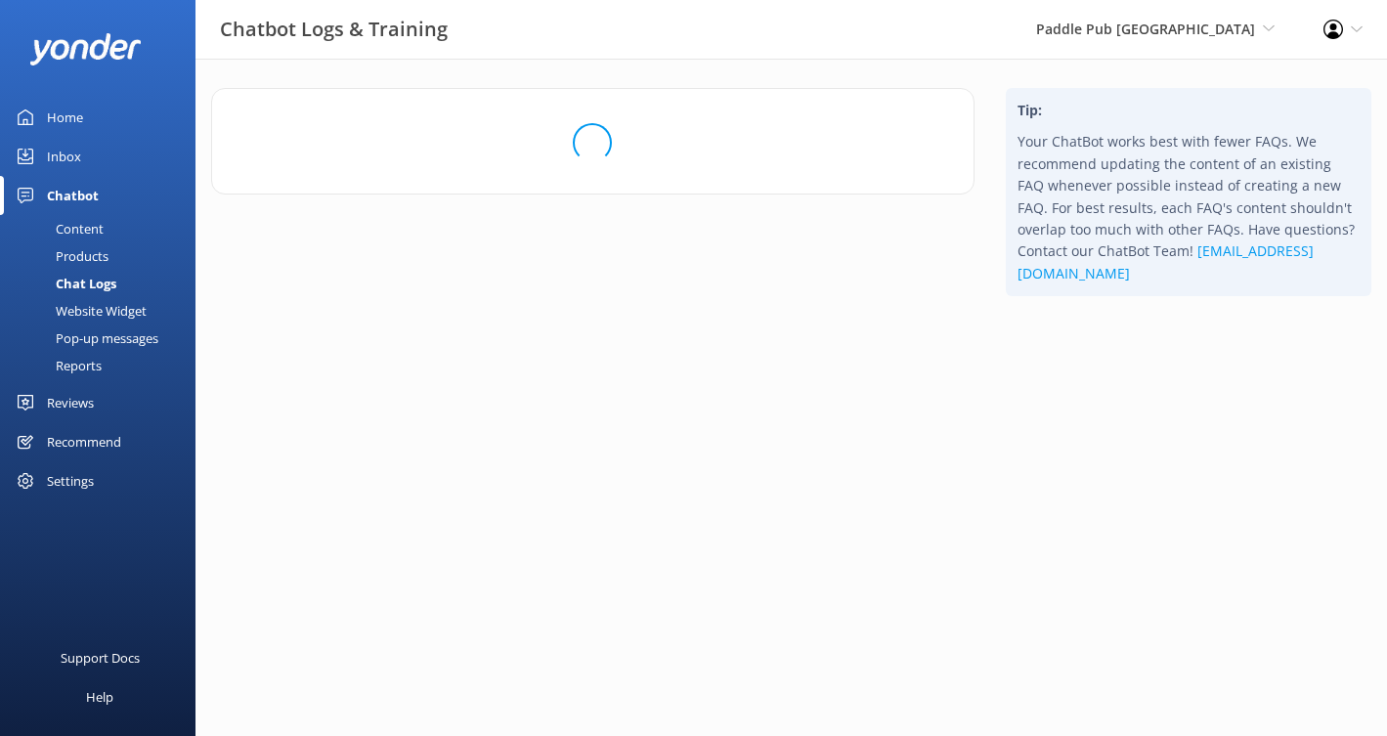
scroll to position [0, 0]
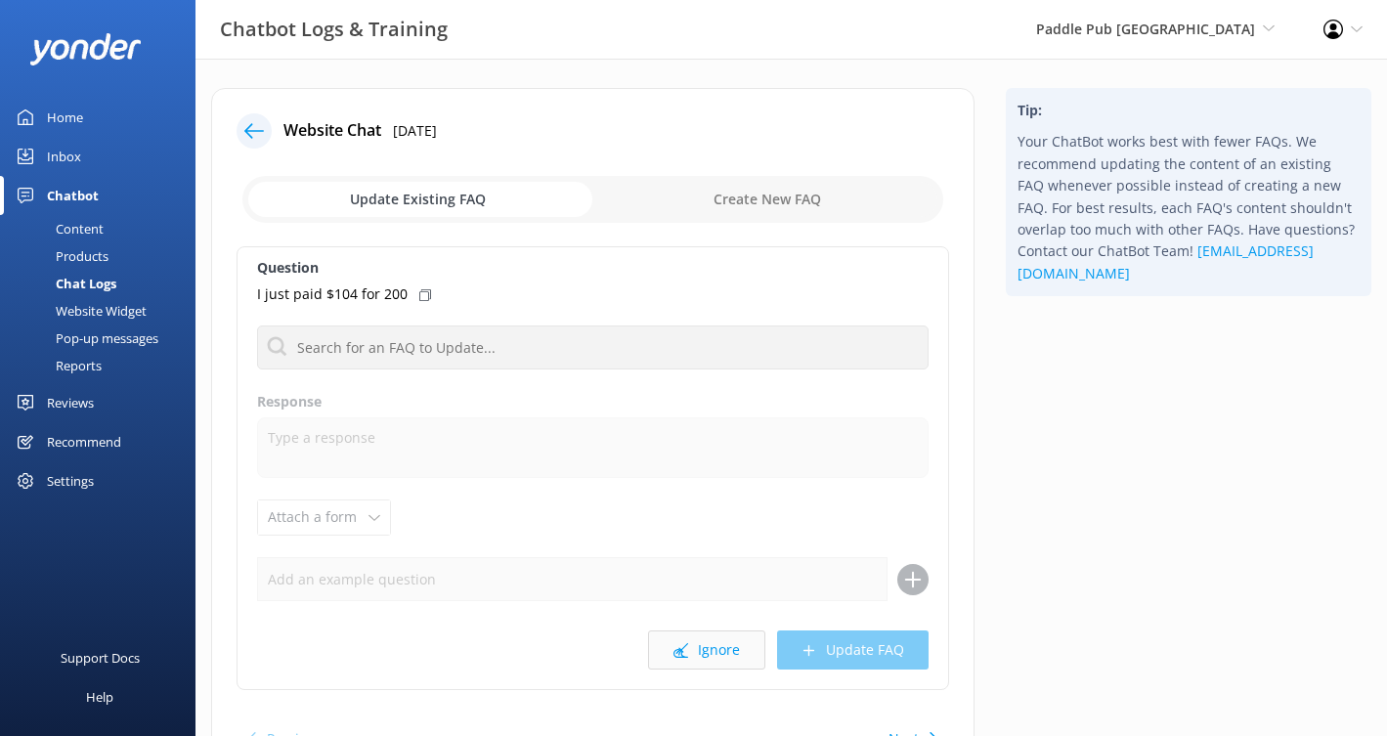
click at [718, 646] on button "Ignore" at bounding box center [706, 650] width 117 height 39
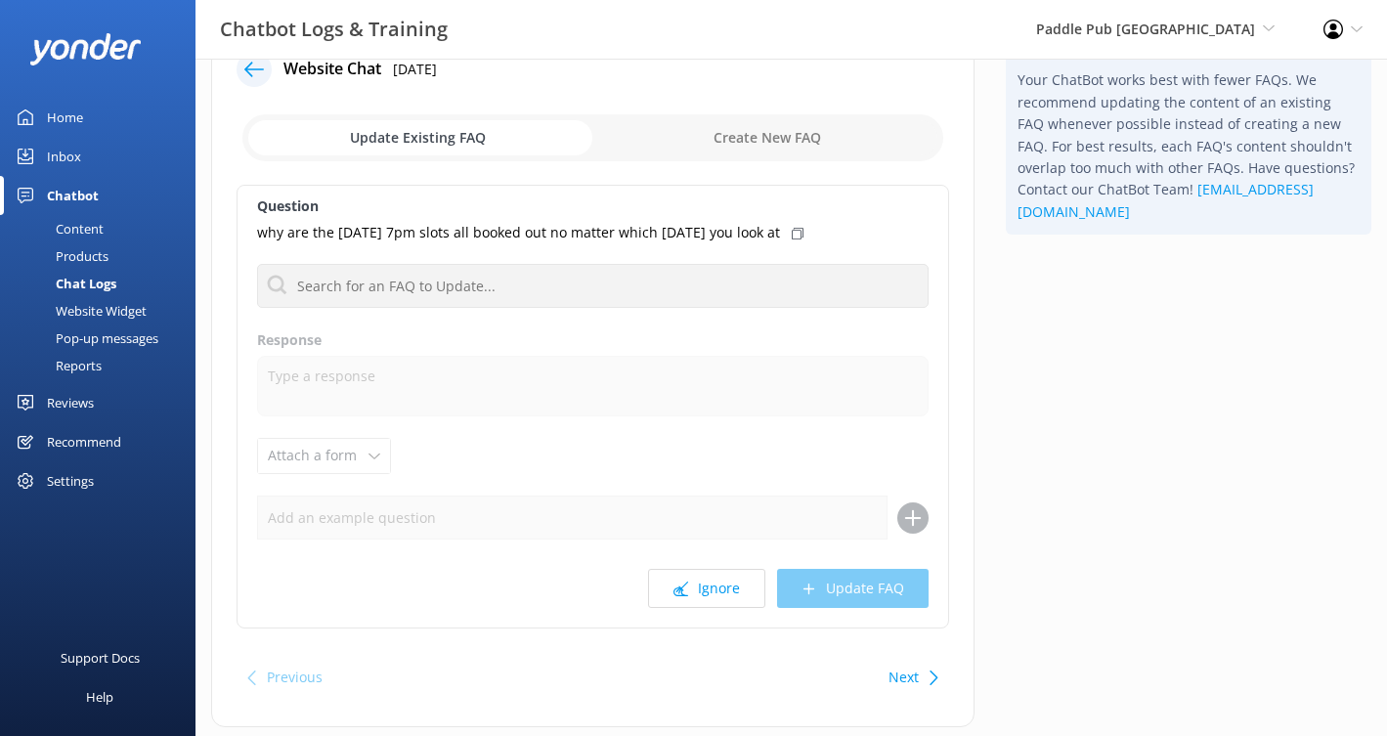
scroll to position [64, 0]
click at [893, 682] on button "Next" at bounding box center [904, 675] width 30 height 39
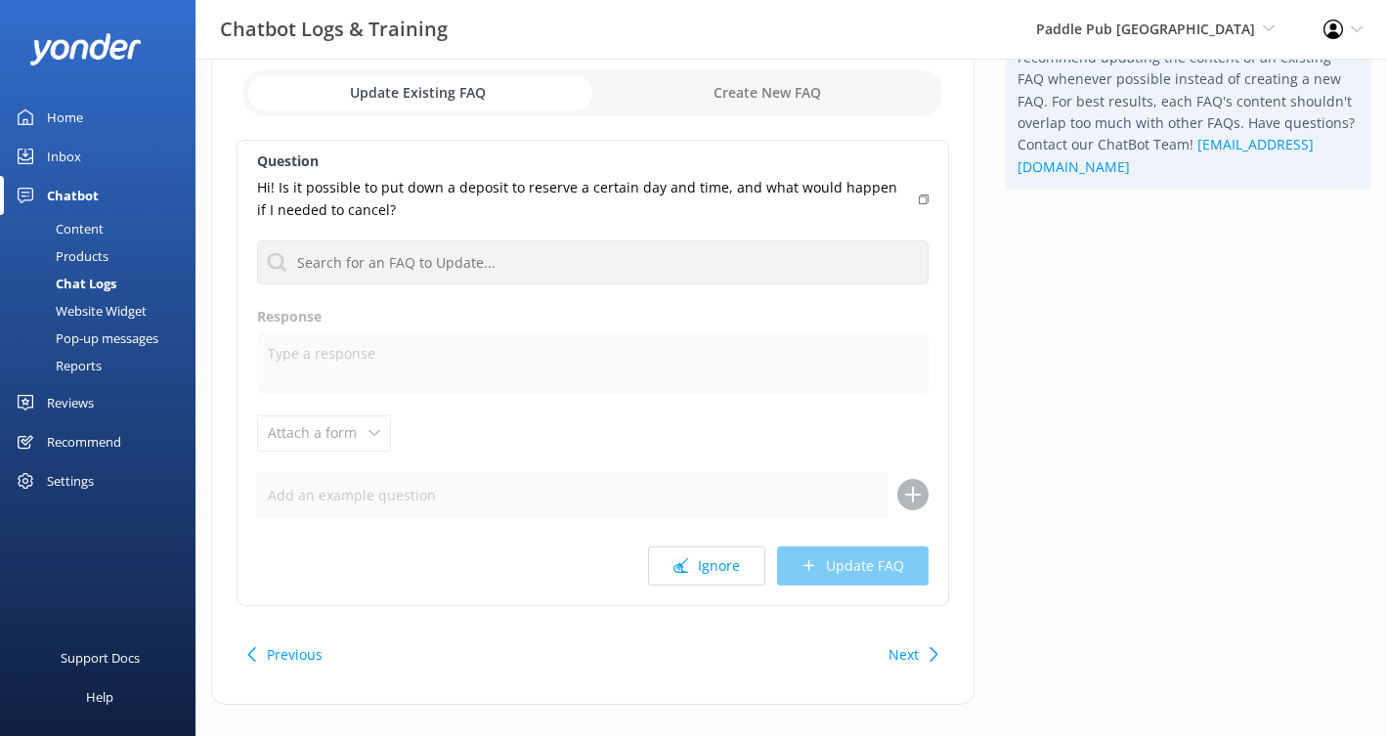
scroll to position [110, 0]
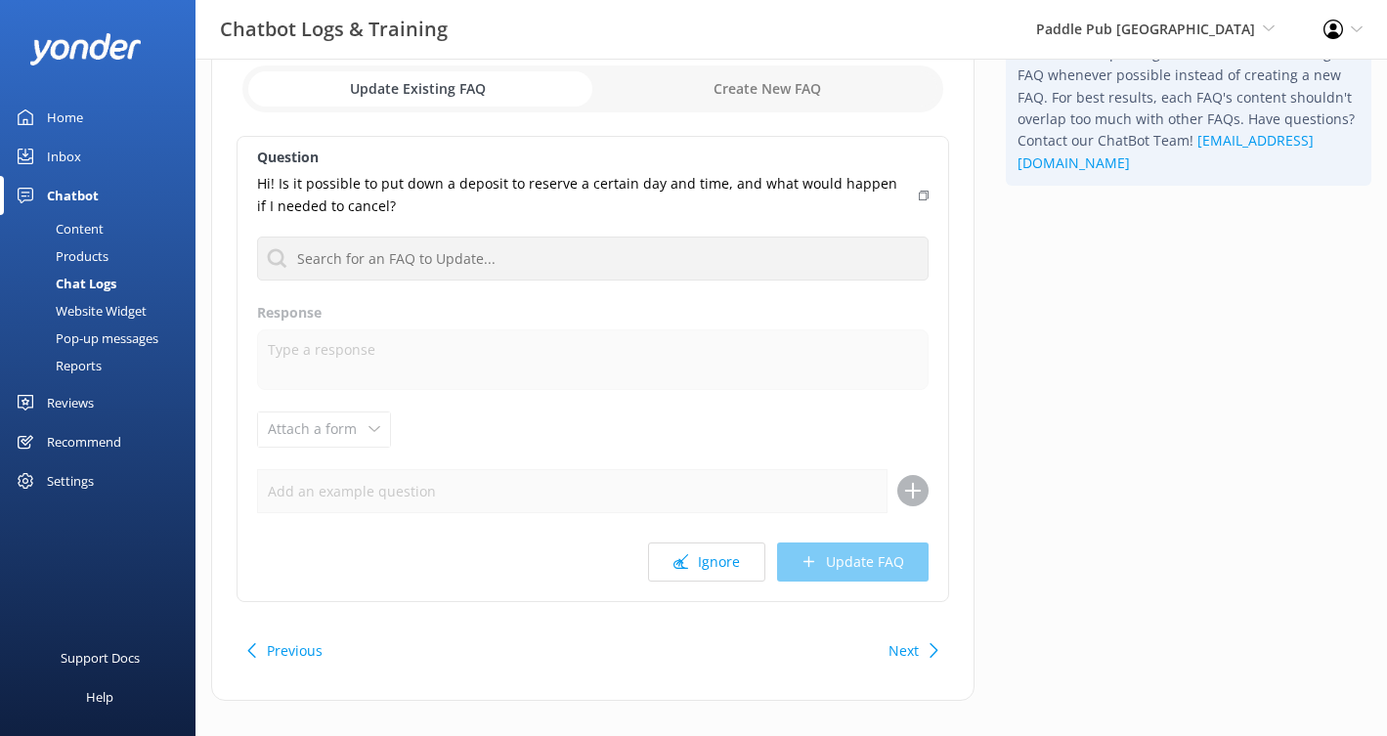
click at [903, 648] on button "Next" at bounding box center [904, 651] width 30 height 39
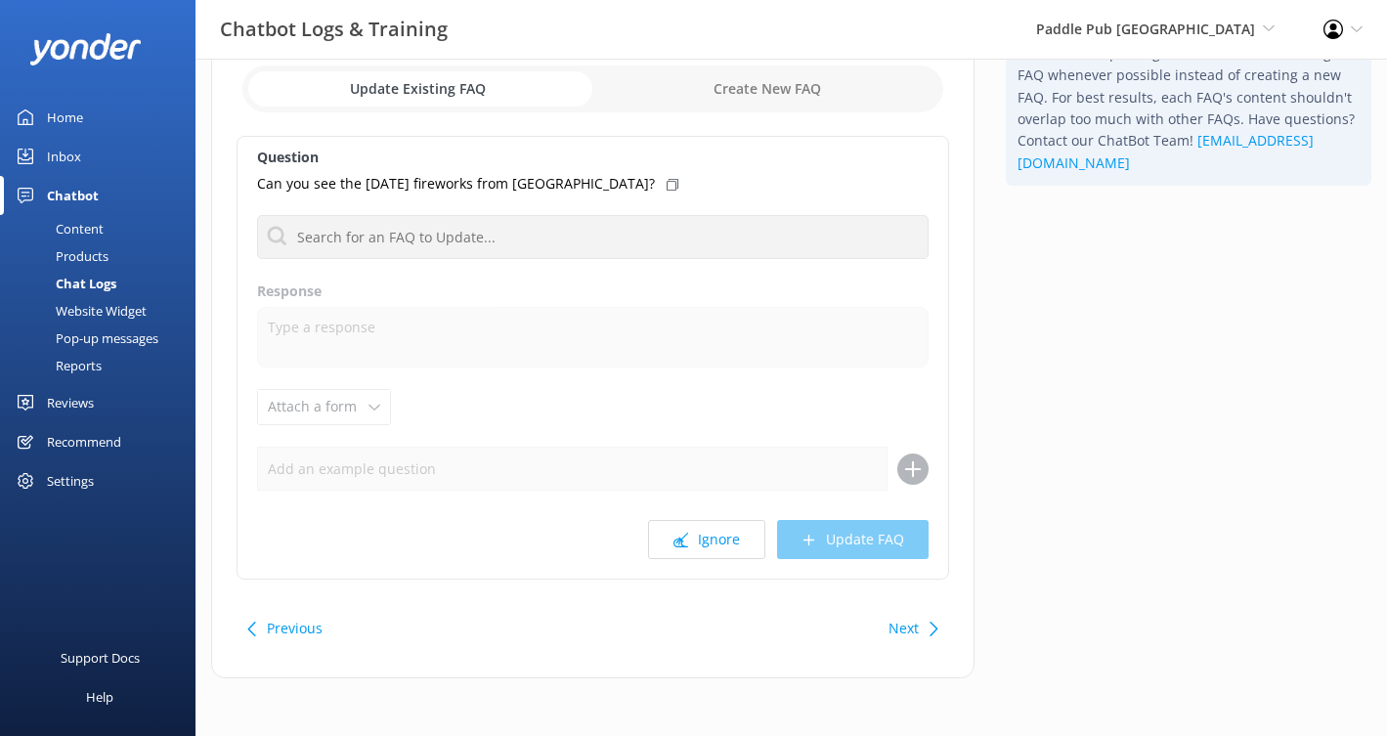
click at [902, 636] on button "Next" at bounding box center [904, 628] width 30 height 39
click at [728, 546] on button "Ignore" at bounding box center [706, 539] width 117 height 39
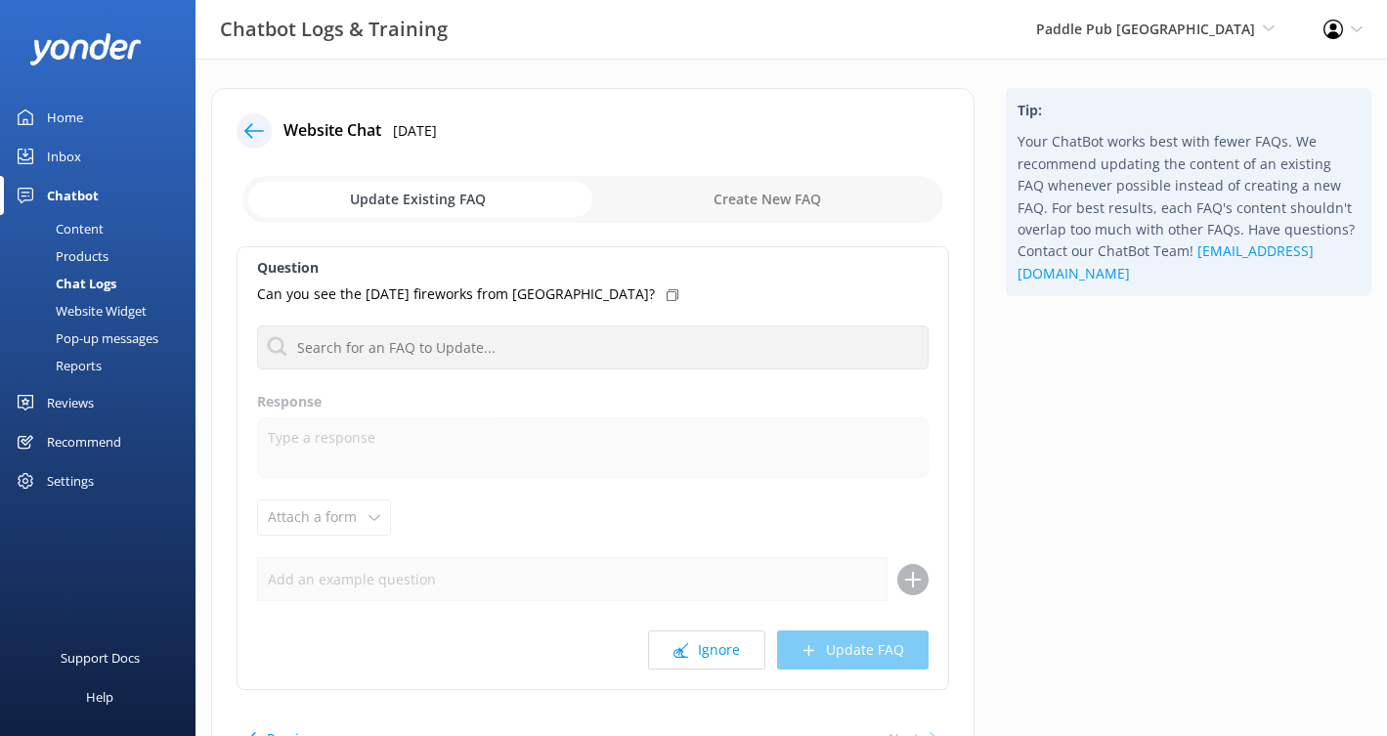
click at [247, 127] on icon at bounding box center [254, 131] width 20 height 20
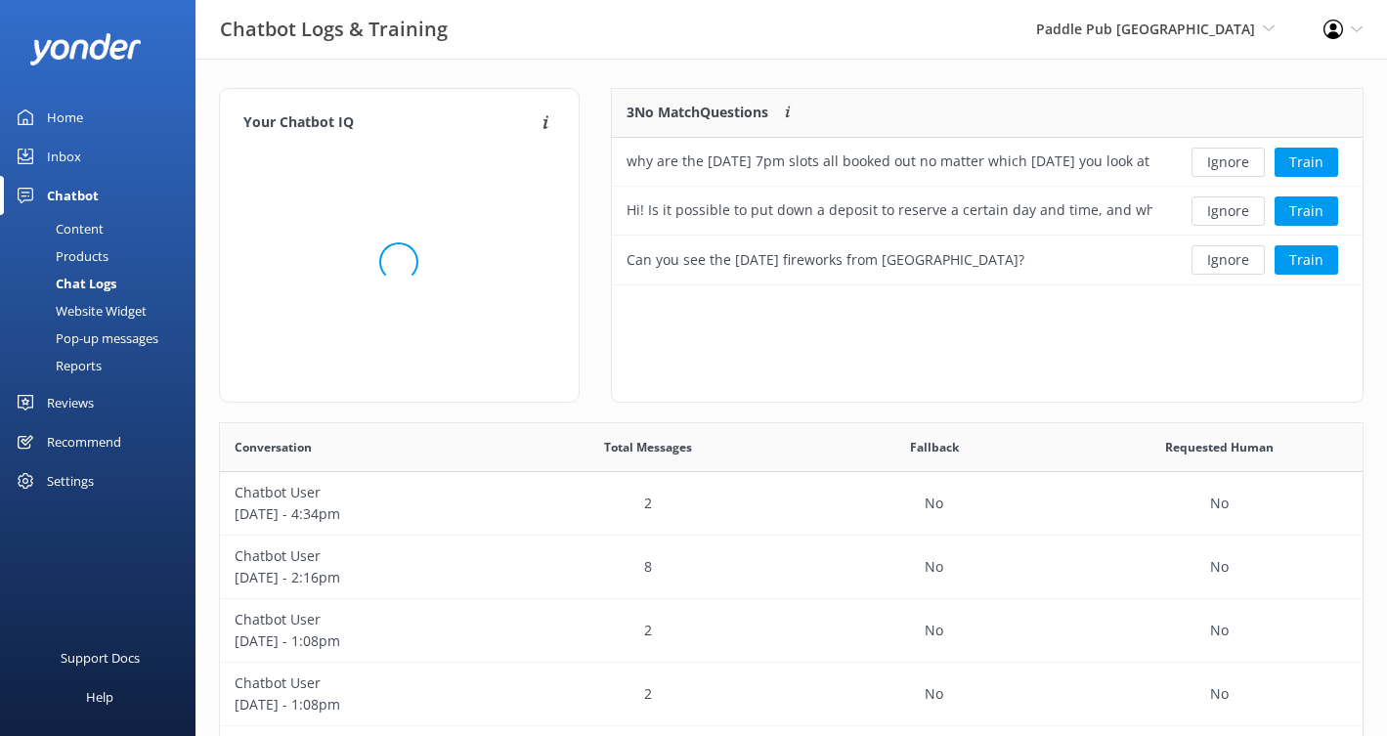
scroll to position [196, 751]
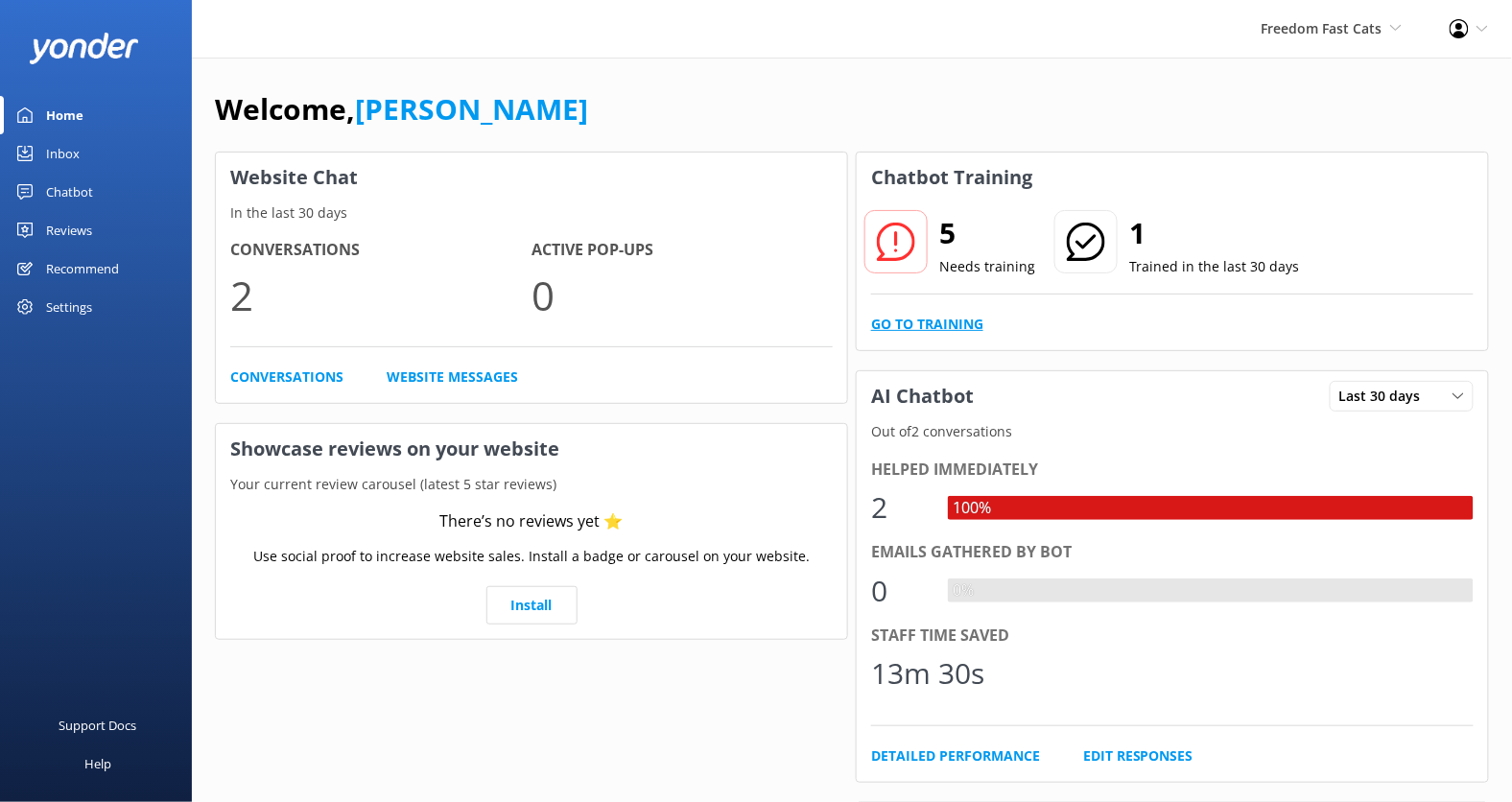
click at [912, 325] on link "Go to Training" at bounding box center [927, 325] width 112 height 22
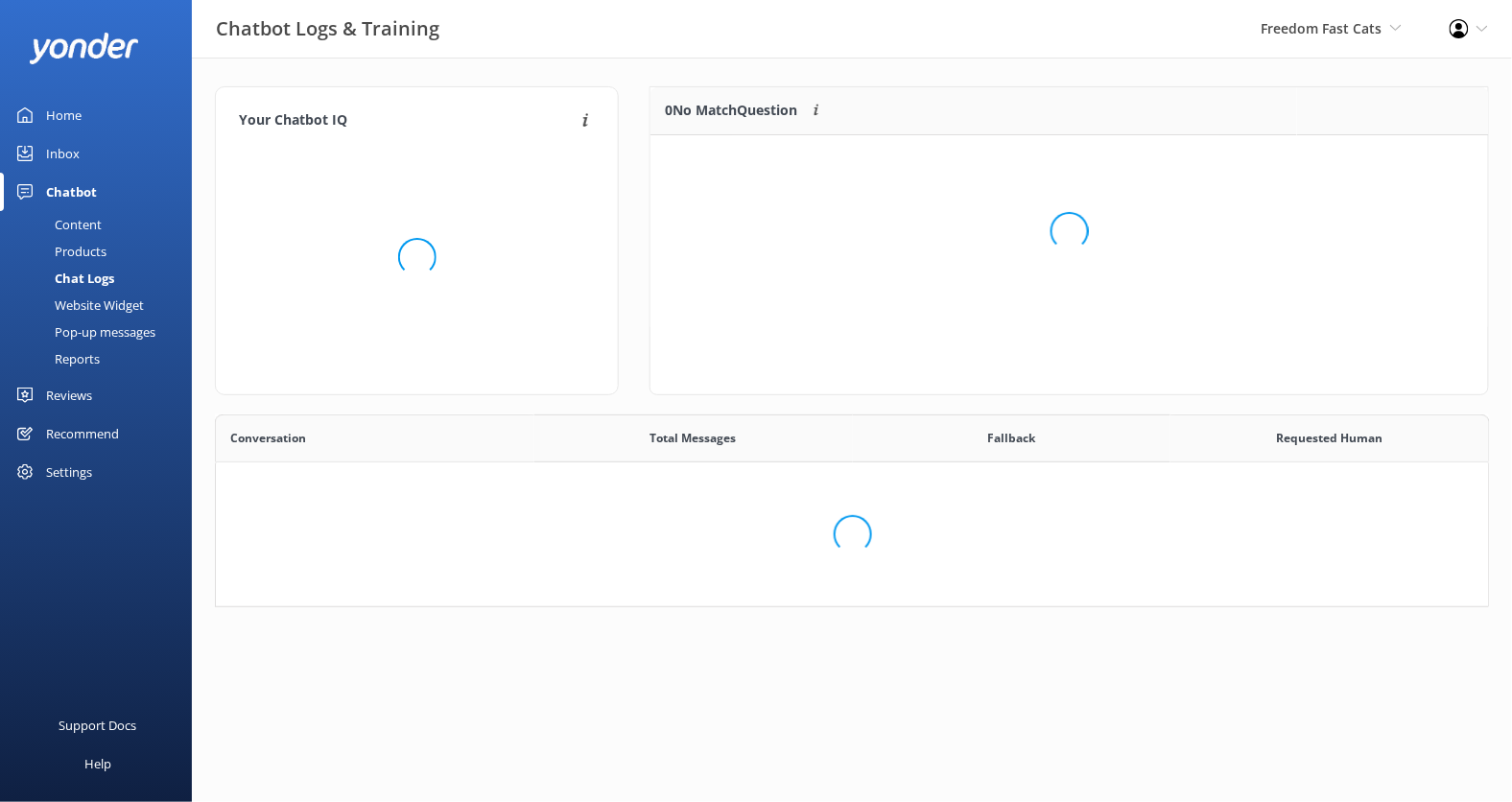
scroll to position [240, 837]
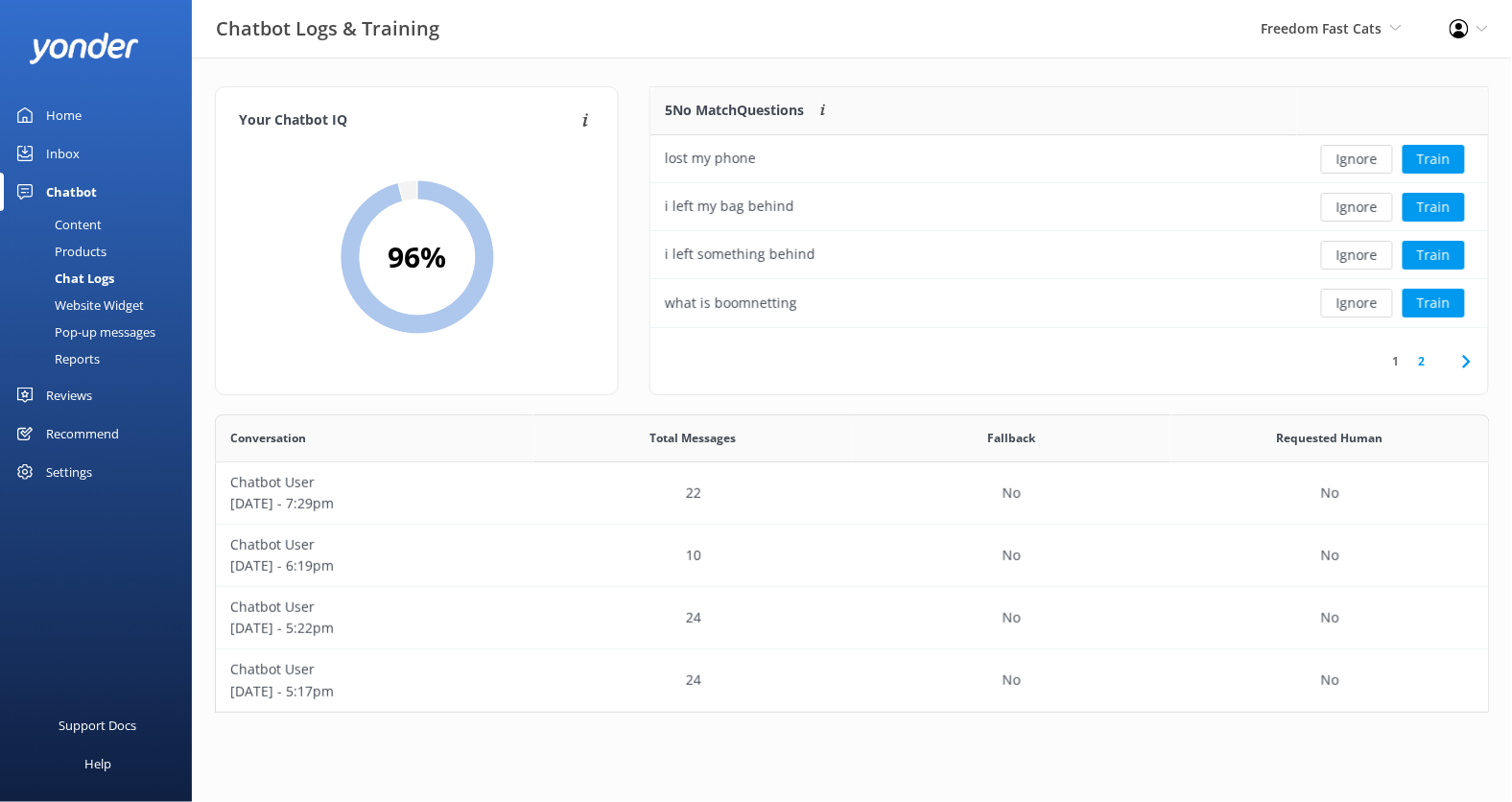
click at [89, 225] on div "Content" at bounding box center [57, 224] width 90 height 27
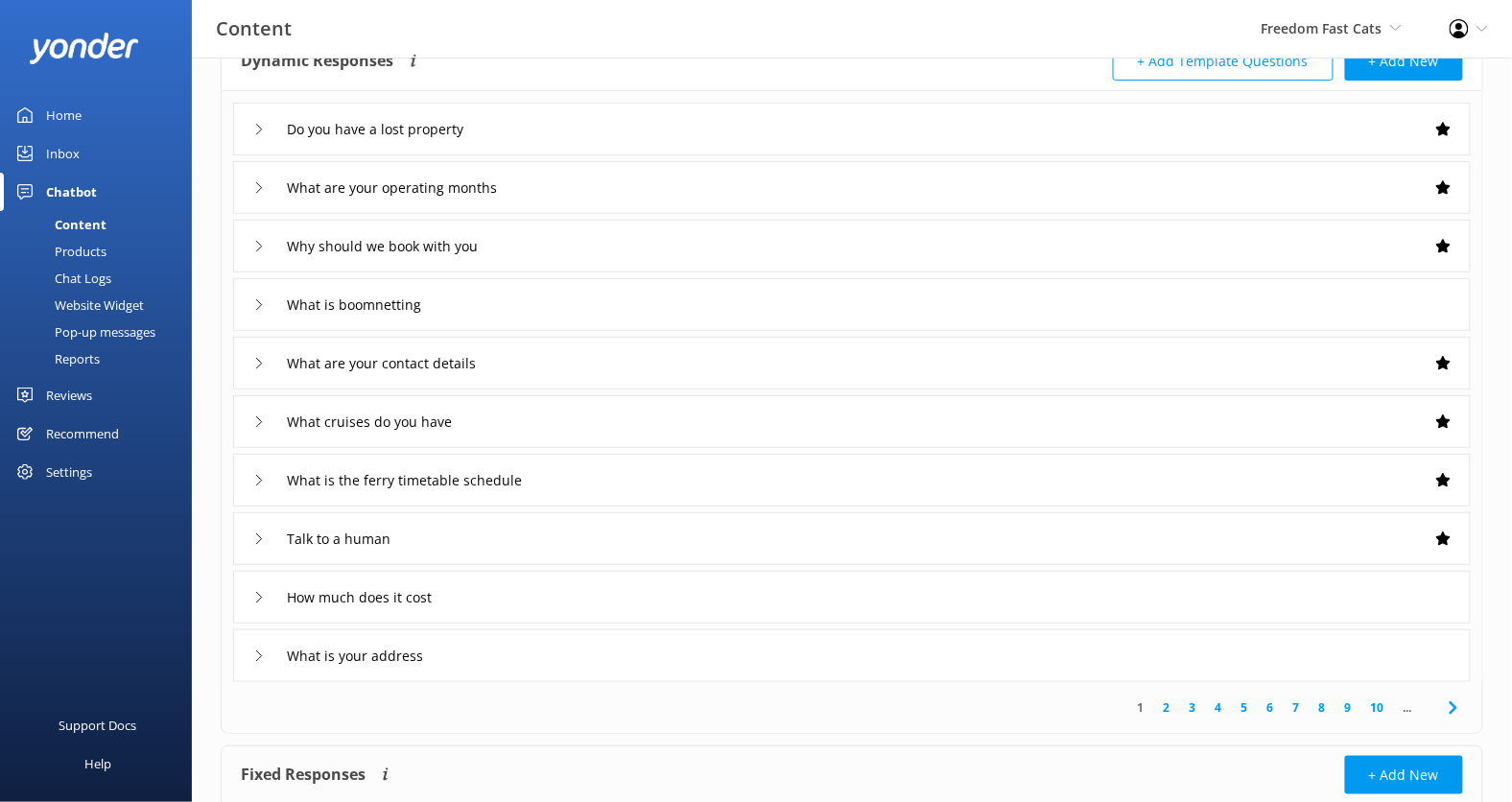
scroll to position [98, 0]
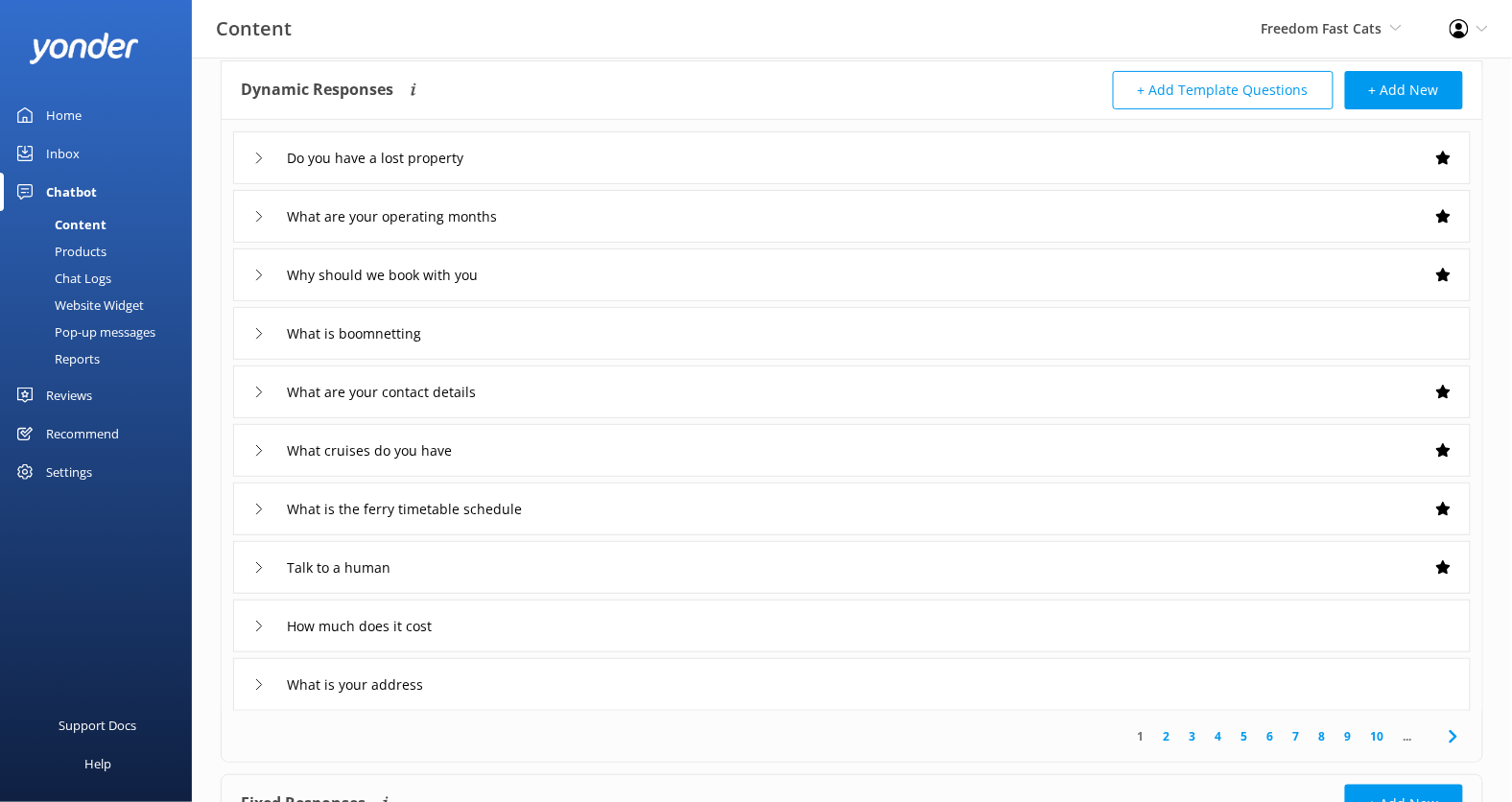
click at [674, 337] on div "What is boomnetting" at bounding box center [852, 334] width 1237 height 53
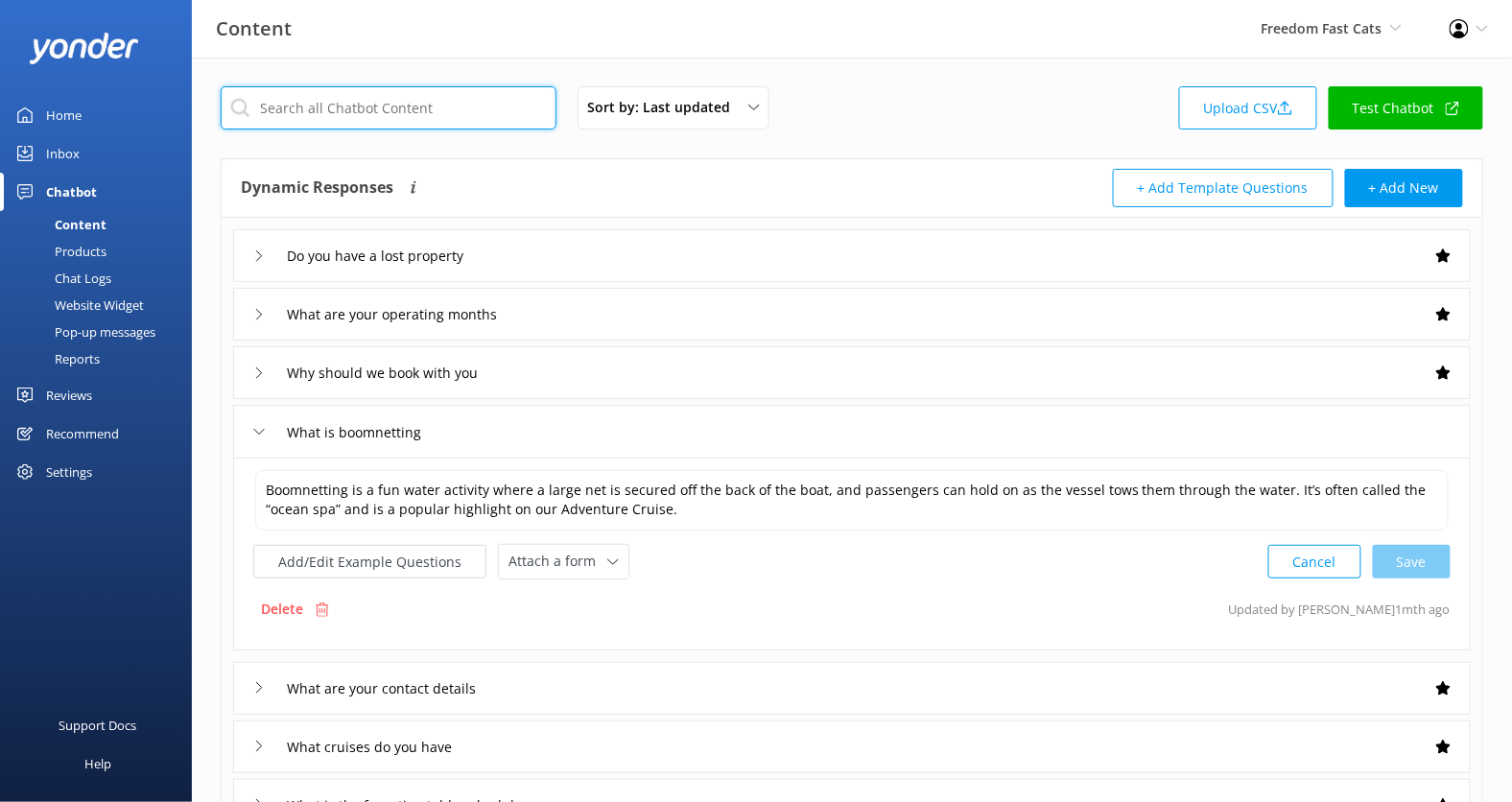
click at [379, 103] on input "text" at bounding box center [389, 108] width 336 height 43
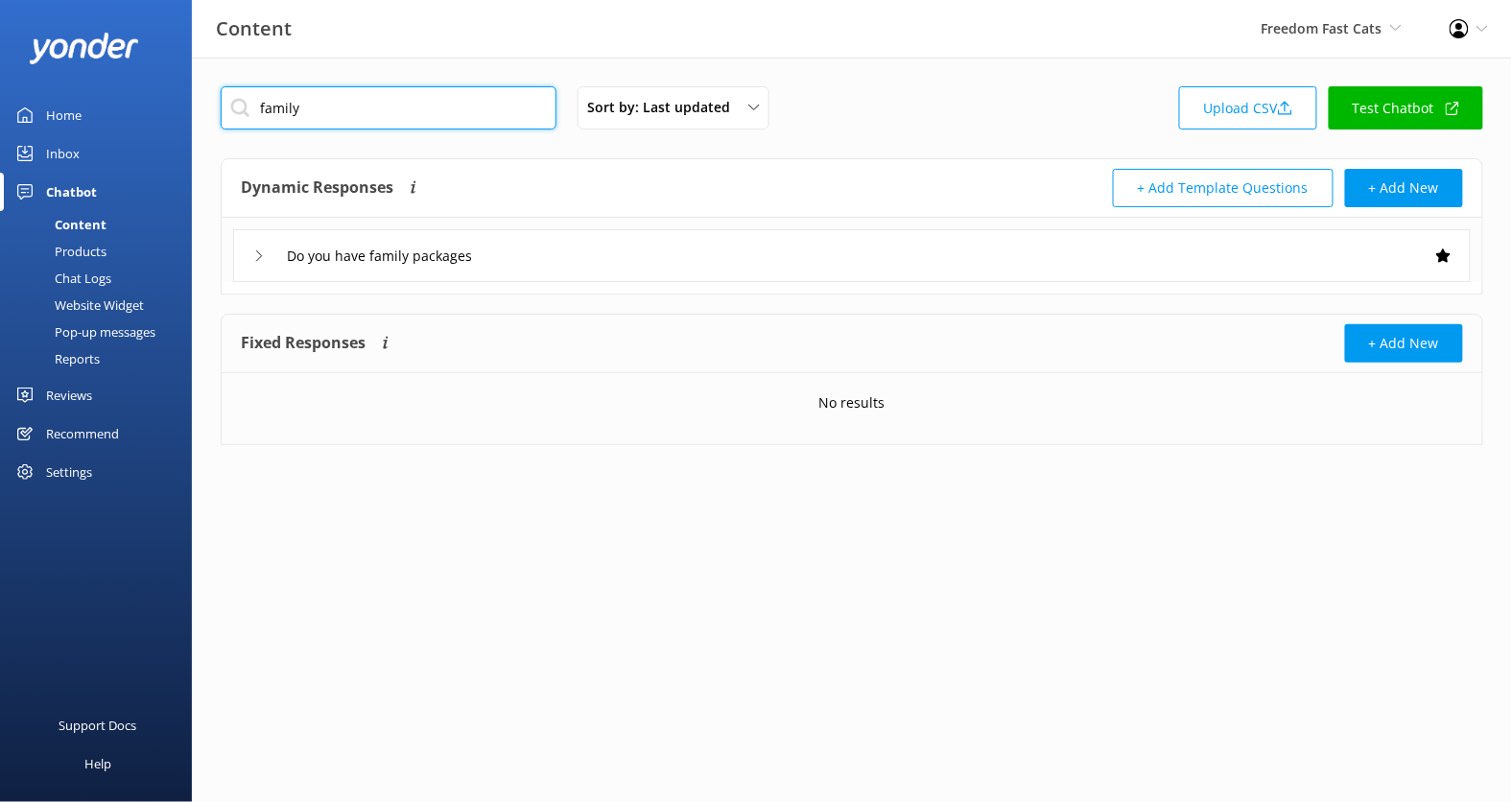
click at [394, 101] on input "family" at bounding box center [389, 108] width 336 height 43
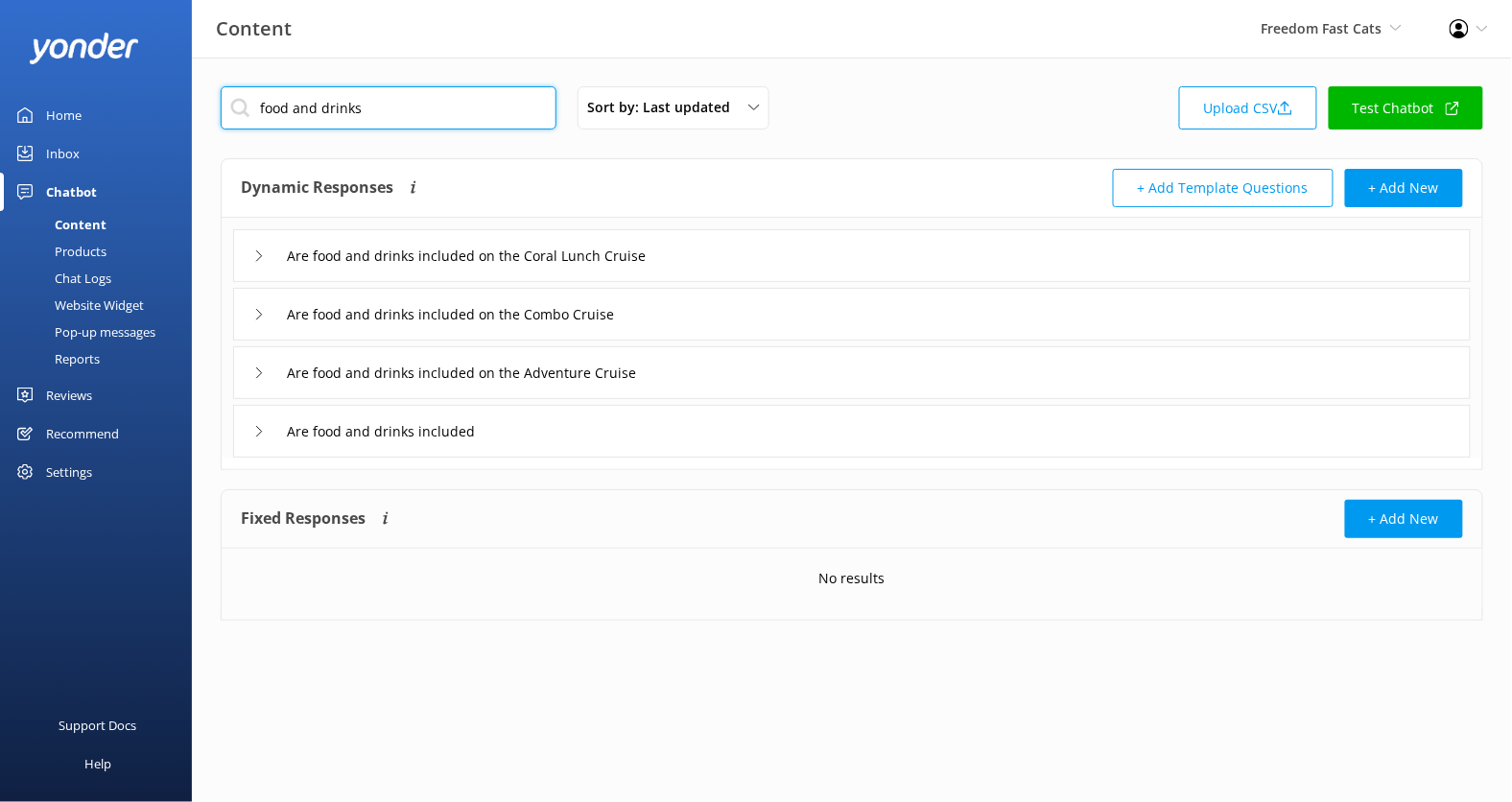
click at [415, 97] on input "food and drinks" at bounding box center [389, 108] width 336 height 43
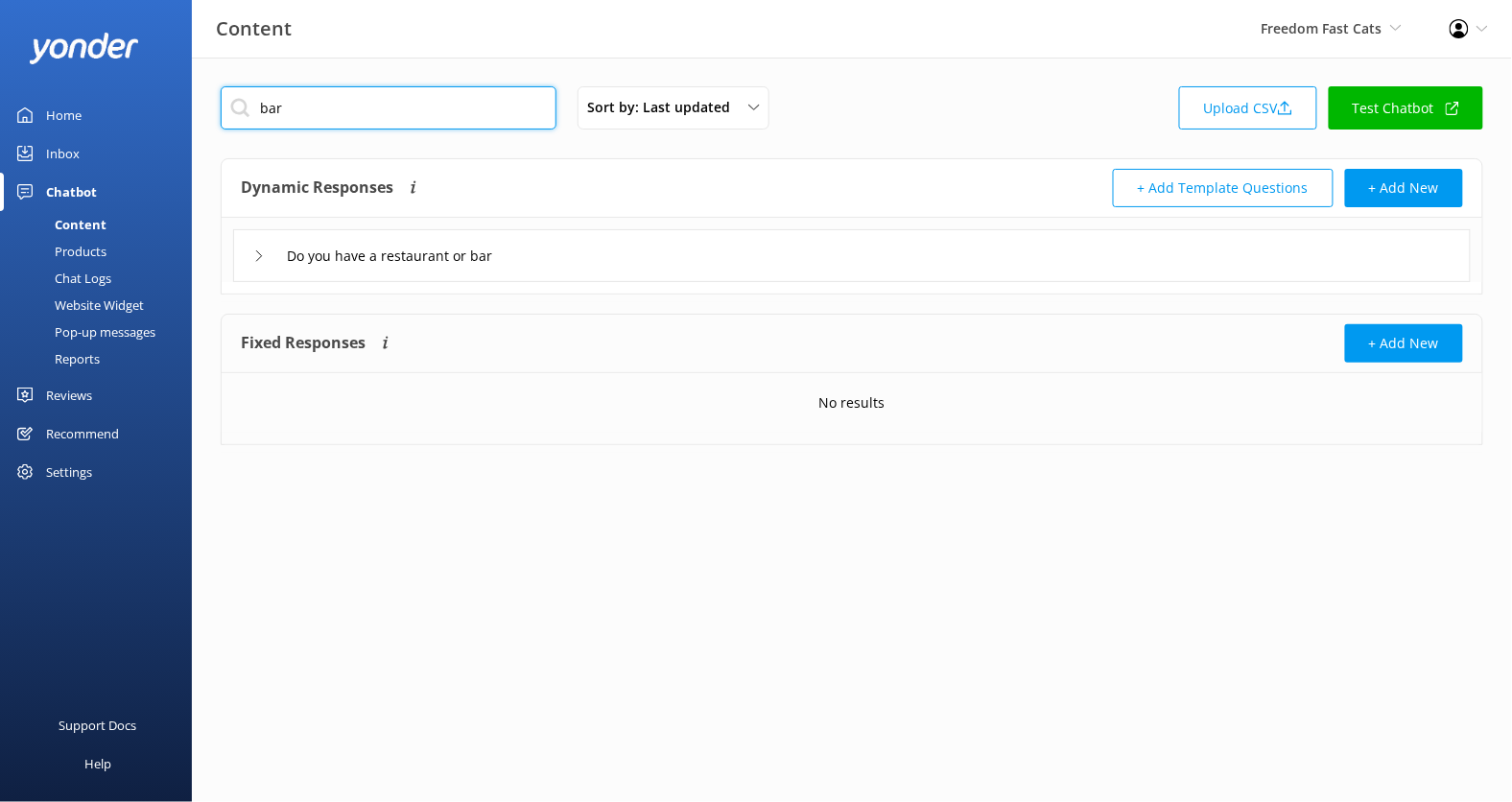
click at [457, 98] on input "bar" at bounding box center [389, 108] width 336 height 43
click at [396, 105] on input "sign a" at bounding box center [389, 108] width 336 height 43
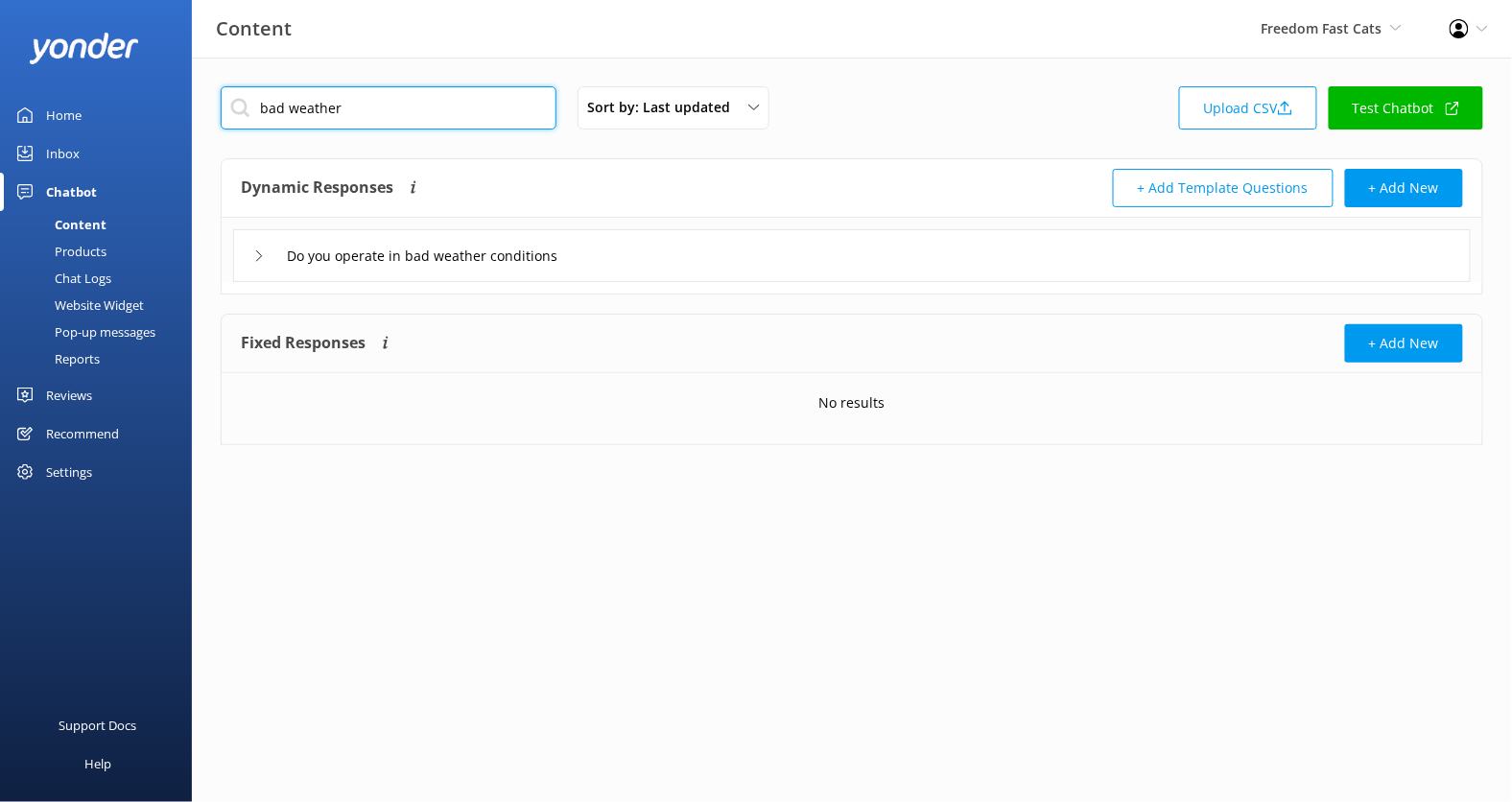
click at [426, 106] on input "bad weather" at bounding box center [389, 108] width 336 height 43
click at [379, 93] on input "why should" at bounding box center [389, 108] width 336 height 43
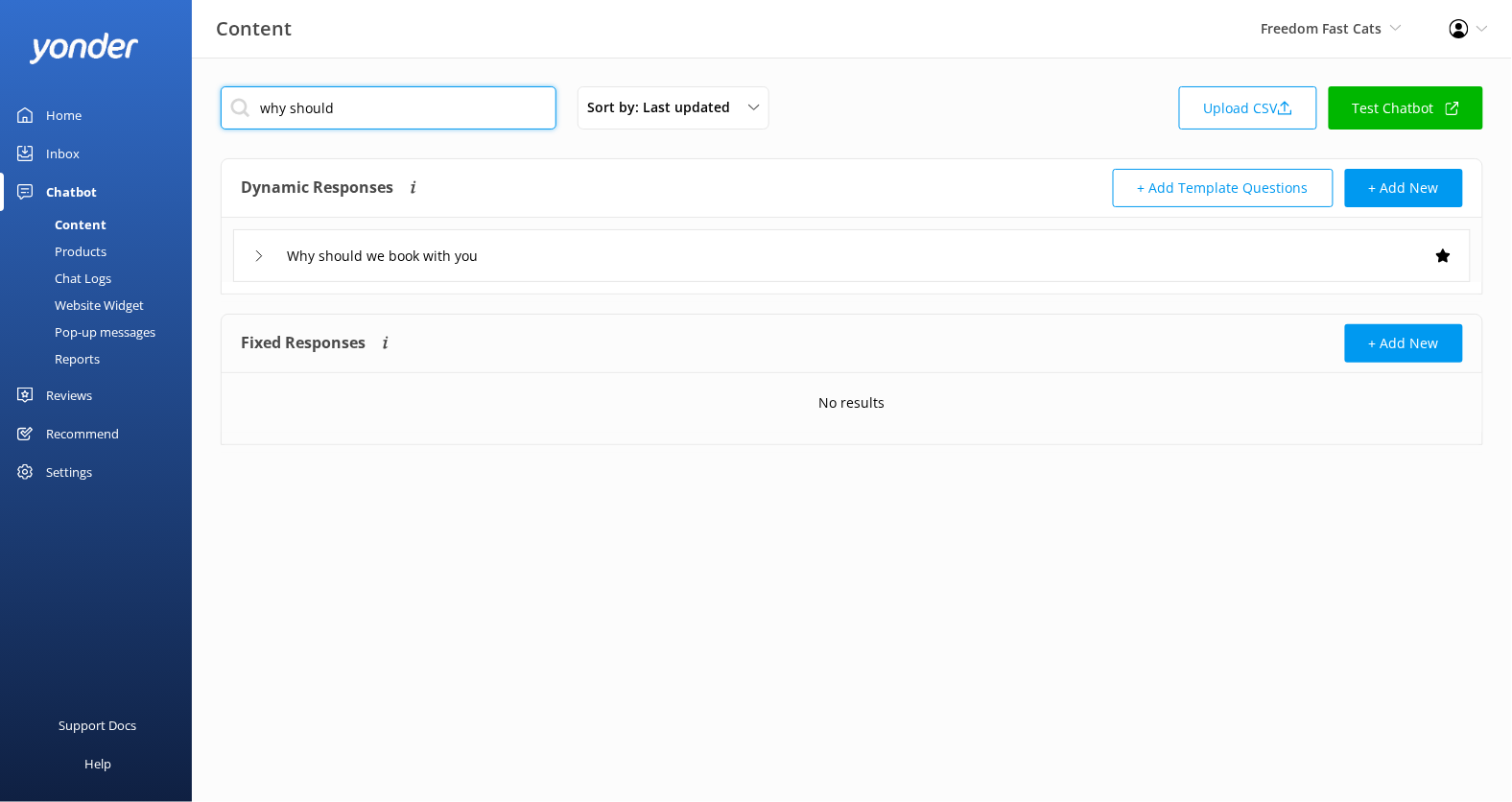
click at [379, 93] on input "why should" at bounding box center [389, 108] width 336 height 43
type input "o"
type input "lost pr"
click at [1345, 40] on div "Freedom Fast Cats Kendall's Adventure Co Cool Tours Virtual Assistant Tongariro…" at bounding box center [1331, 28] width 188 height 58
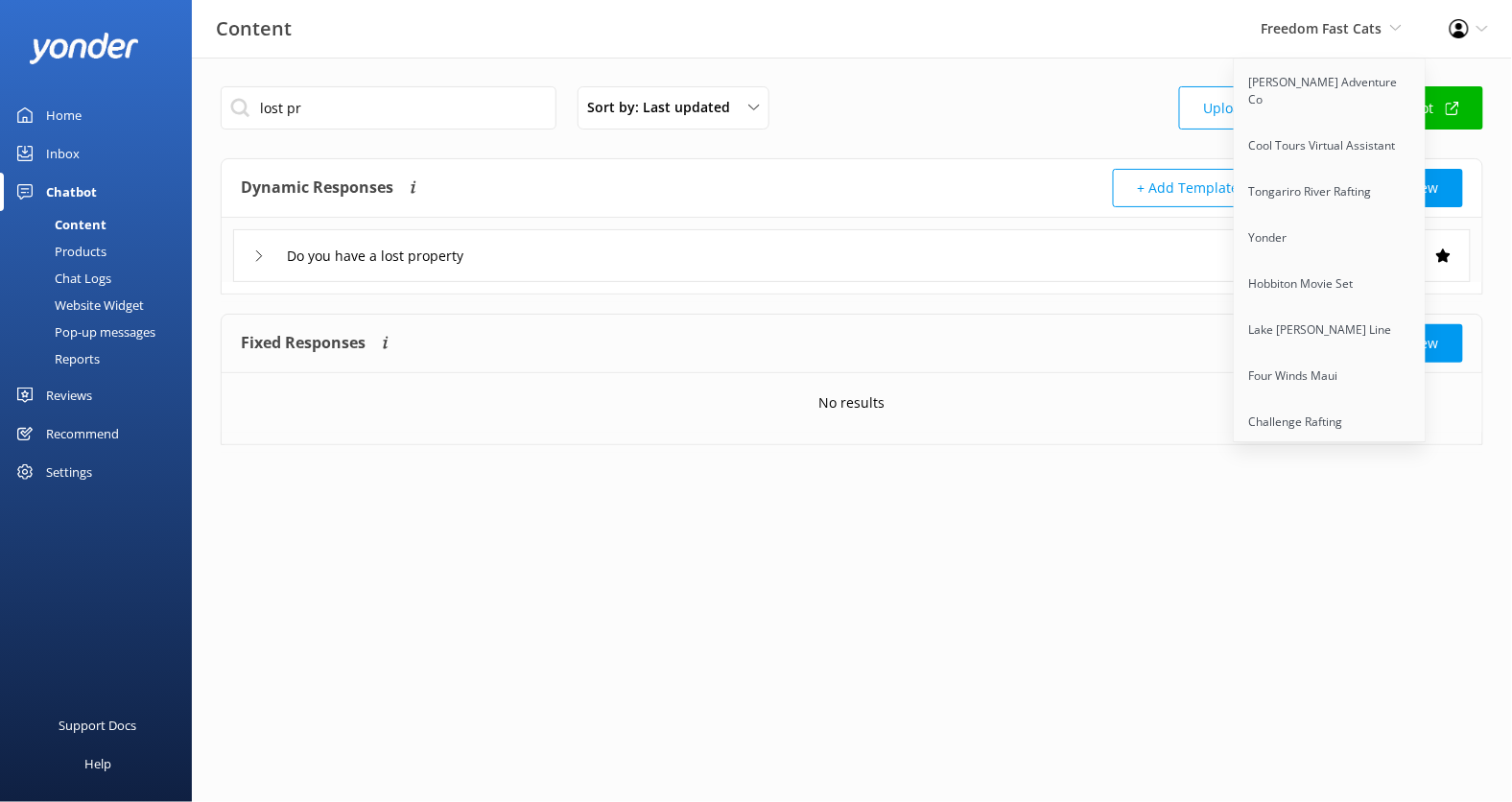
scroll to position [2630, 0]
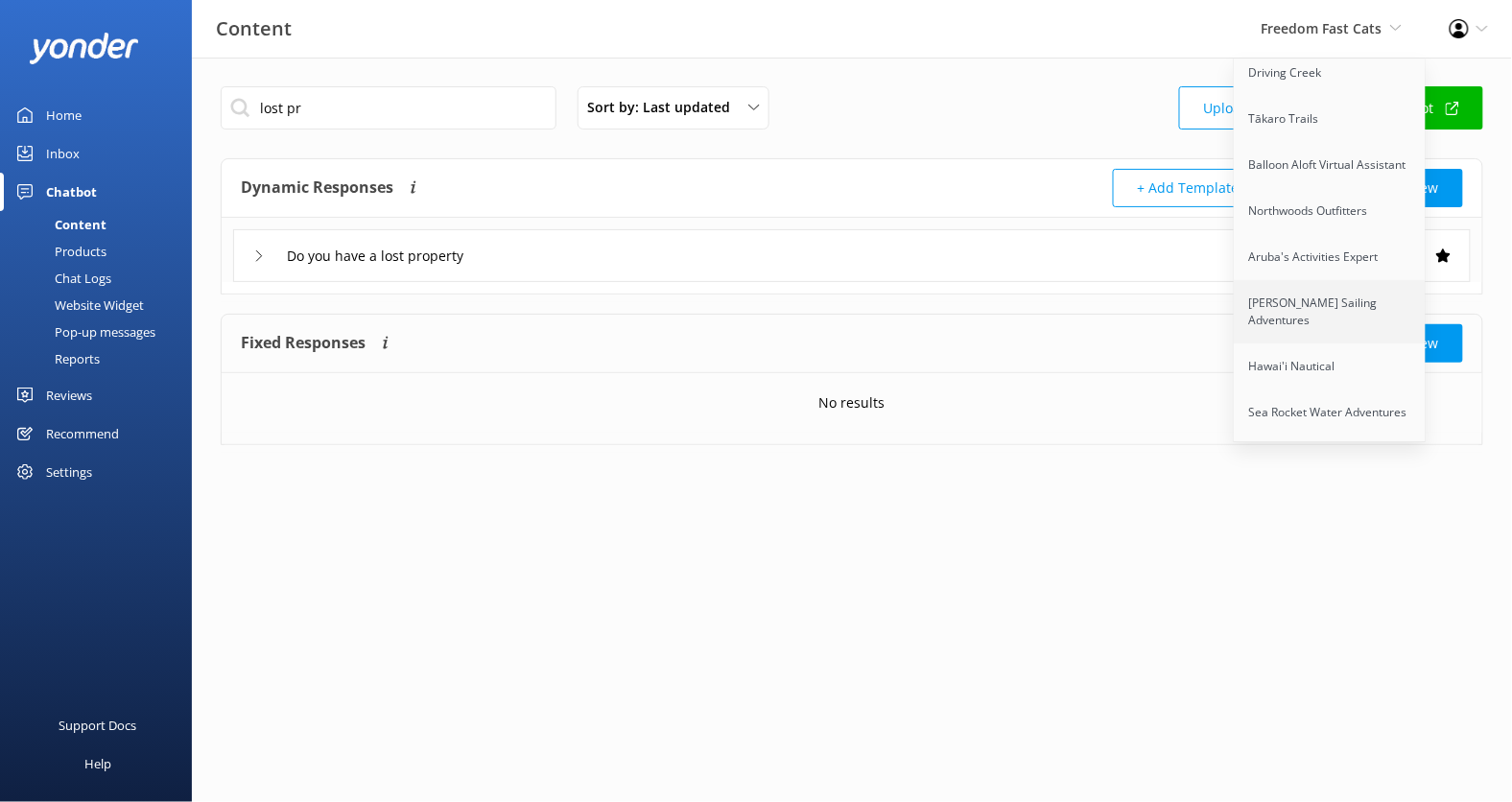
click at [1335, 280] on link "[PERSON_NAME] Sailing Adventures" at bounding box center [1330, 311] width 192 height 64
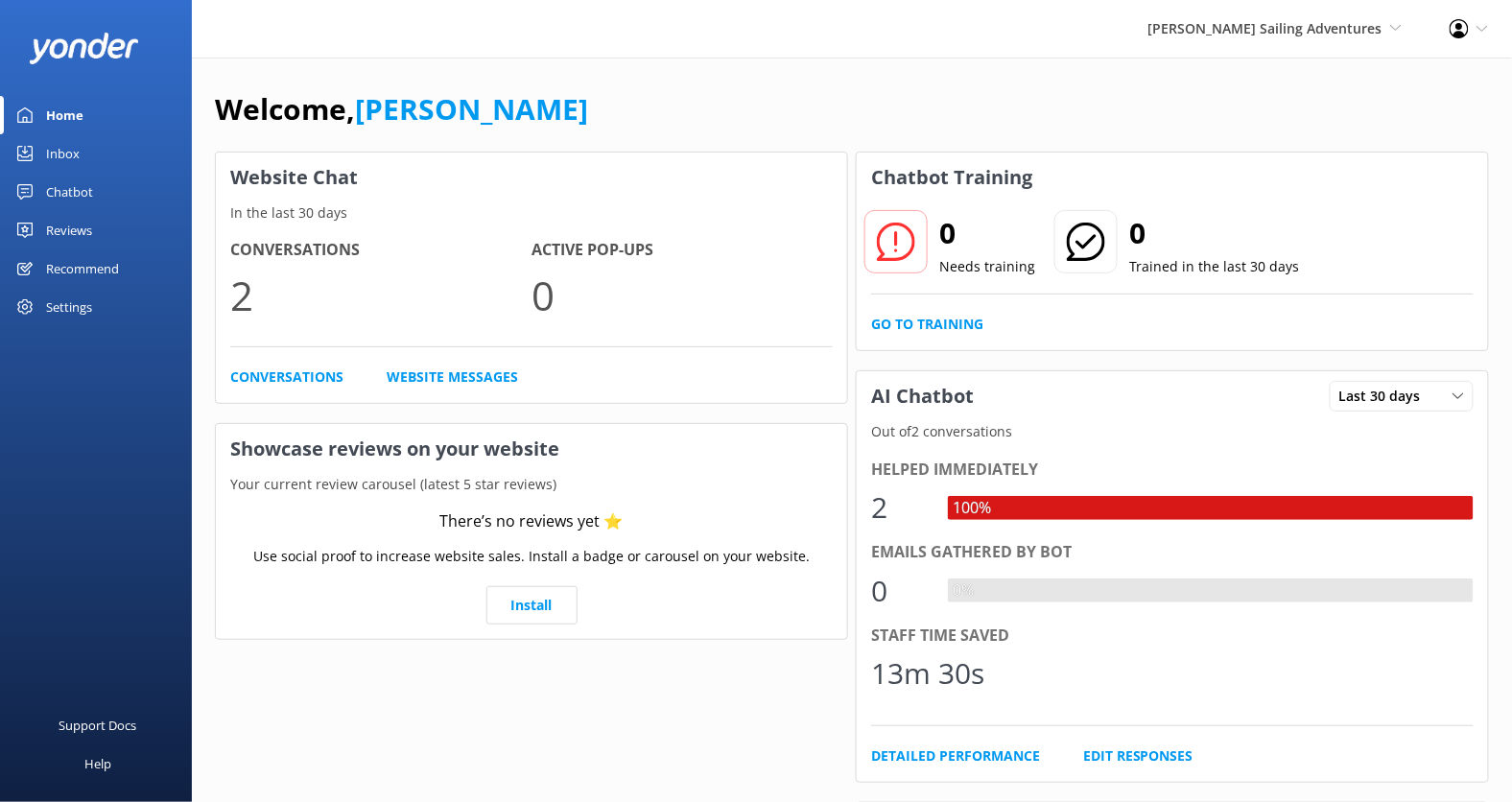
click at [75, 193] on div "Chatbot" at bounding box center [70, 191] width 47 height 38
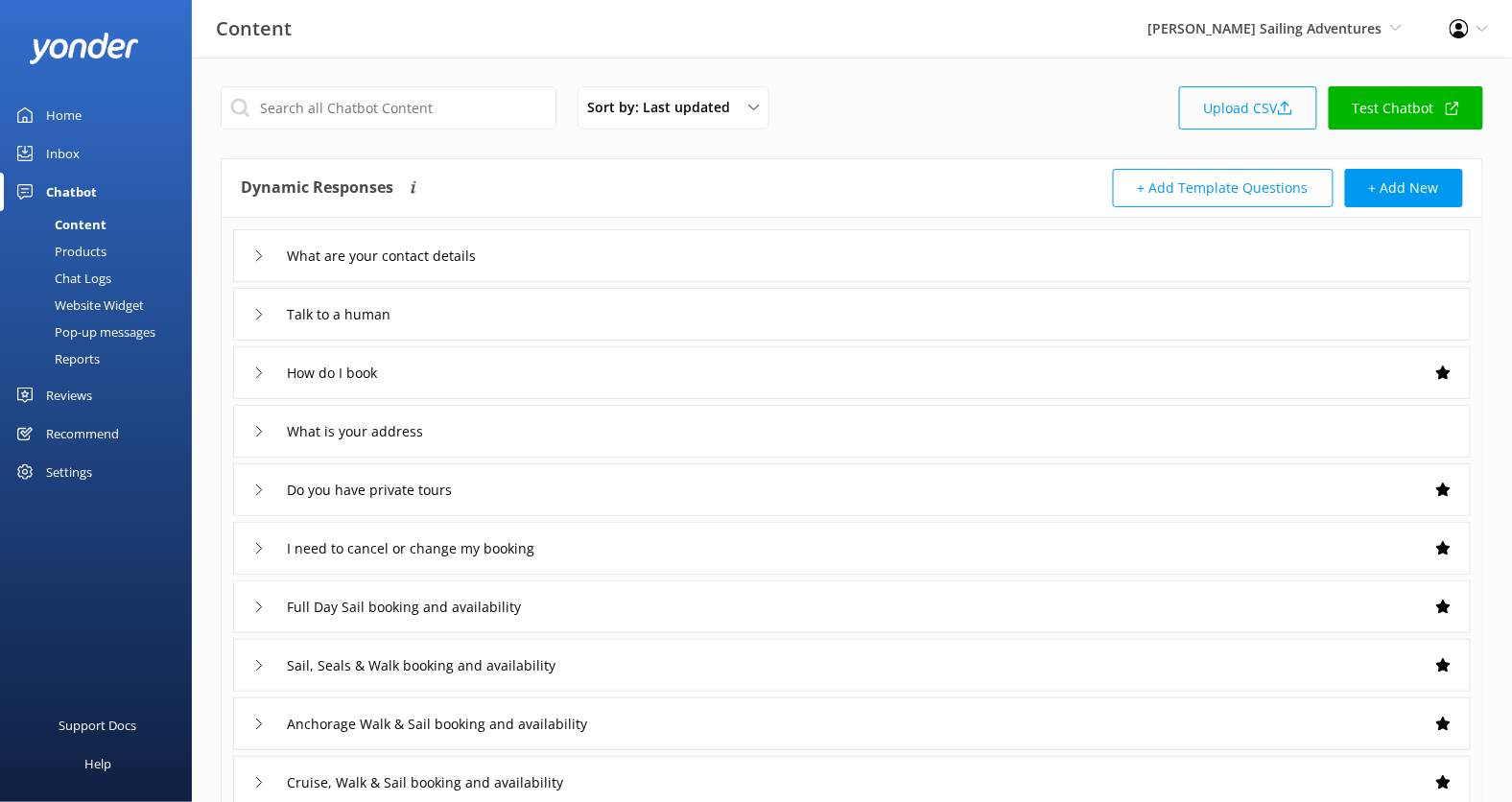
click at [1269, 101] on link "Upload CSV" at bounding box center [1247, 108] width 138 height 43
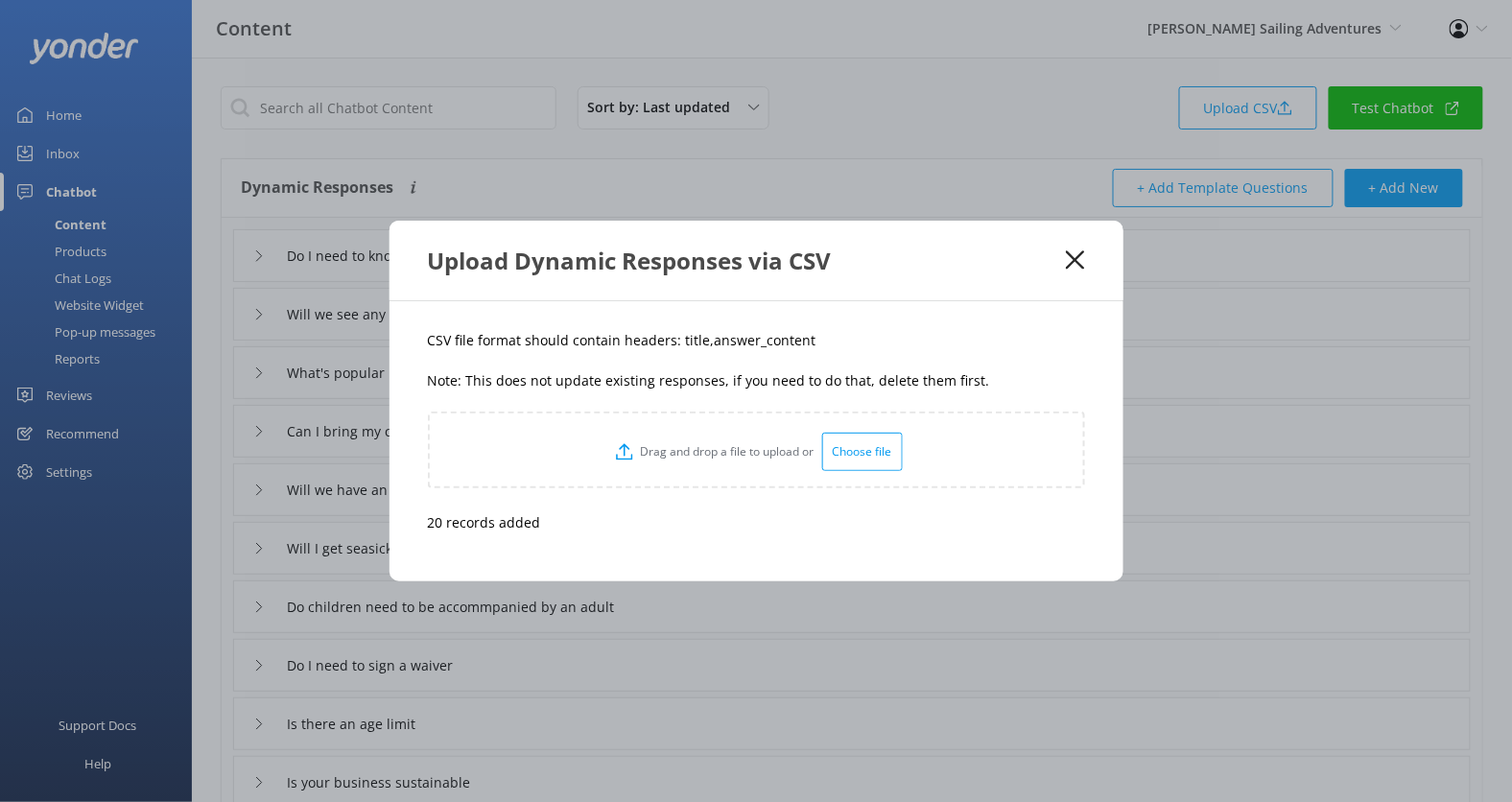
click at [1082, 270] on use at bounding box center [1074, 260] width 19 height 19
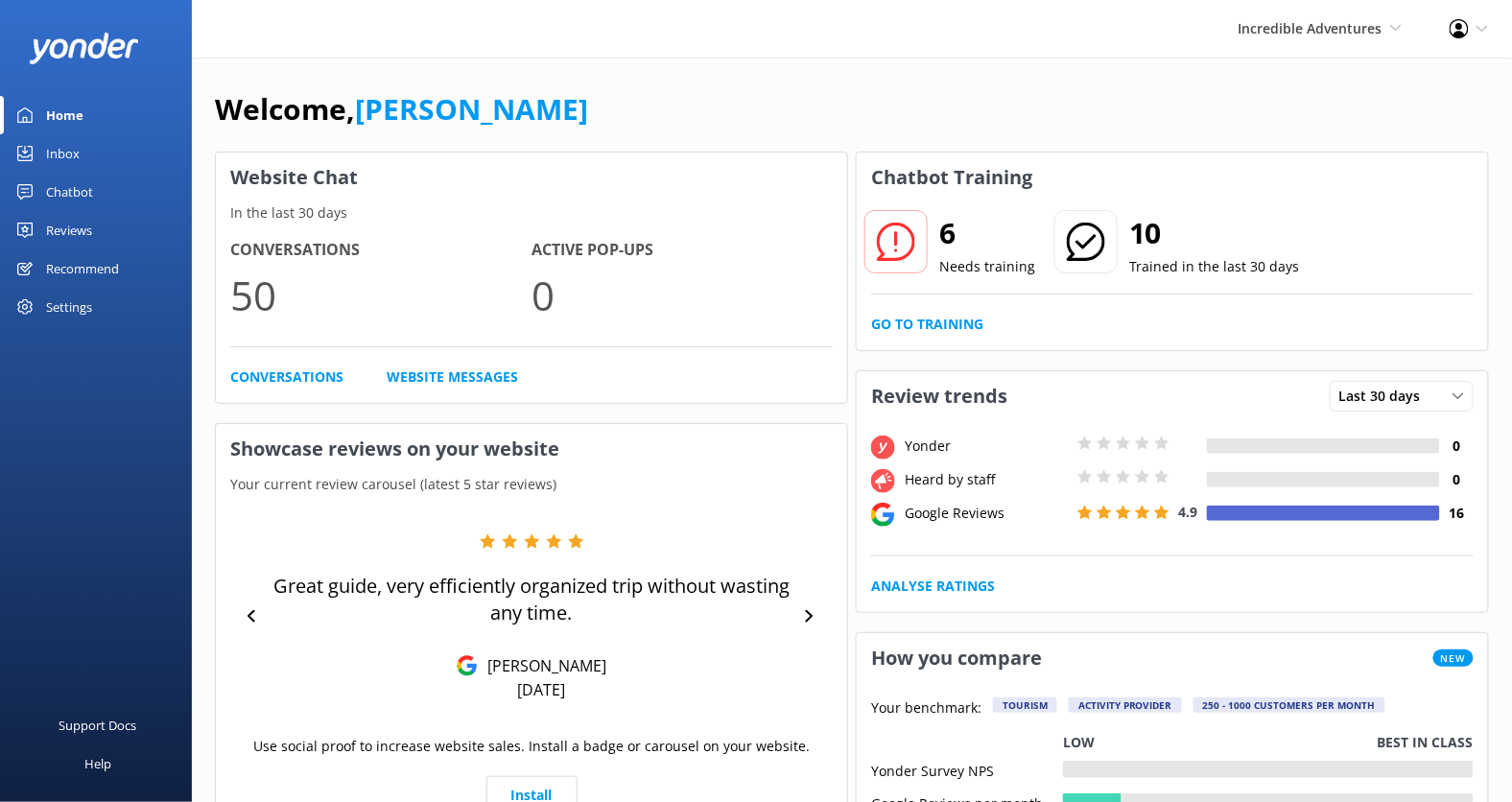
click at [936, 335] on div "6 Needs training 10 Trained in the last 30 days Go to Training" at bounding box center [1172, 276] width 631 height 148
click at [936, 324] on link "Go to Training" at bounding box center [927, 325] width 112 height 22
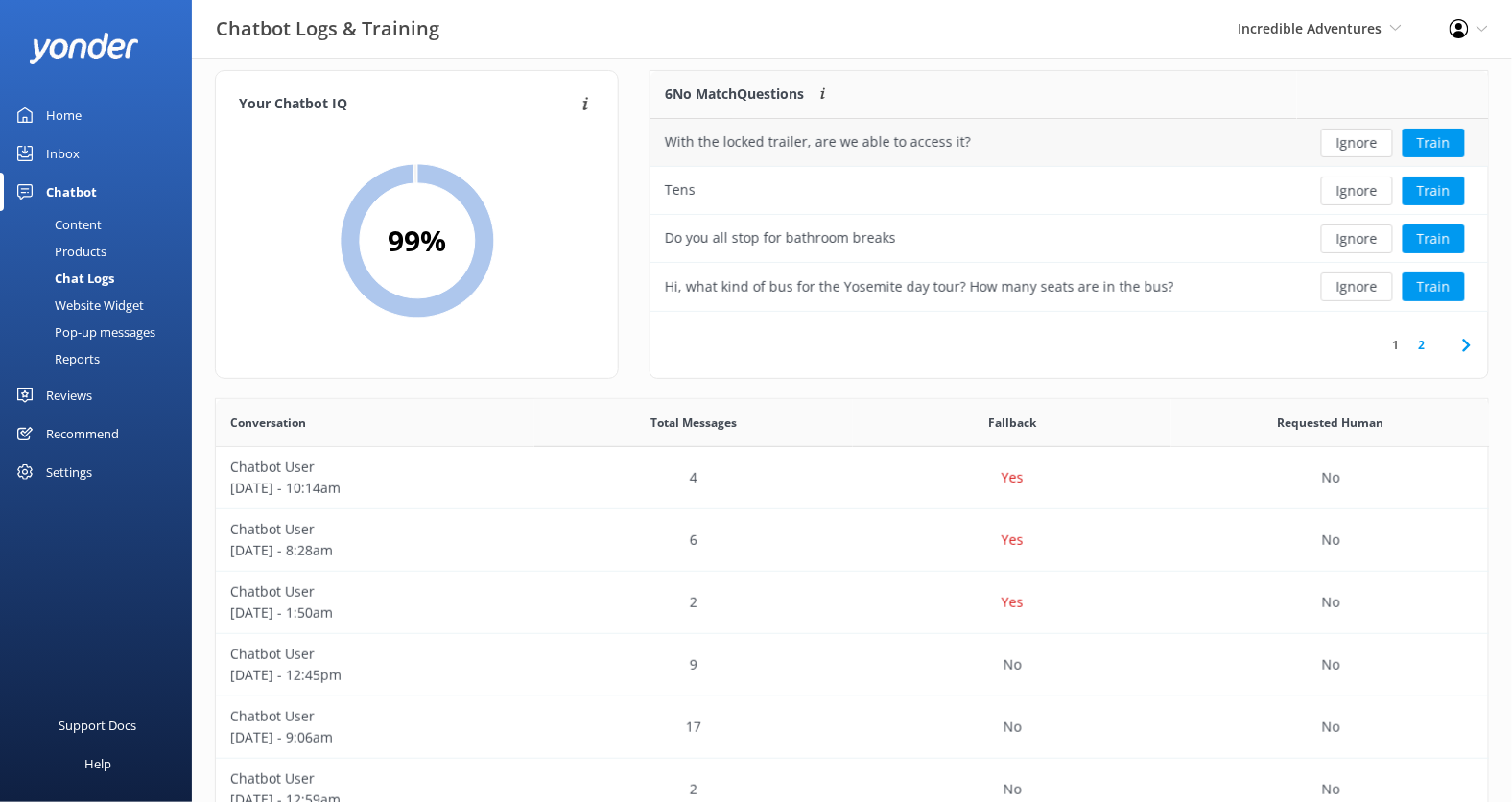
scroll to position [25, 0]
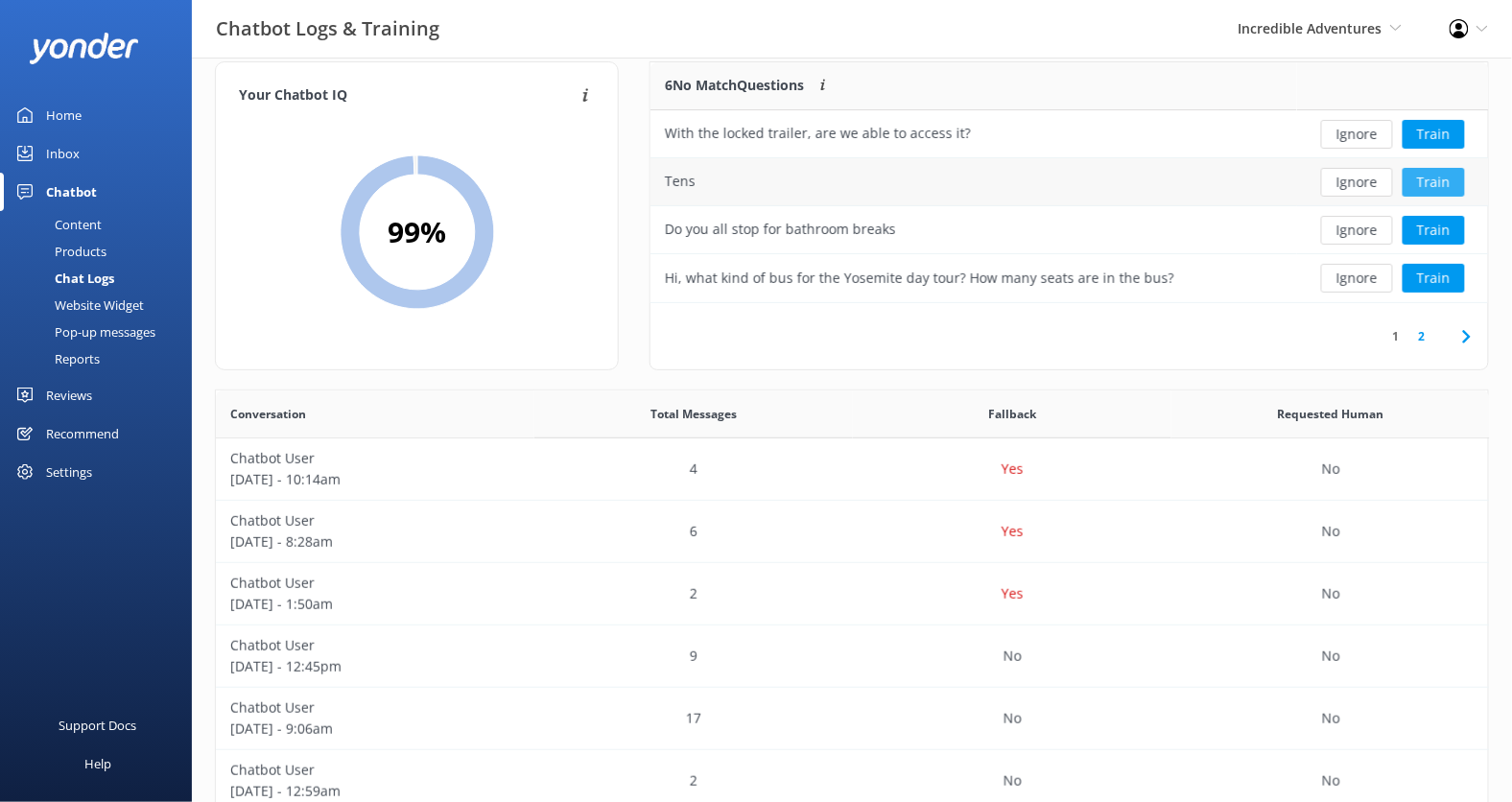
click at [1432, 188] on button "Train" at bounding box center [1434, 182] width 63 height 28
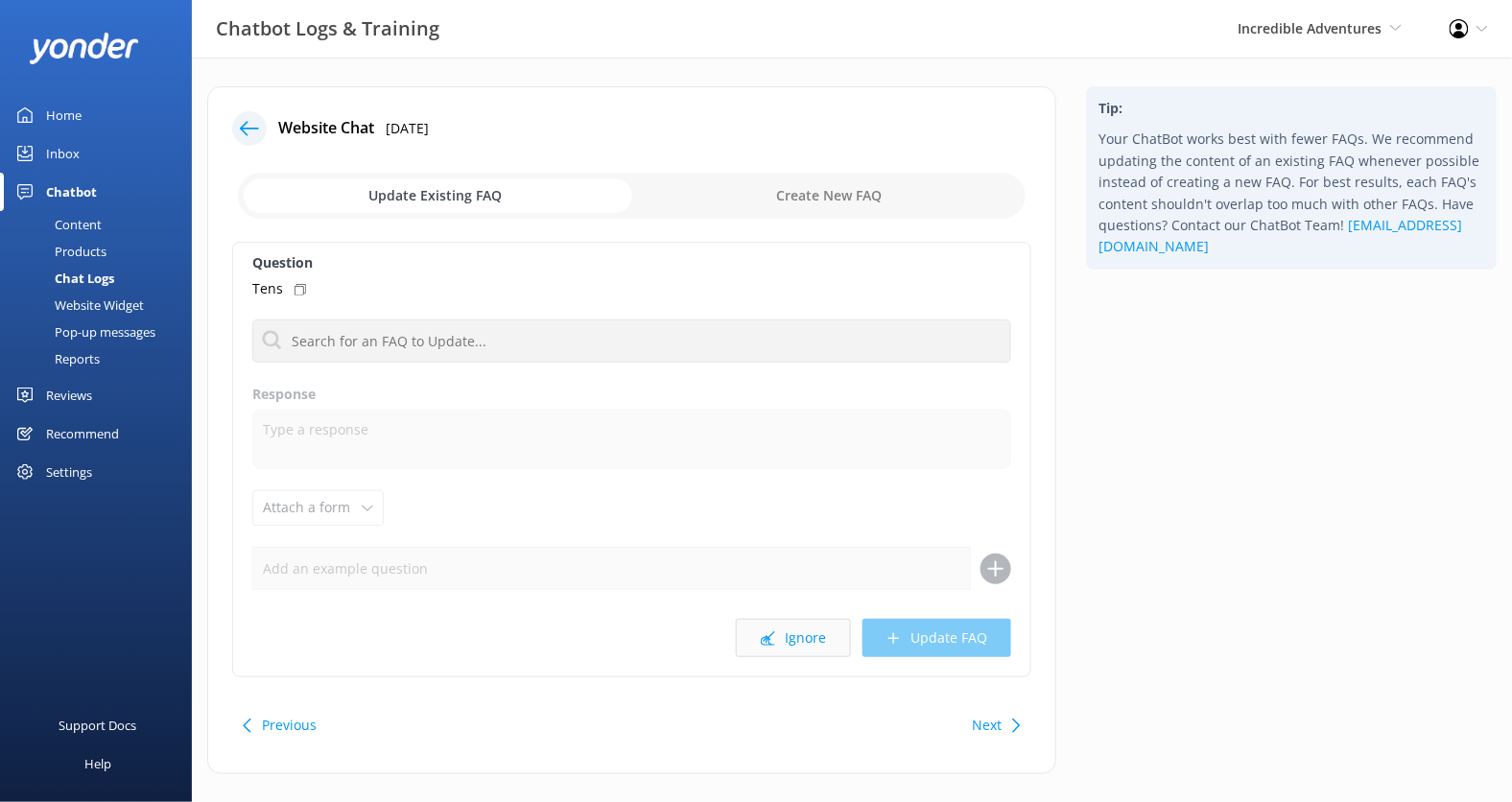
click at [814, 649] on button "Ignore" at bounding box center [793, 638] width 115 height 38
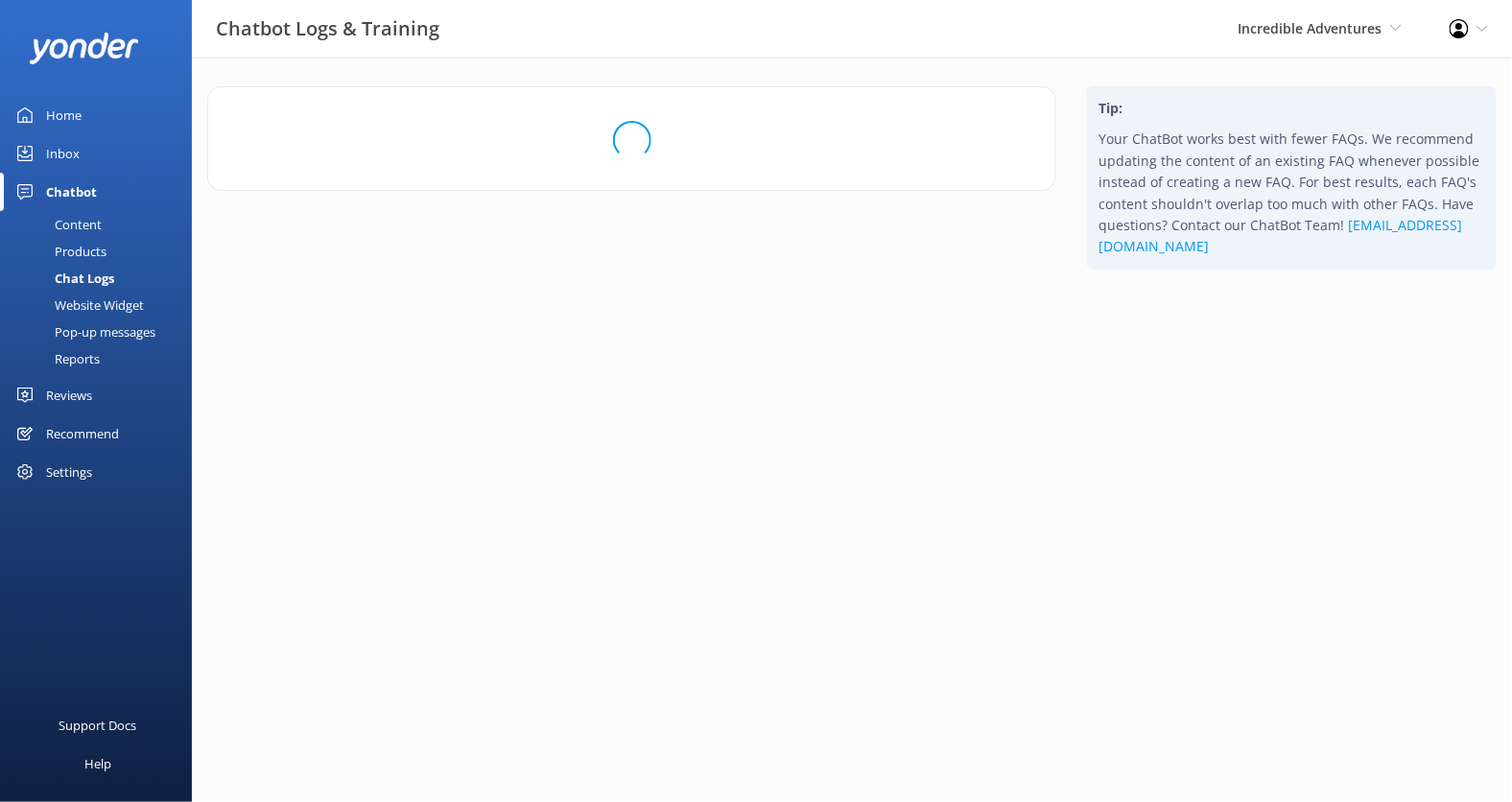
click at [253, 125] on div "Loading.." at bounding box center [632, 139] width 799 height 58
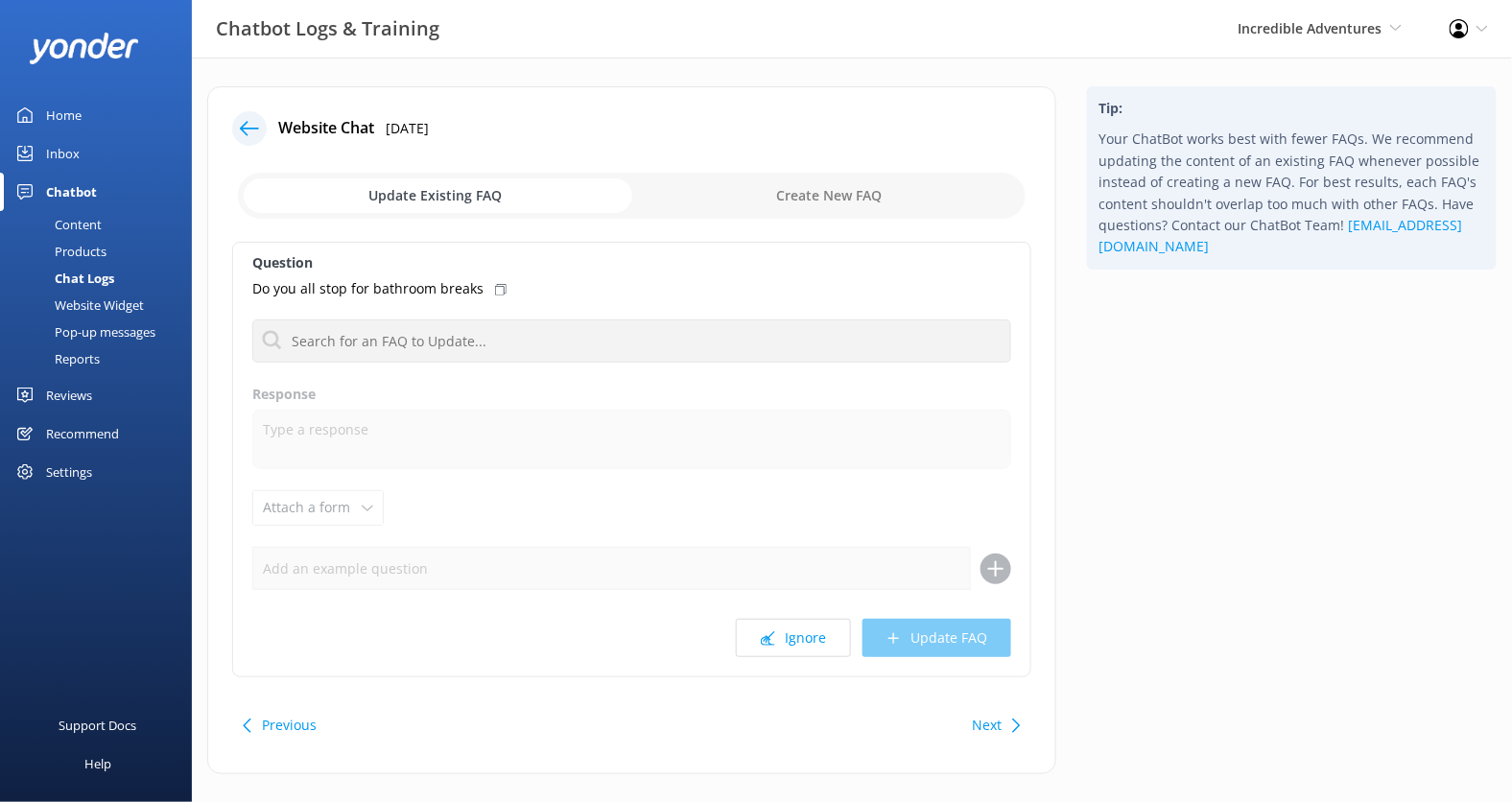
click at [253, 125] on icon at bounding box center [249, 129] width 20 height 20
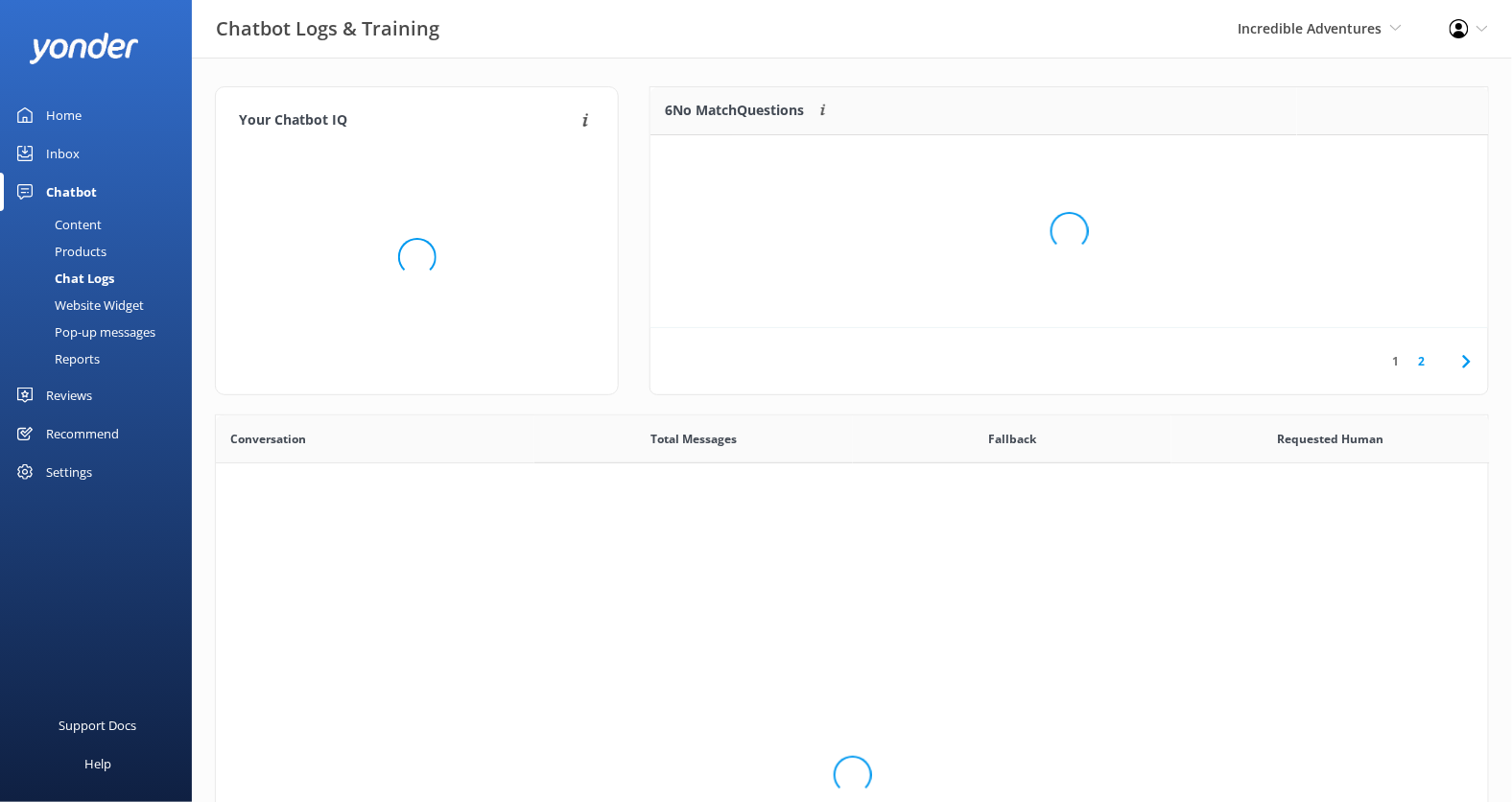
scroll to position [671, 1273]
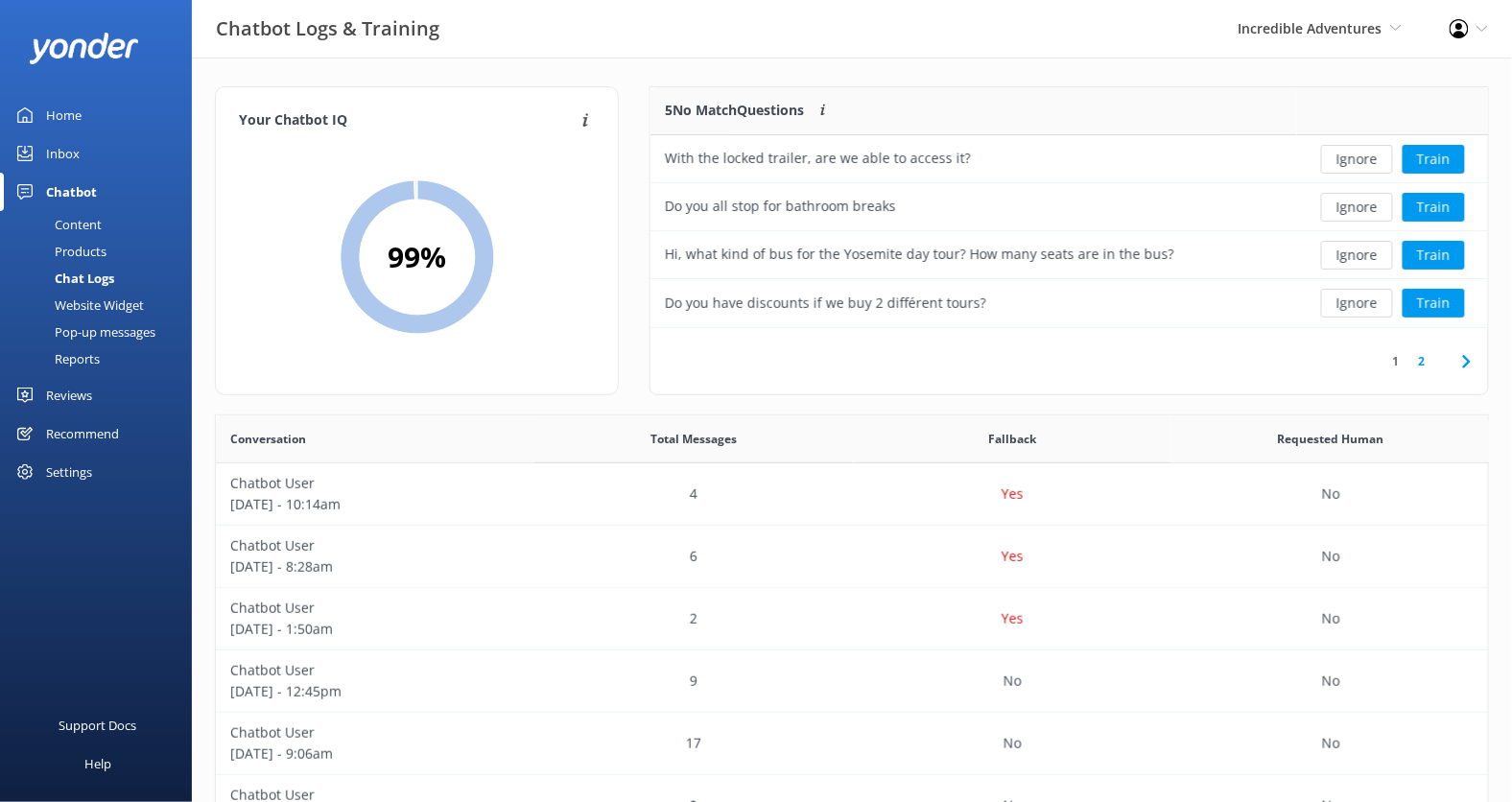
click at [1424, 364] on link "2" at bounding box center [1422, 361] width 26 height 19
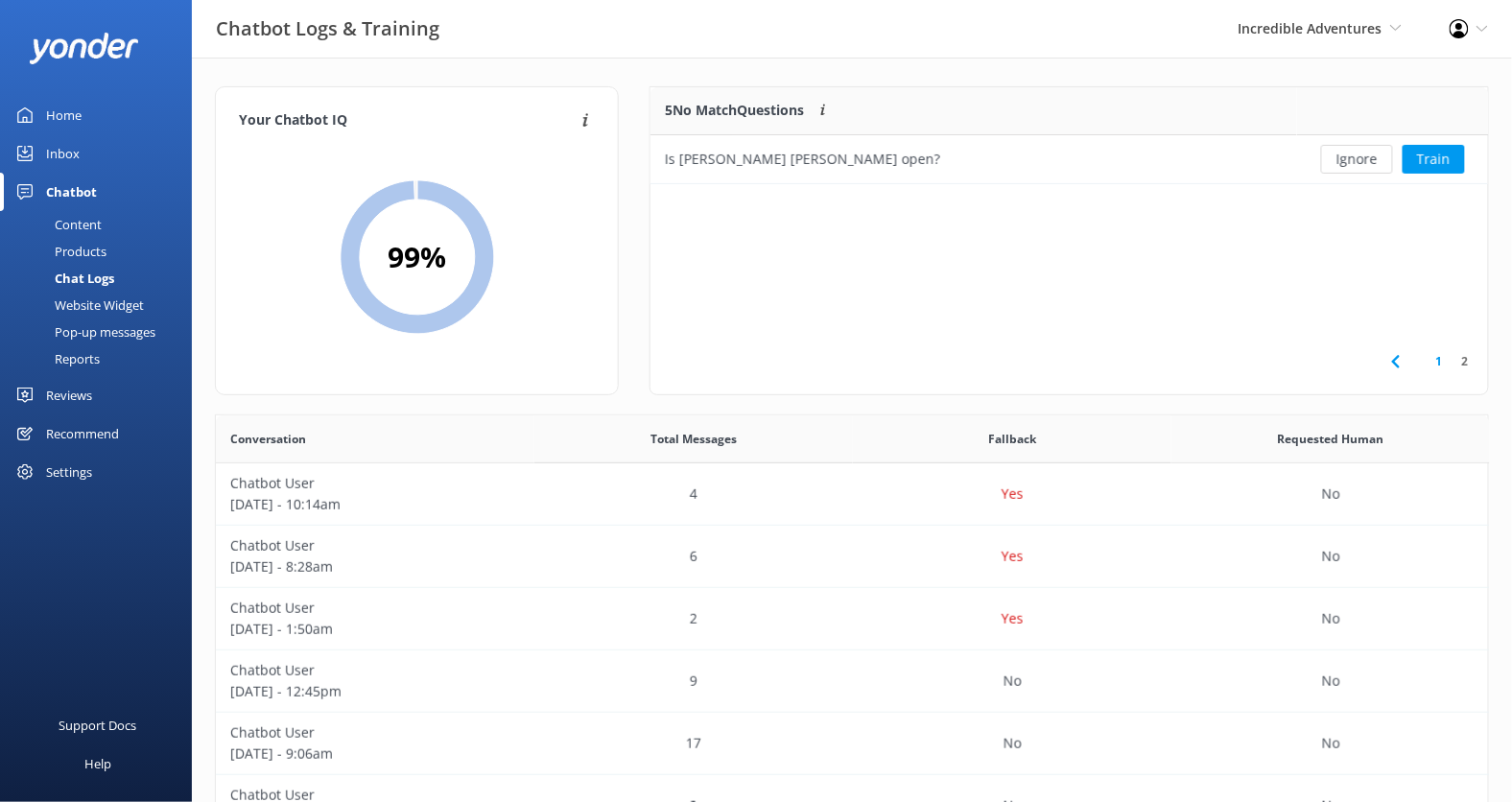
scroll to position [96, 837]
click at [1436, 359] on link "1" at bounding box center [1439, 361] width 26 height 19
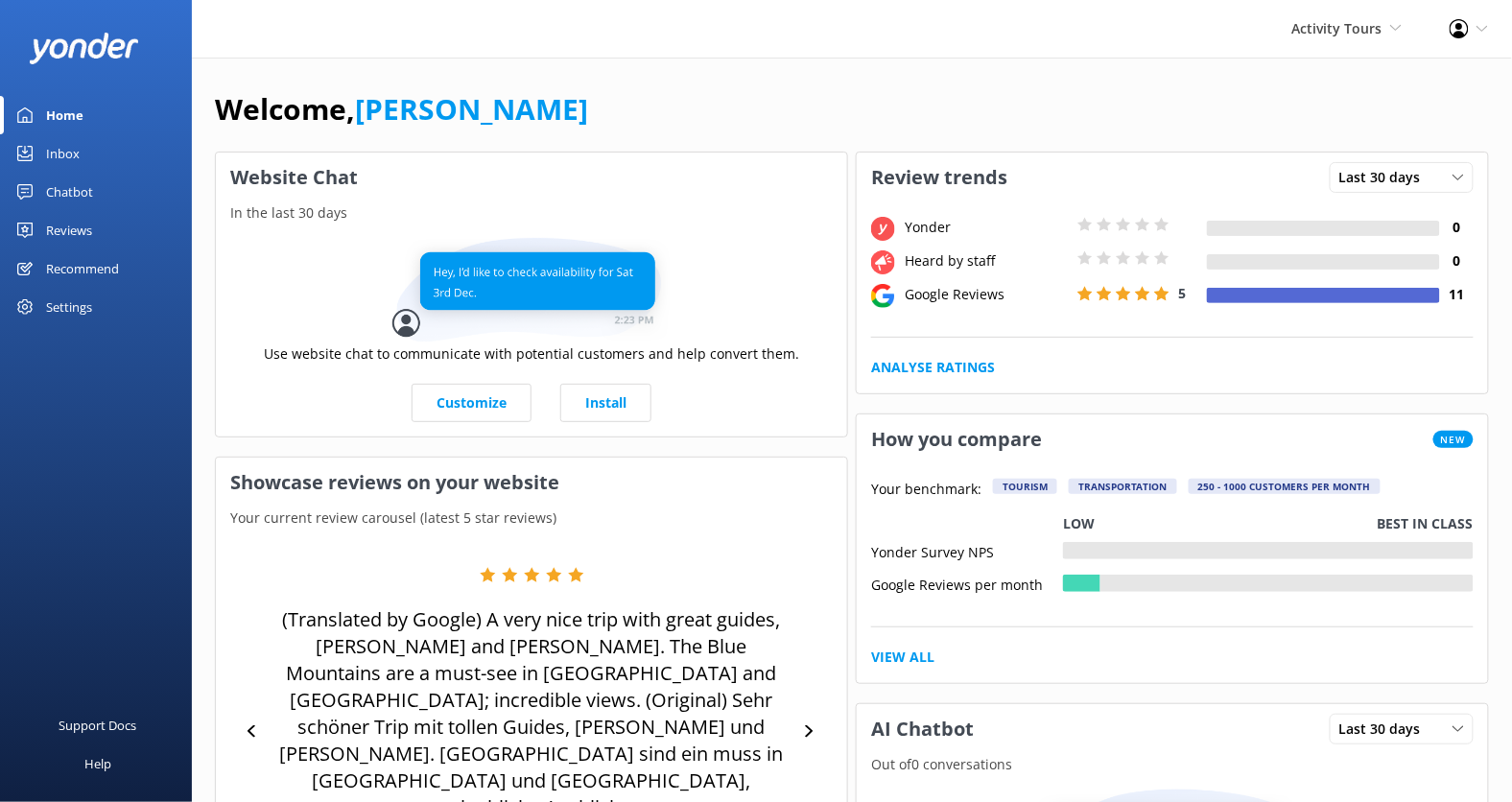
click at [72, 225] on div "Reviews" at bounding box center [69, 230] width 46 height 38
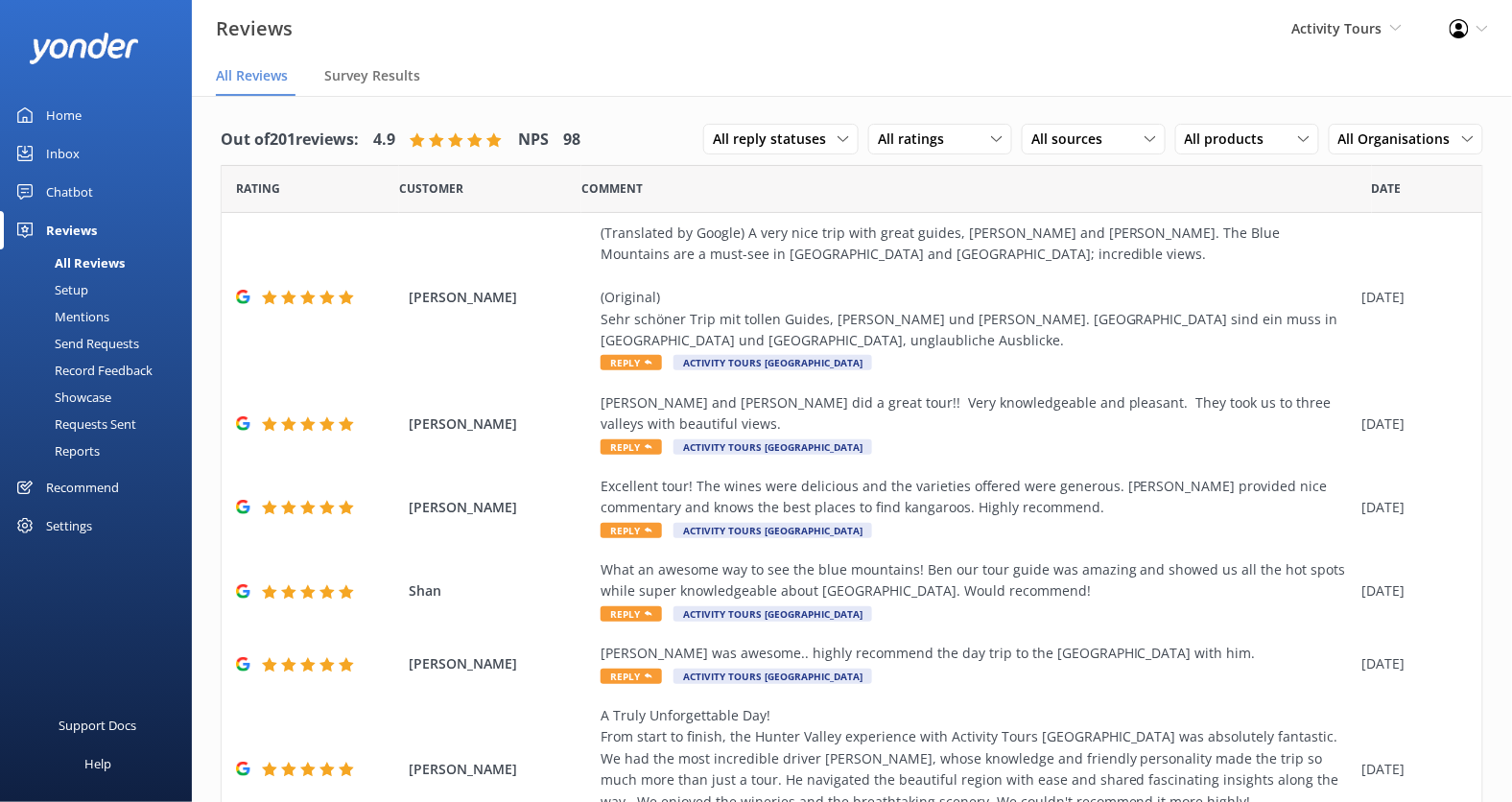
click at [76, 291] on div "Setup" at bounding box center [50, 290] width 77 height 27
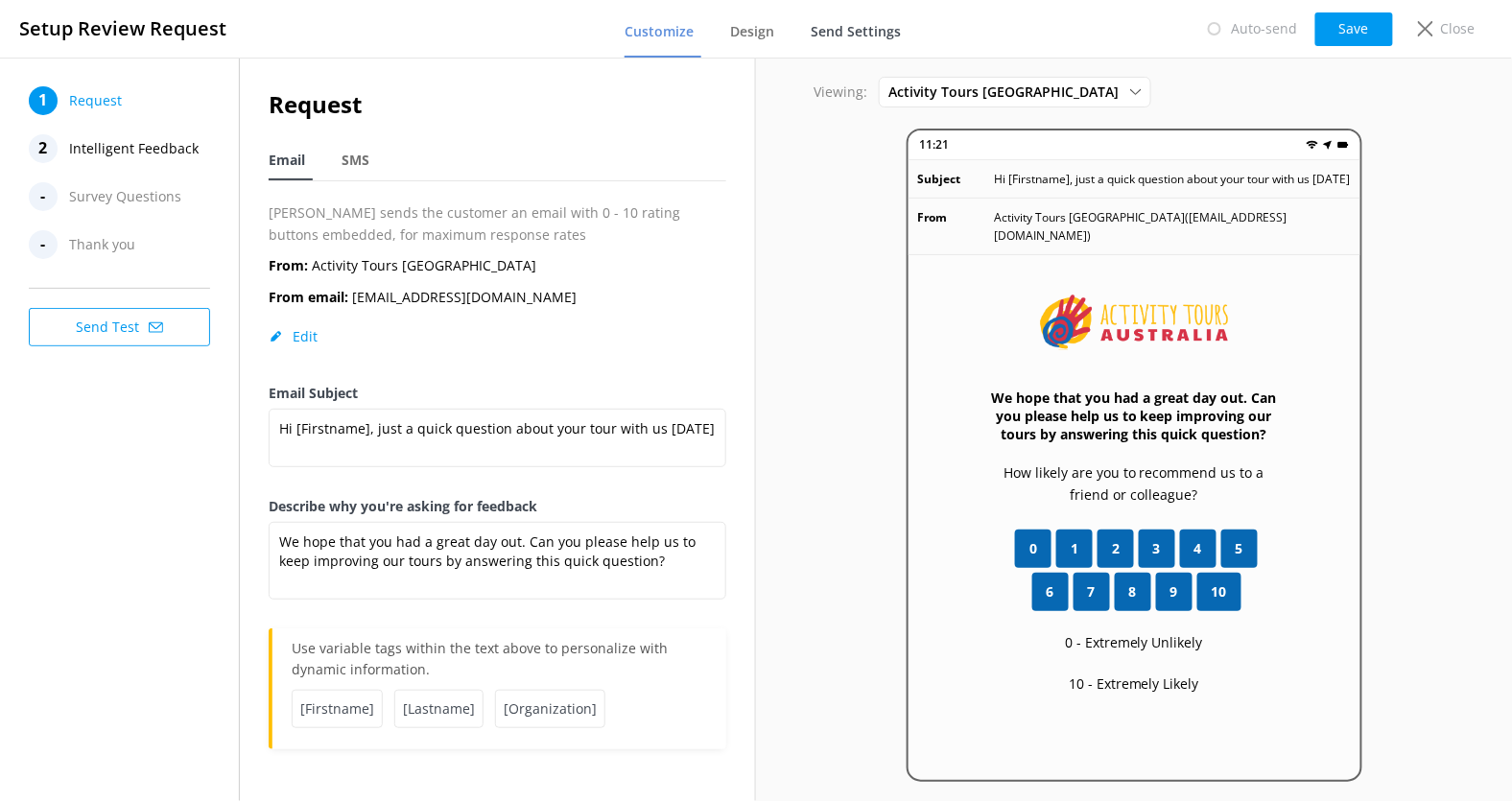
click at [856, 36] on span "Send Settings" at bounding box center [856, 31] width 90 height 20
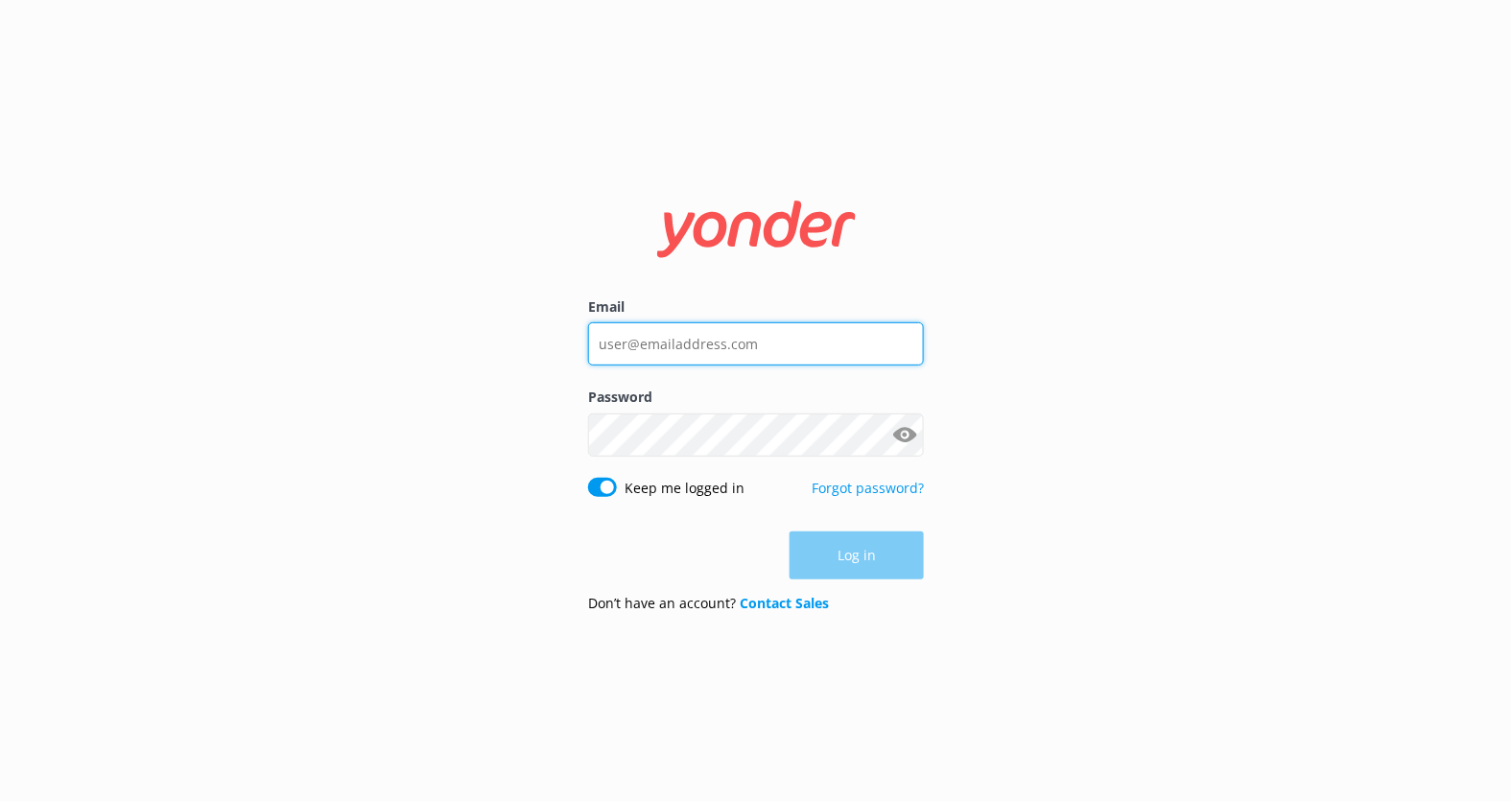
click at [806, 340] on input "Email" at bounding box center [756, 344] width 336 height 43
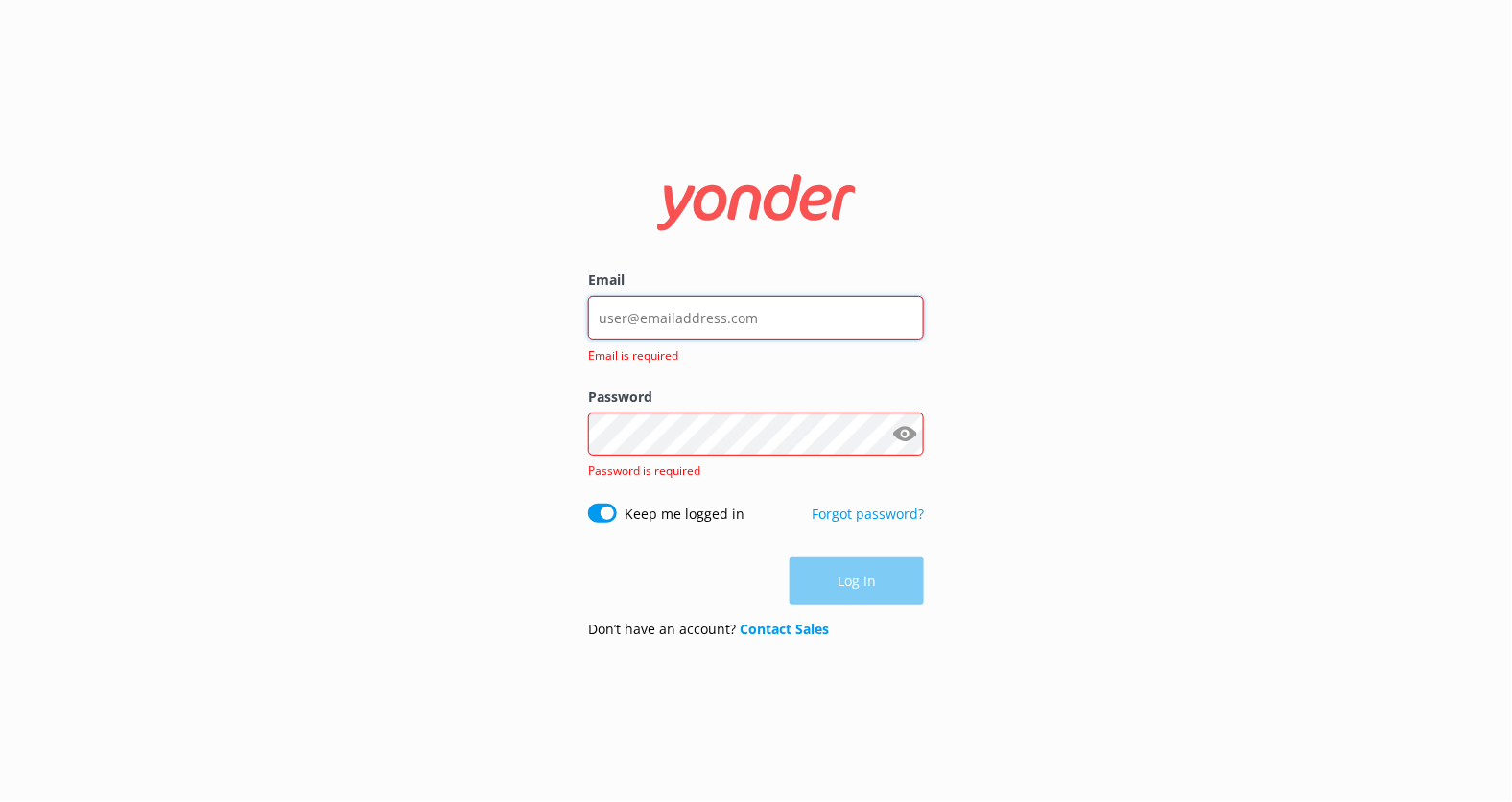
type input "[PERSON_NAME][EMAIL_ADDRESS][DOMAIN_NAME]"
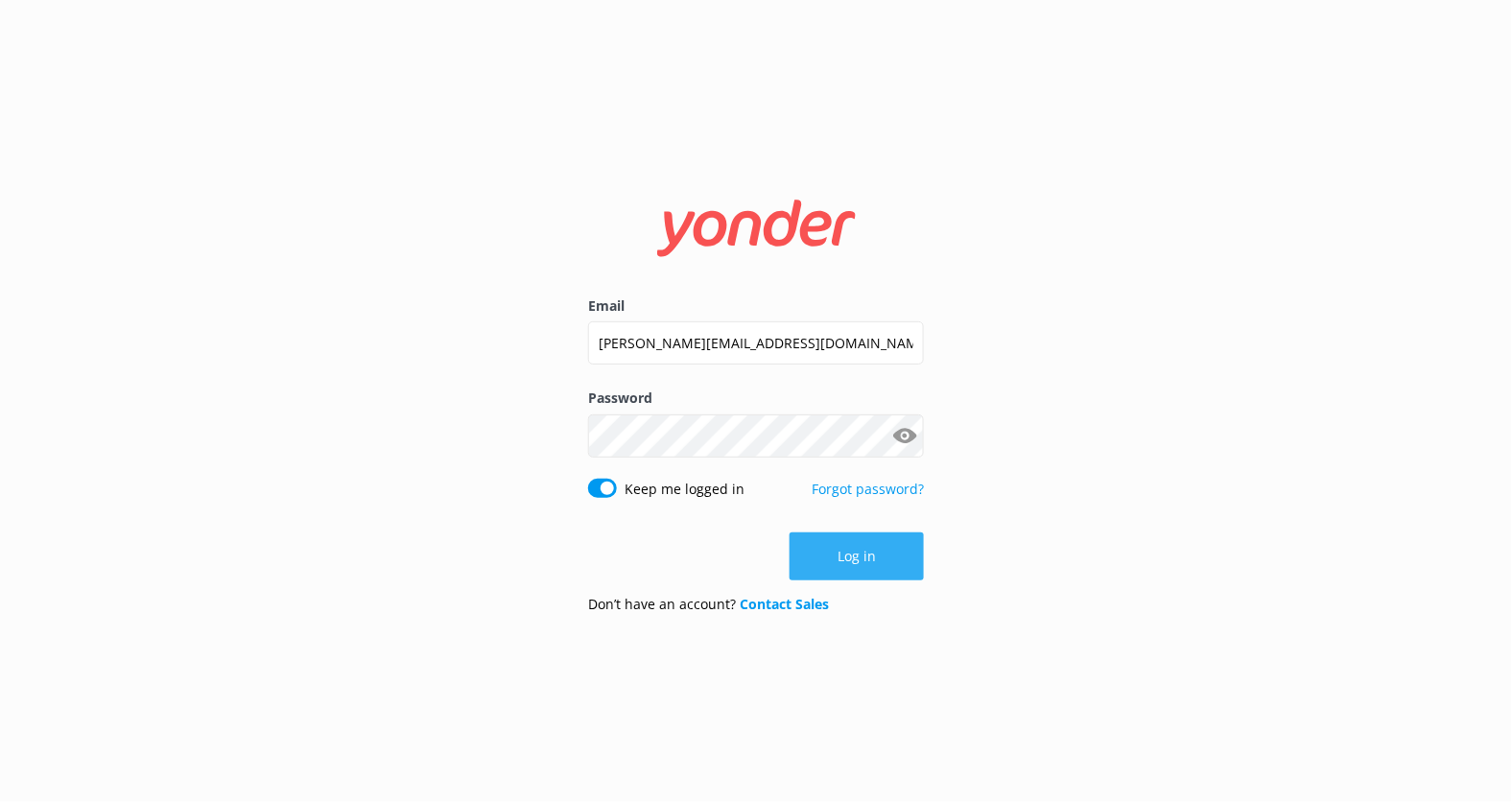
click at [842, 566] on button "Log in" at bounding box center [857, 557] width 134 height 48
